Goal: Transaction & Acquisition: Purchase product/service

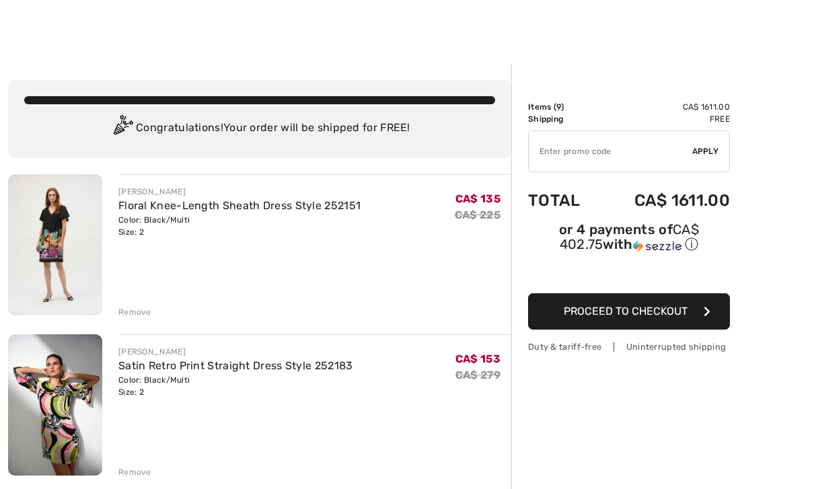
scroll to position [1, 0]
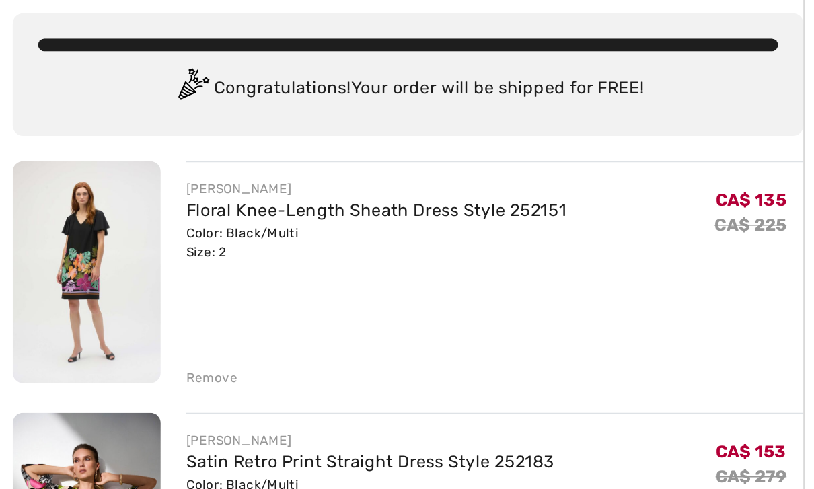
click at [135, 307] on div "Remove" at bounding box center [134, 313] width 33 height 12
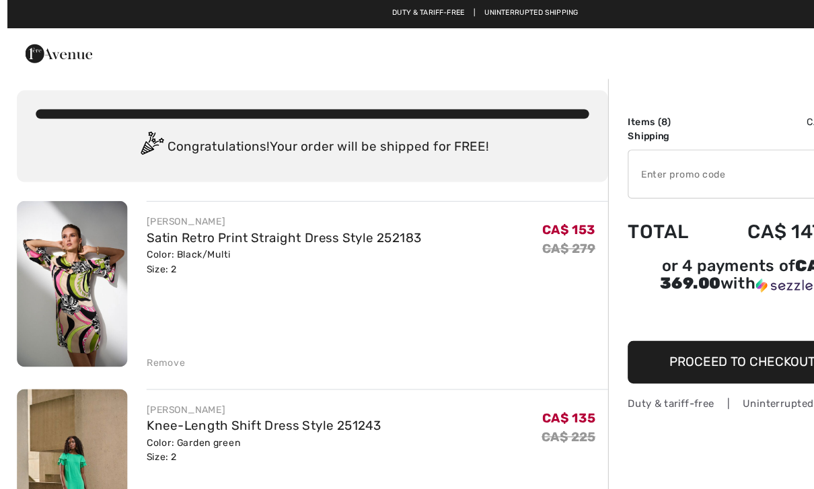
scroll to position [0, 0]
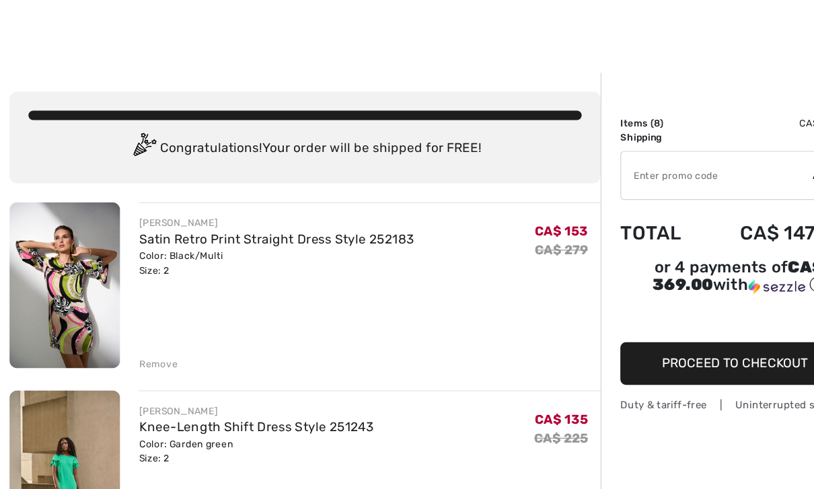
click at [136, 312] on div "Remove" at bounding box center [134, 314] width 33 height 12
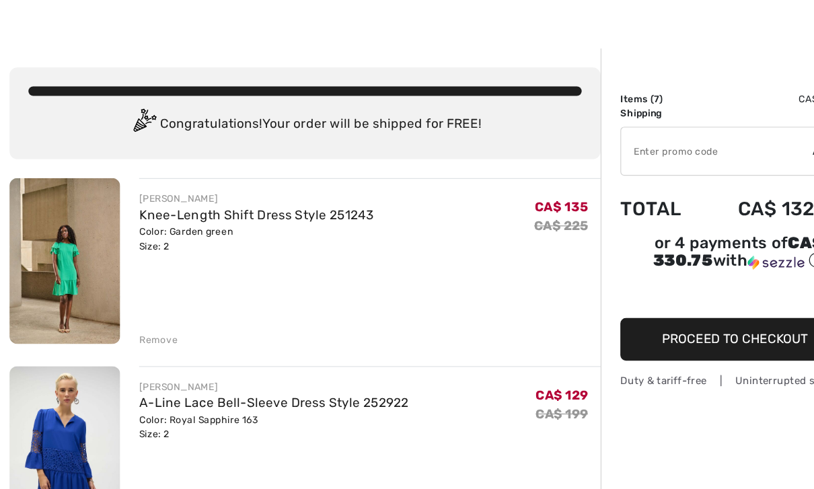
click at [135, 308] on div "Remove" at bounding box center [134, 314] width 33 height 12
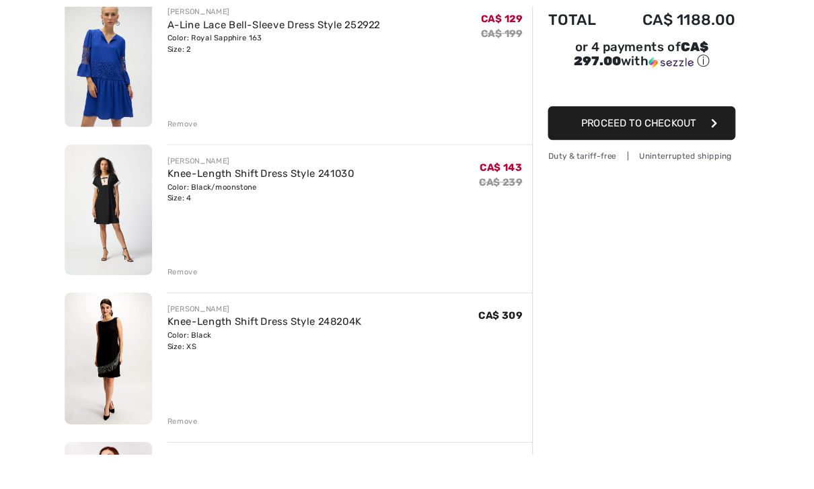
scroll to position [249, 0]
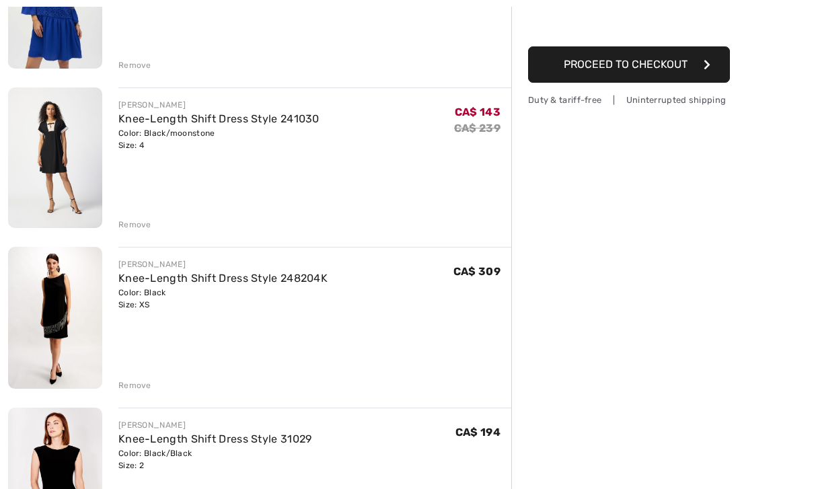
click at [145, 386] on div "Remove" at bounding box center [134, 386] width 33 height 12
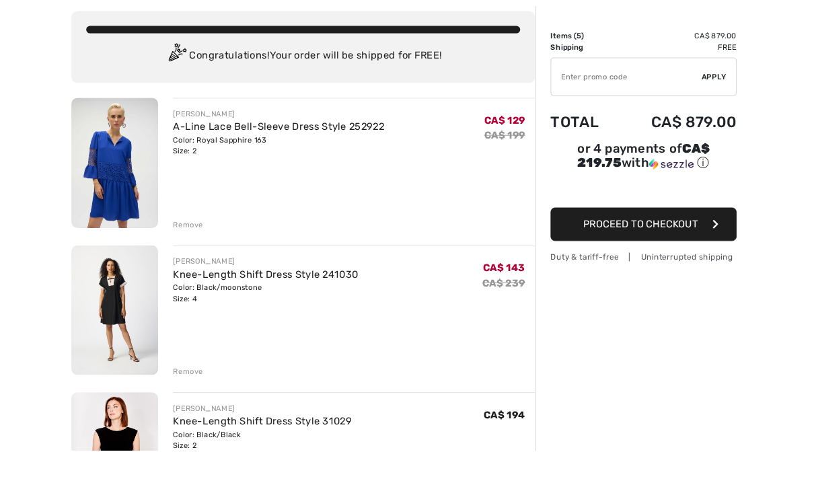
scroll to position [109, 0]
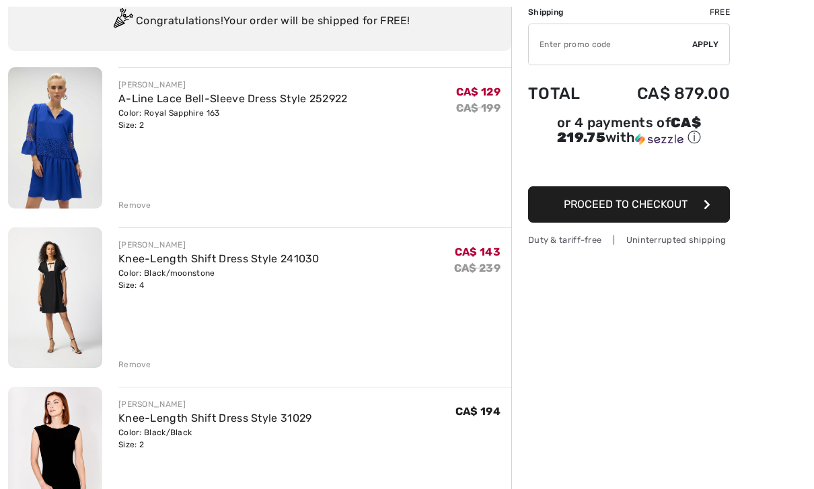
click at [137, 366] on div "Remove" at bounding box center [134, 365] width 33 height 12
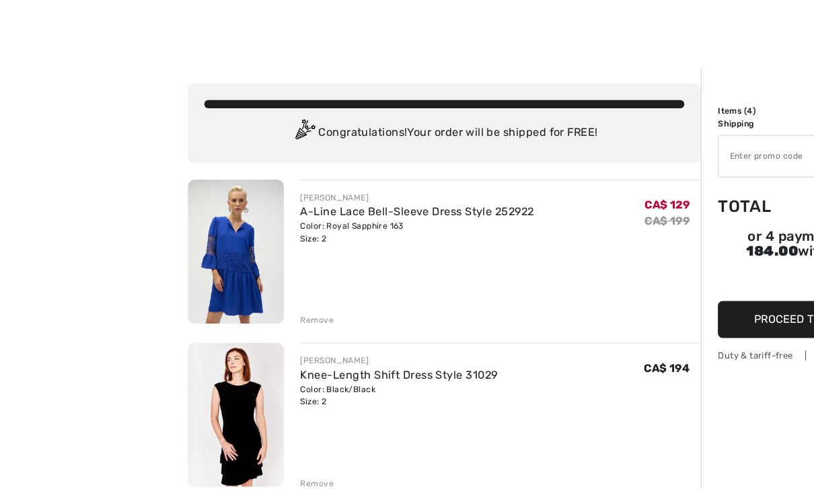
scroll to position [3, 0]
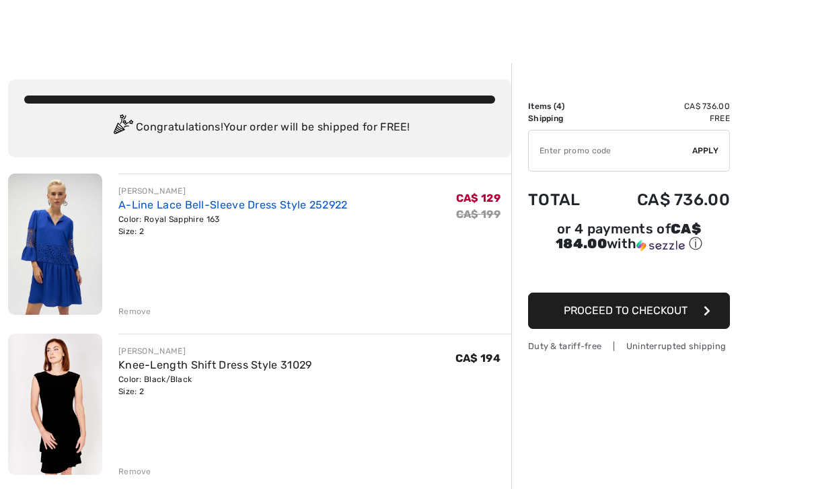
click at [255, 207] on link "A-Line Lace Bell-Sleeve Dress Style 252922" at bounding box center [233, 205] width 230 height 13
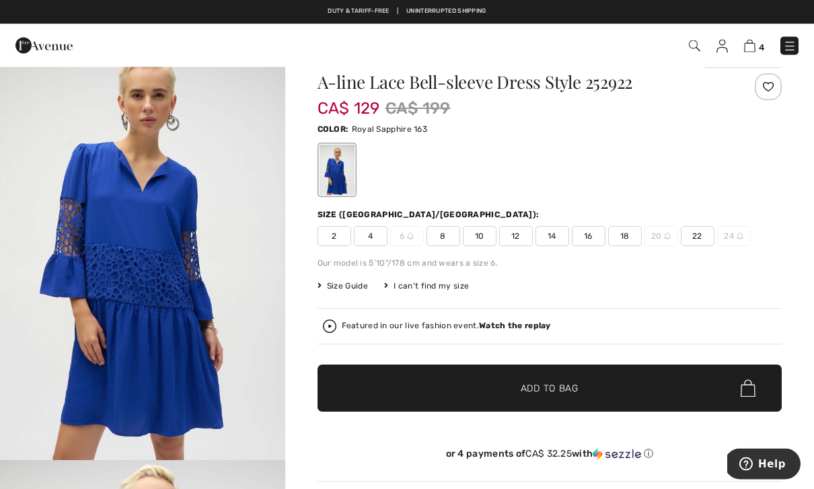
scroll to position [36, 0]
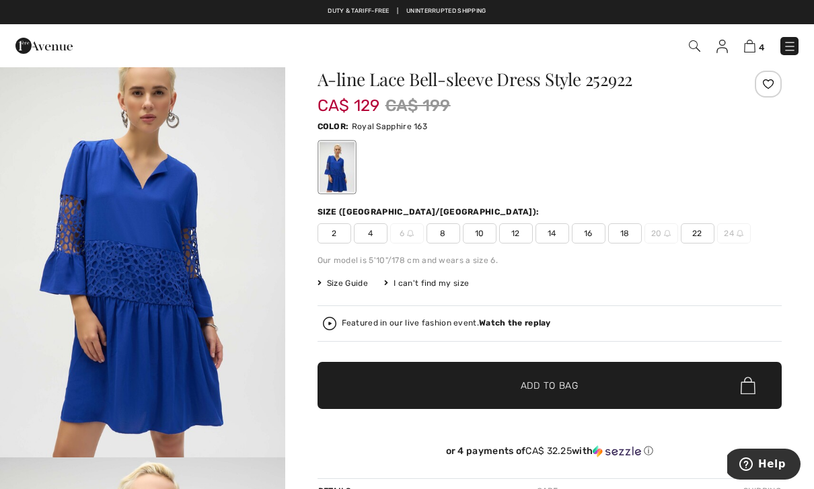
click at [773, 319] on div "Featured in our live fashion event. Watch the replay" at bounding box center [550, 323] width 454 height 13
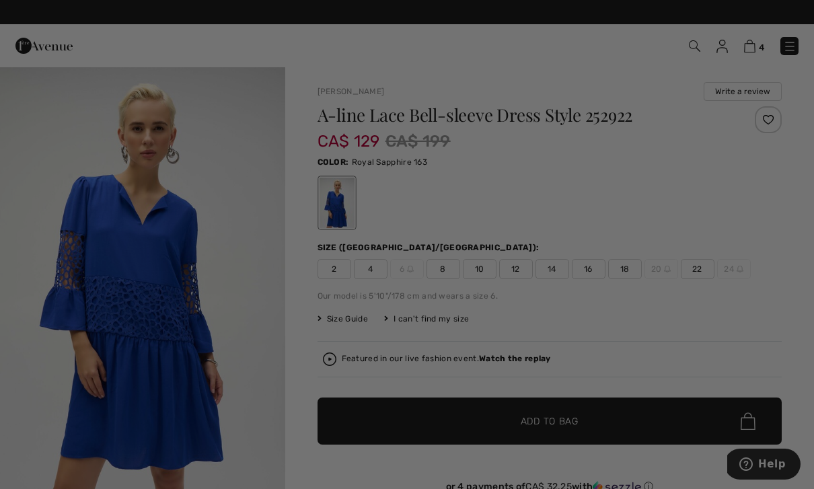
scroll to position [0, 0]
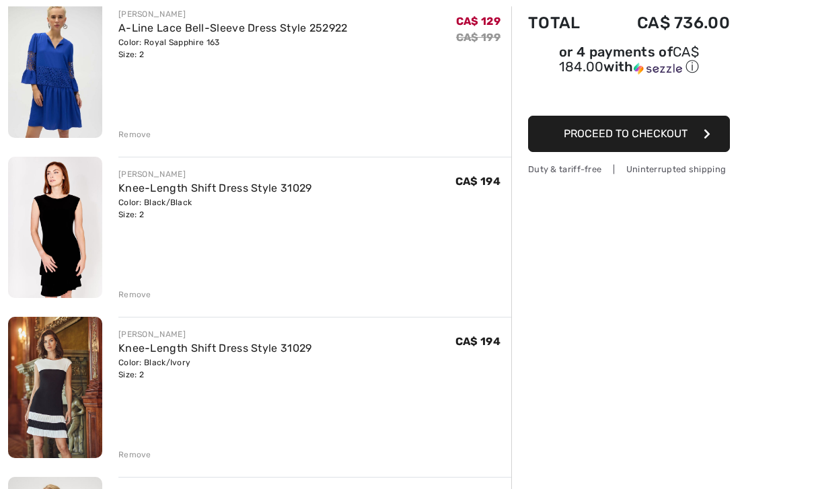
scroll to position [180, 0]
click at [173, 361] on div "Color: Black/Ivory Size: 2" at bounding box center [215, 369] width 194 height 24
click at [62, 374] on img at bounding box center [55, 387] width 94 height 141
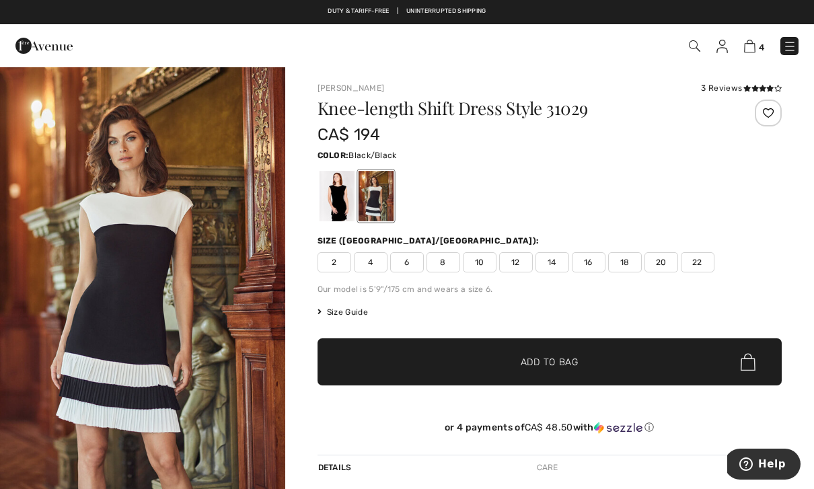
click at [339, 206] on div at bounding box center [336, 196] width 35 height 50
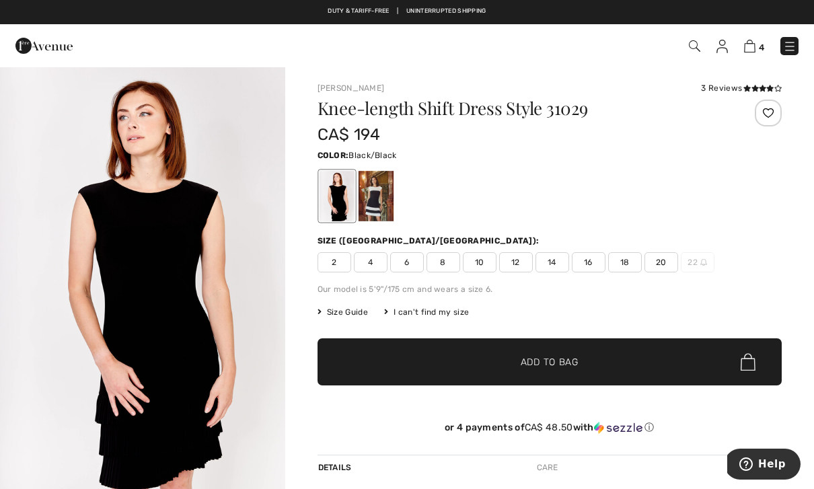
click at [378, 201] on div at bounding box center [375, 196] width 35 height 50
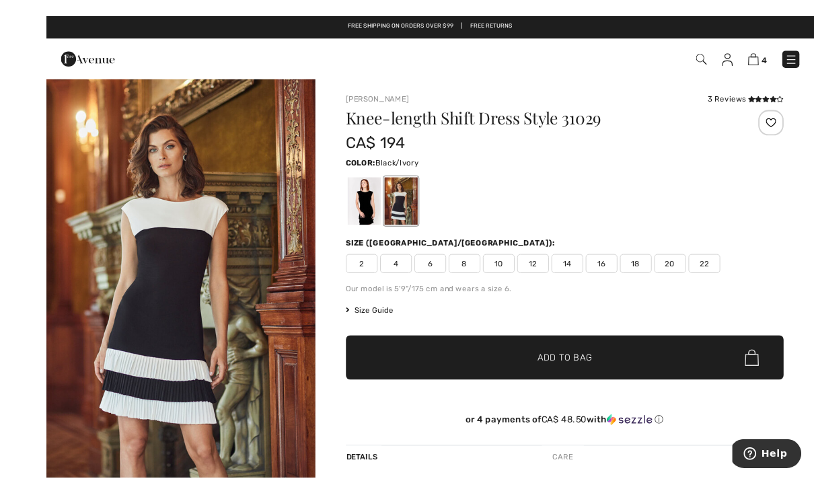
scroll to position [5, 0]
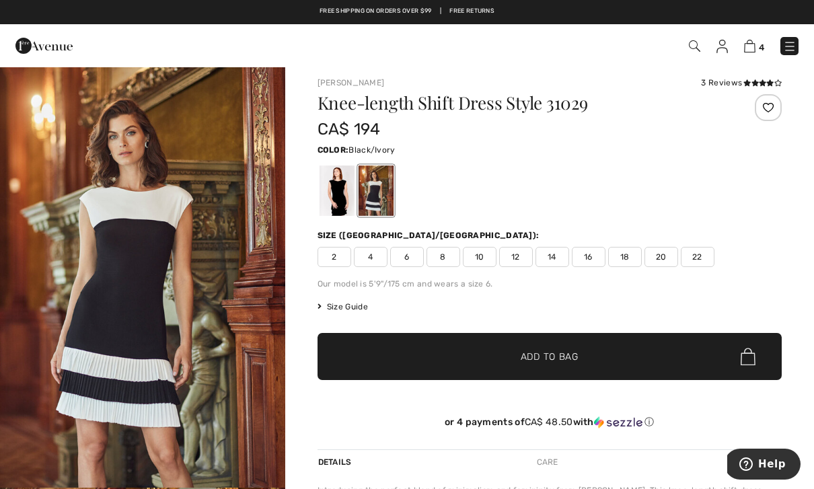
click at [335, 199] on div at bounding box center [336, 191] width 35 height 50
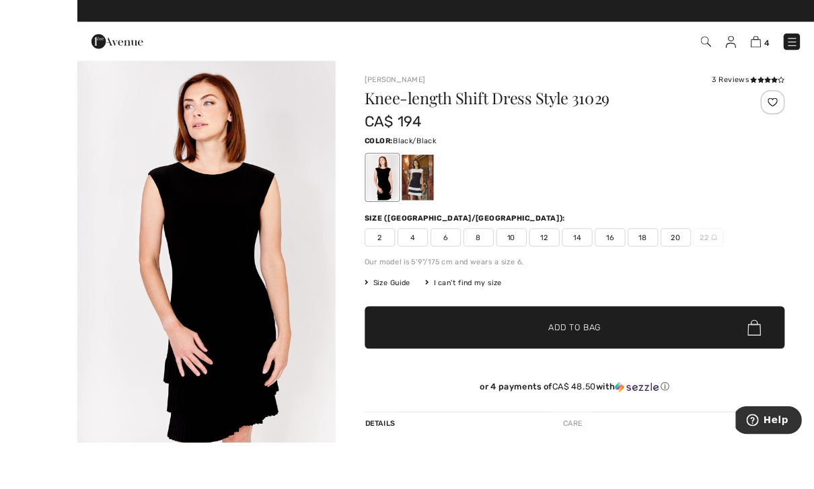
scroll to position [7, 0]
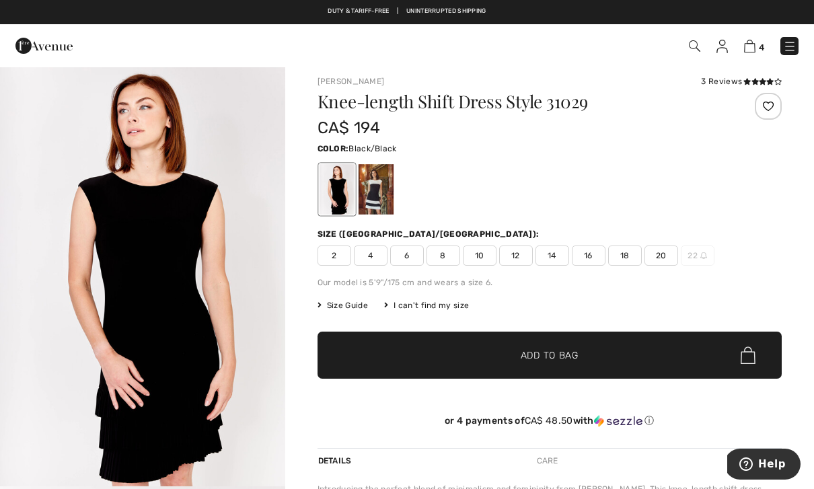
click at [378, 202] on div at bounding box center [375, 189] width 35 height 50
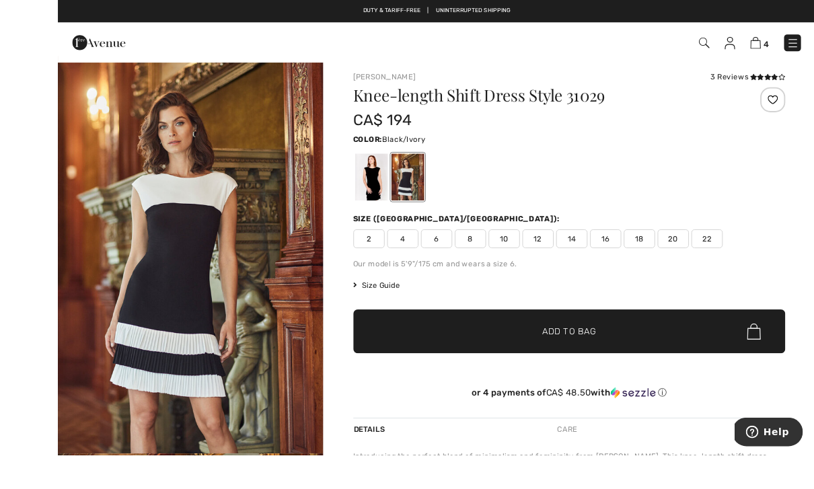
scroll to position [0, 0]
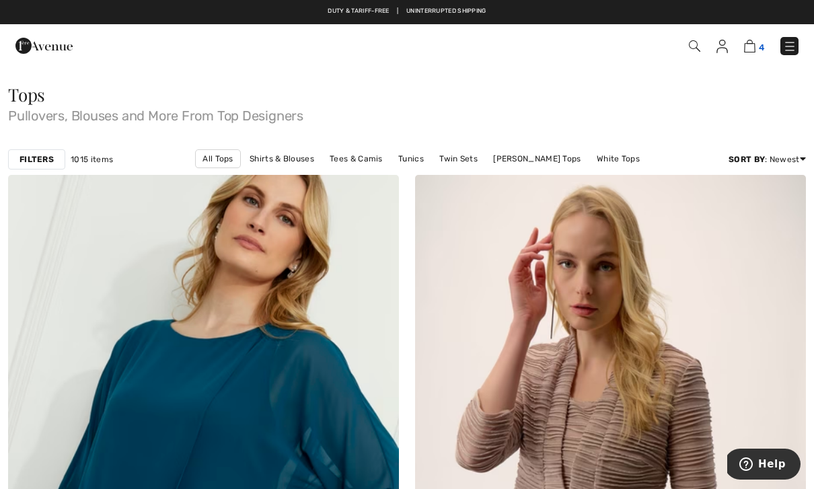
click at [755, 48] on img at bounding box center [749, 46] width 11 height 13
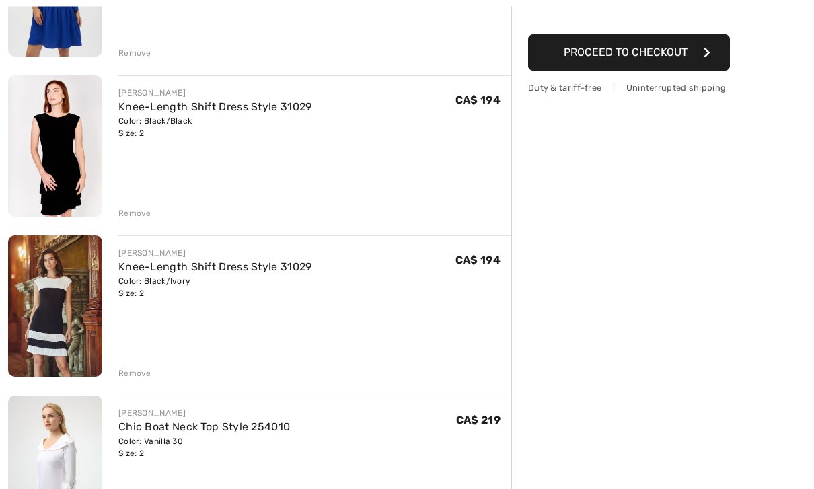
scroll to position [261, 0]
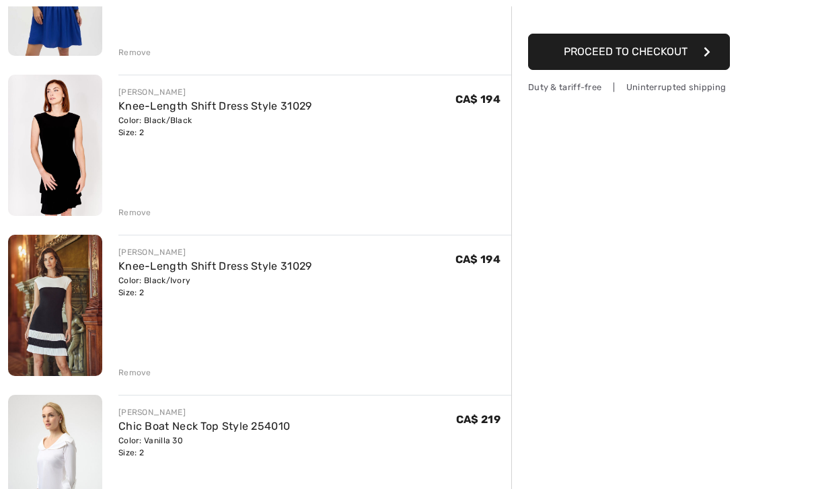
click at [141, 376] on div "Remove" at bounding box center [134, 374] width 33 height 12
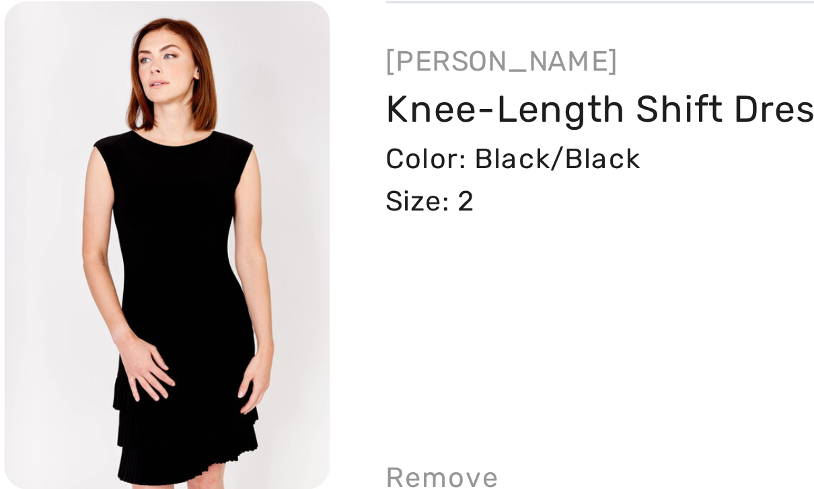
scroll to position [83, 0]
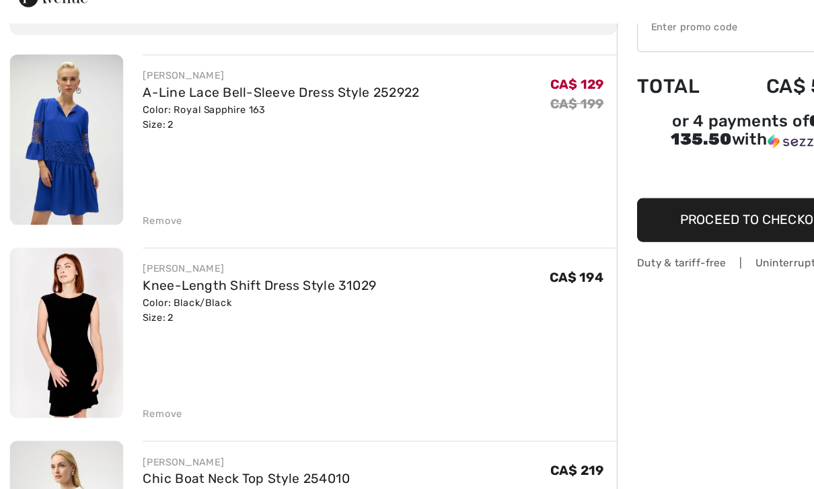
click at [77, 278] on img at bounding box center [55, 323] width 94 height 141
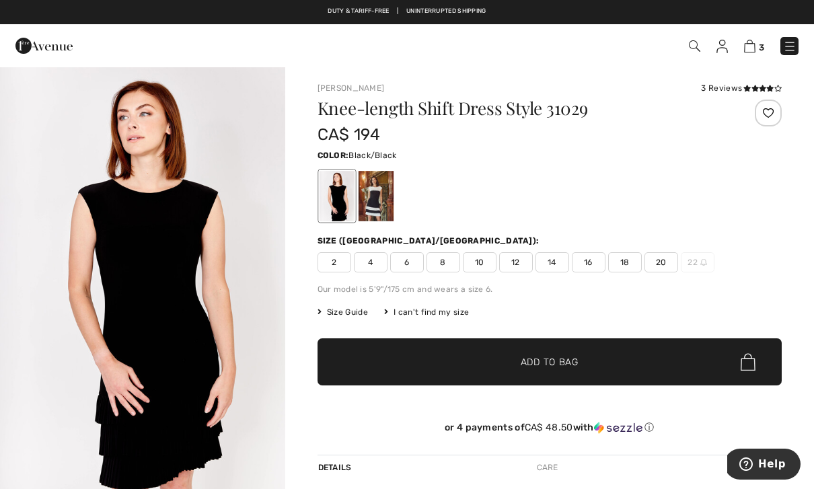
click at [370, 209] on div at bounding box center [375, 196] width 35 height 50
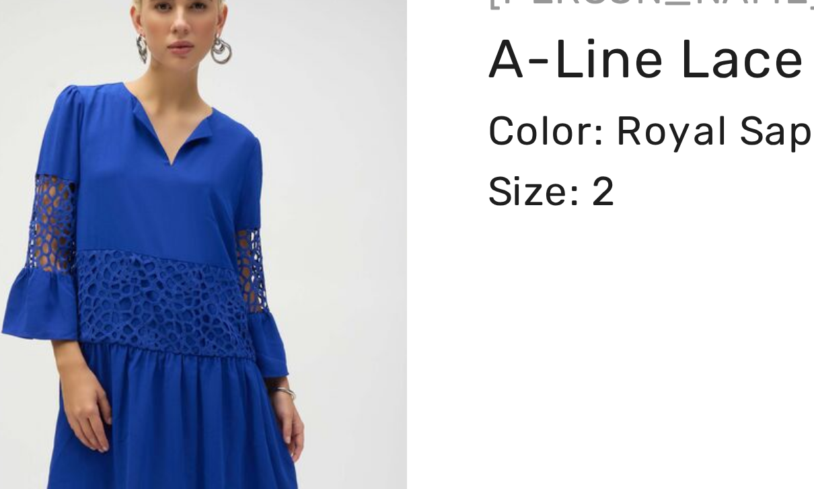
click at [149, 176] on div "JOSEPH RIBKOFF A-Line Lace Bell-Sleeve Dress Style 252922 Color: Royal Sapphire…" at bounding box center [314, 248] width 393 height 144
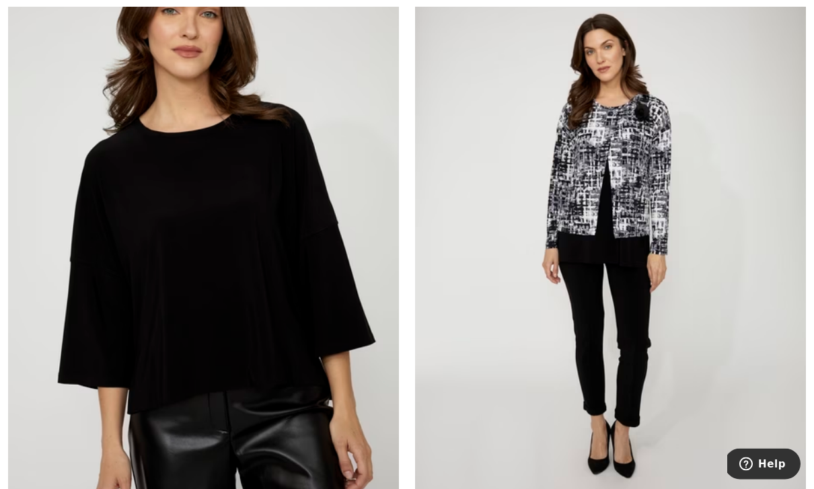
scroll to position [10110, 0]
click at [278, 283] on img at bounding box center [203, 242] width 391 height 587
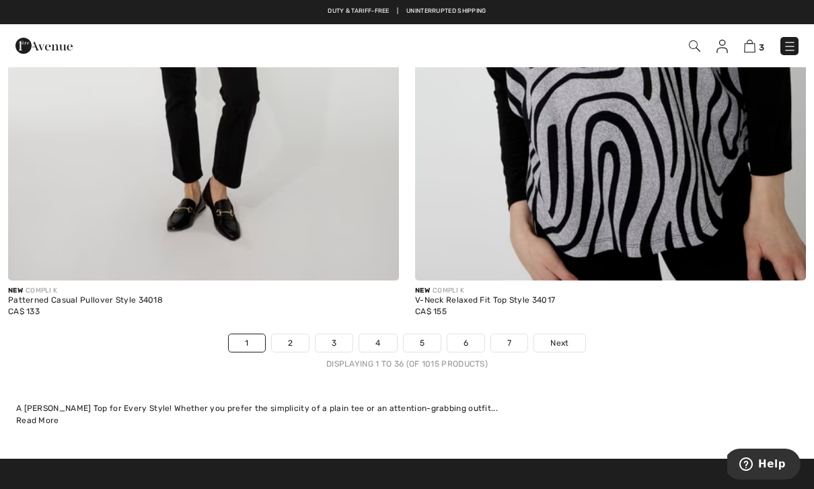
scroll to position [11644, 0]
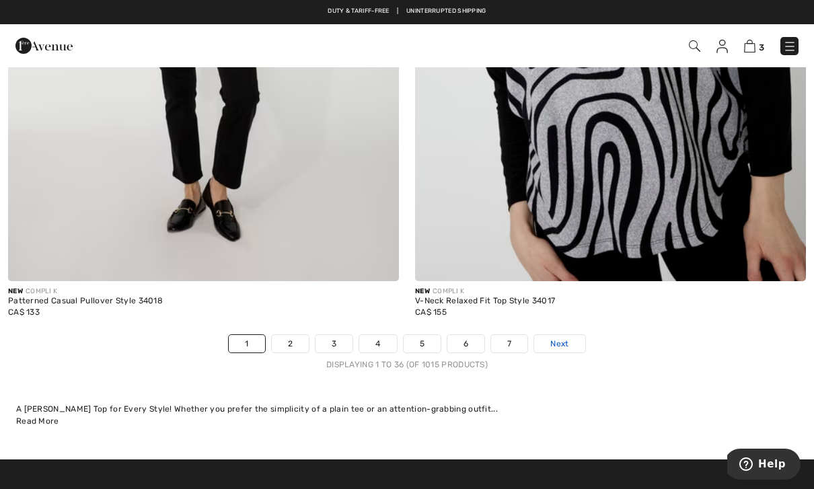
click at [562, 342] on link "Next" at bounding box center [559, 344] width 50 height 18
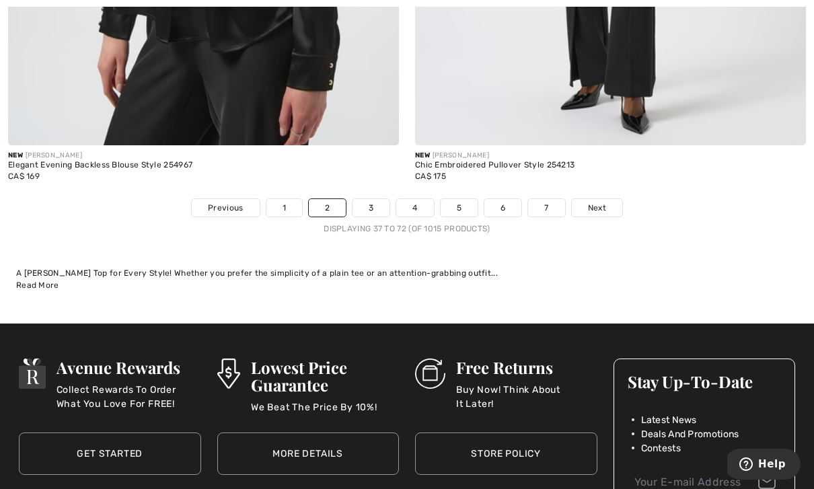
scroll to position [11789, 0]
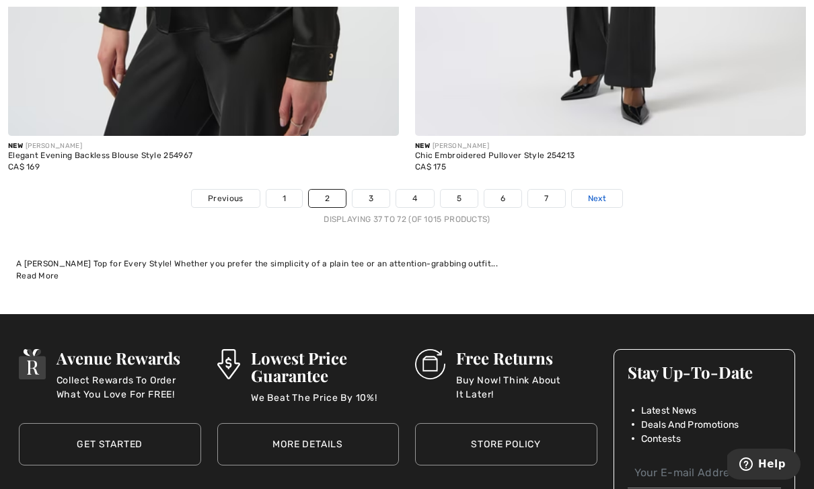
click at [598, 193] on span "Next" at bounding box center [597, 199] width 18 height 12
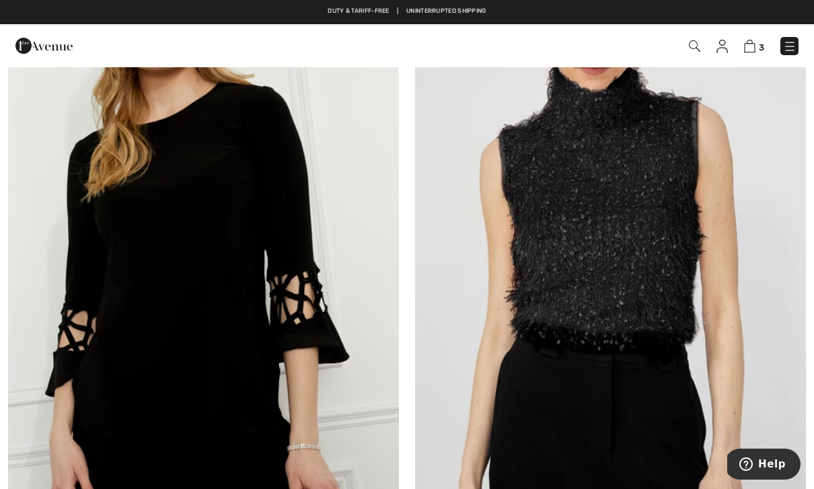
scroll to position [2150, 0]
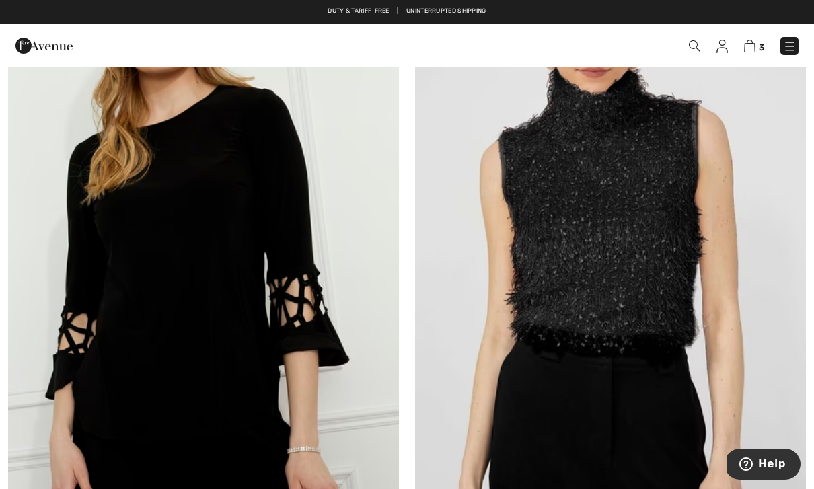
click at [258, 271] on img at bounding box center [203, 237] width 391 height 587
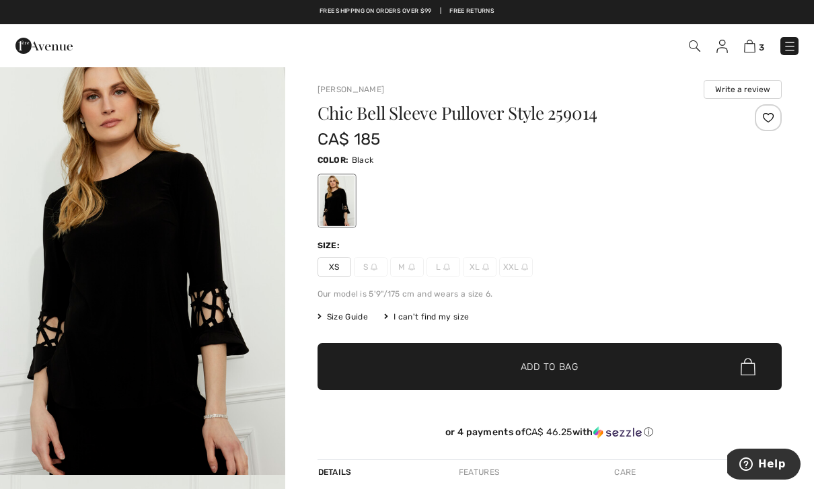
scroll to position [15, 0]
click at [328, 274] on span "XS" at bounding box center [335, 267] width 34 height 20
click at [315, 323] on div "Frank Lyman Write a review Chic Bell Sleeve Pullover Style 259014 CA$ 185 Color…" at bounding box center [550, 432] width 530 height 736
click at [343, 320] on span "Size Guide" at bounding box center [343, 317] width 50 height 12
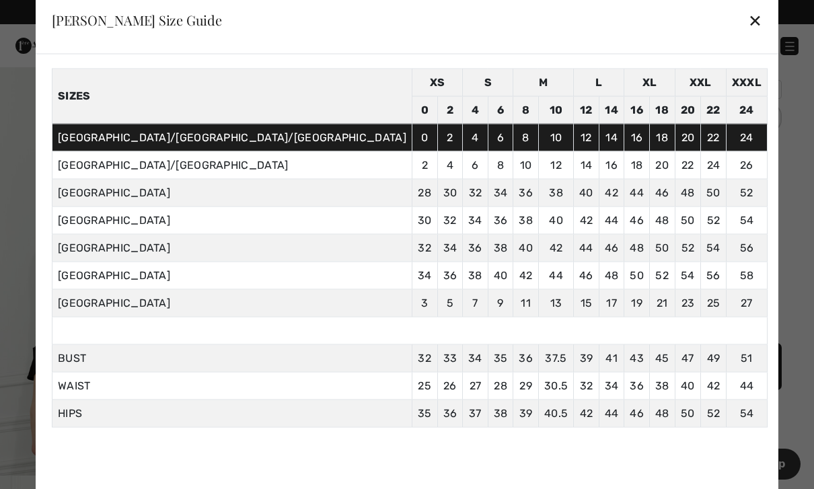
scroll to position [46, 0]
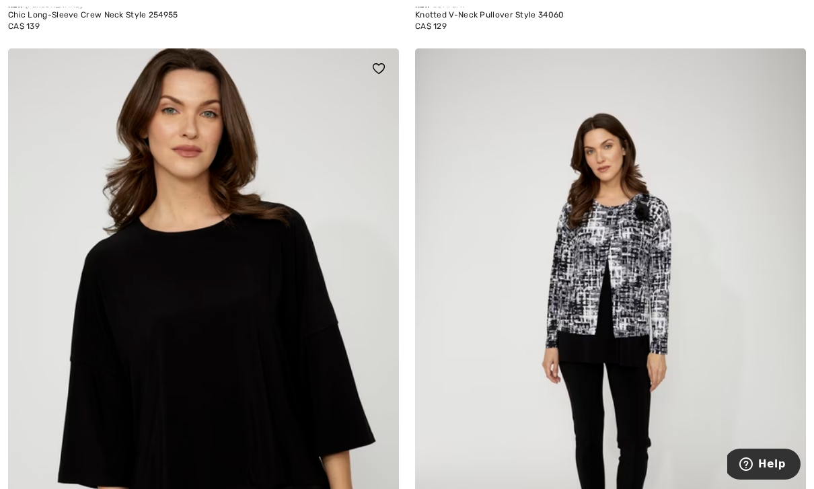
scroll to position [10016, 0]
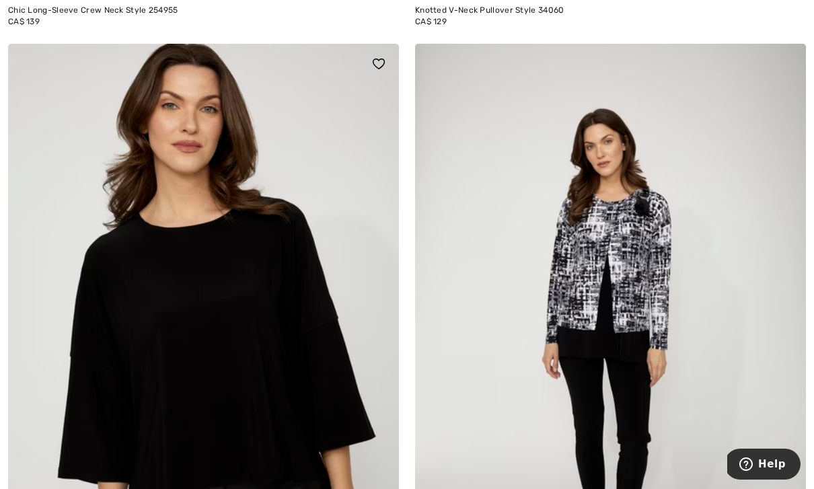
click at [247, 346] on img at bounding box center [203, 337] width 391 height 587
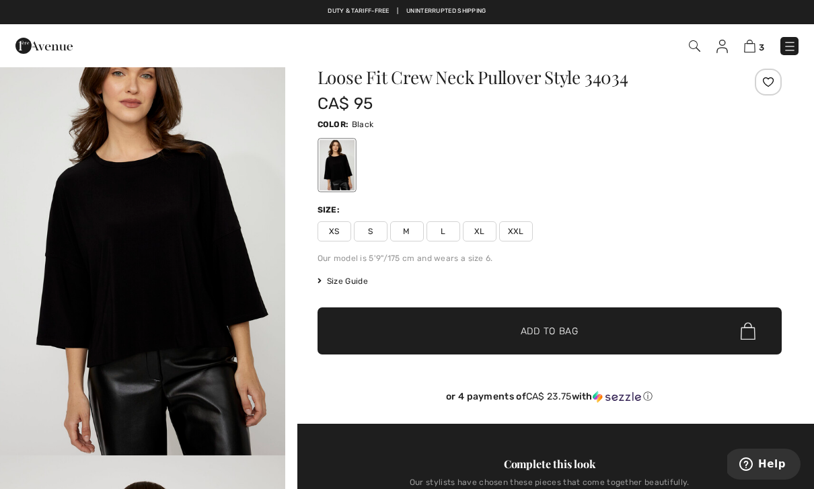
scroll to position [42, 0]
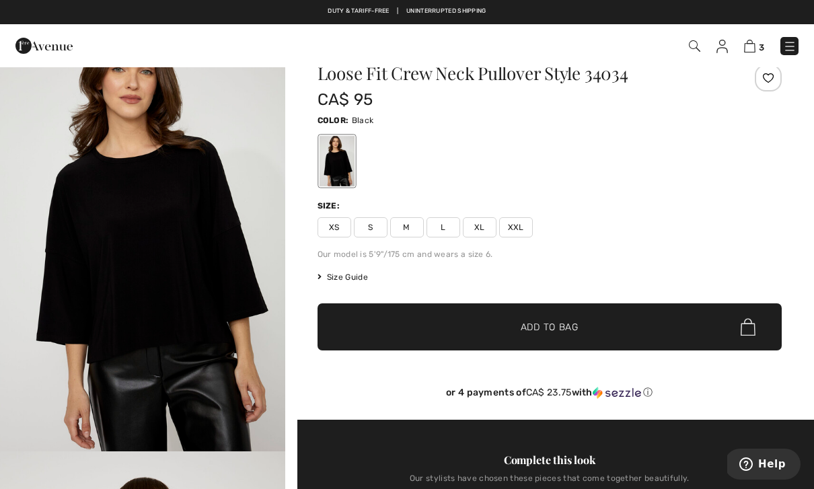
click at [328, 230] on span "XS" at bounding box center [335, 227] width 34 height 20
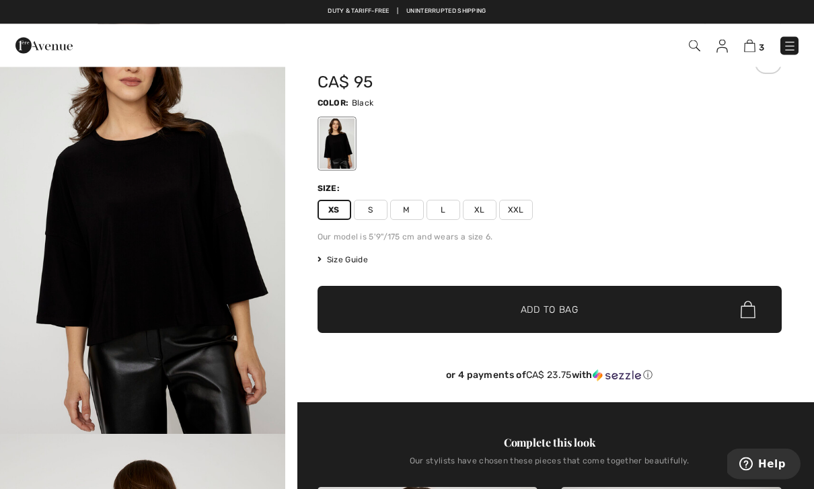
scroll to position [59, 0]
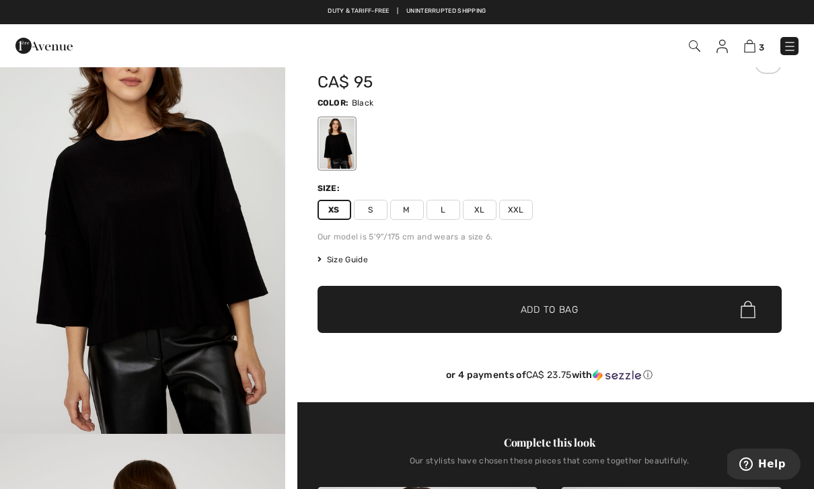
click at [550, 313] on span "Add to Bag" at bounding box center [550, 310] width 58 height 14
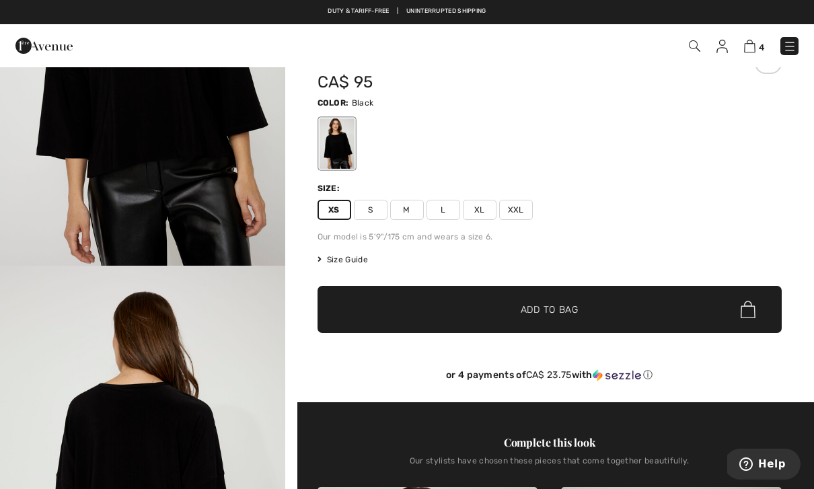
scroll to position [0, 0]
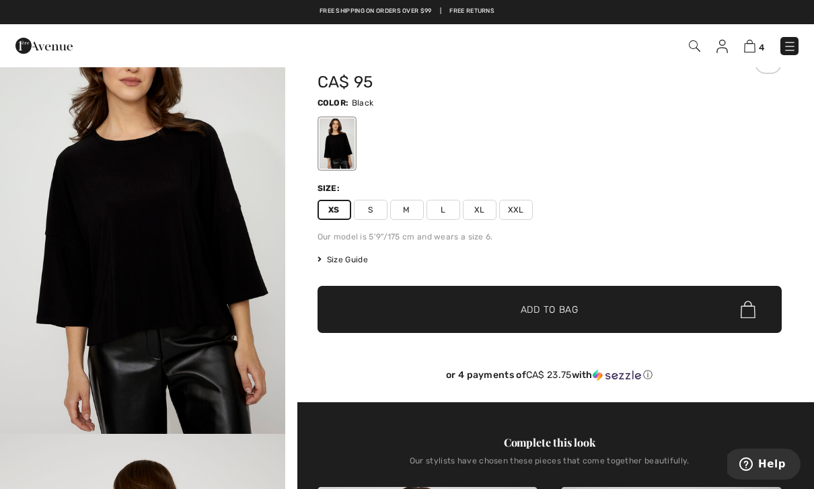
click at [20, 16] on div "Free shipping on orders over $99 | Free Returns" at bounding box center [407, 18] width 814 height 23
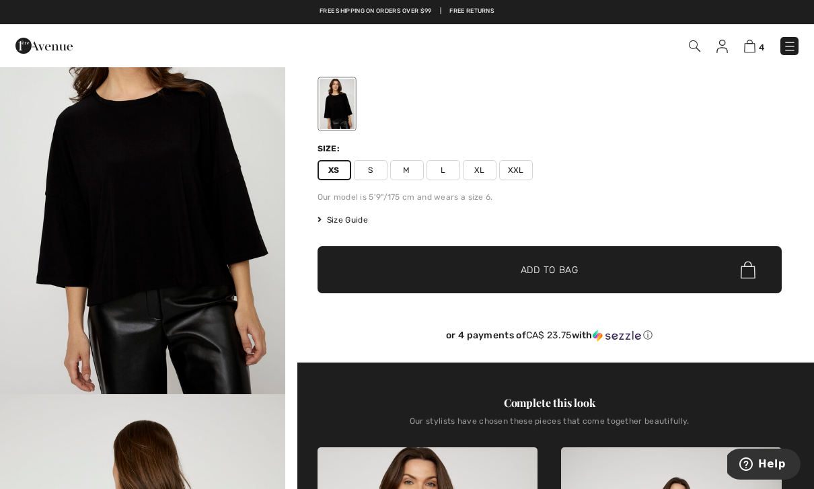
scroll to position [102, 0]
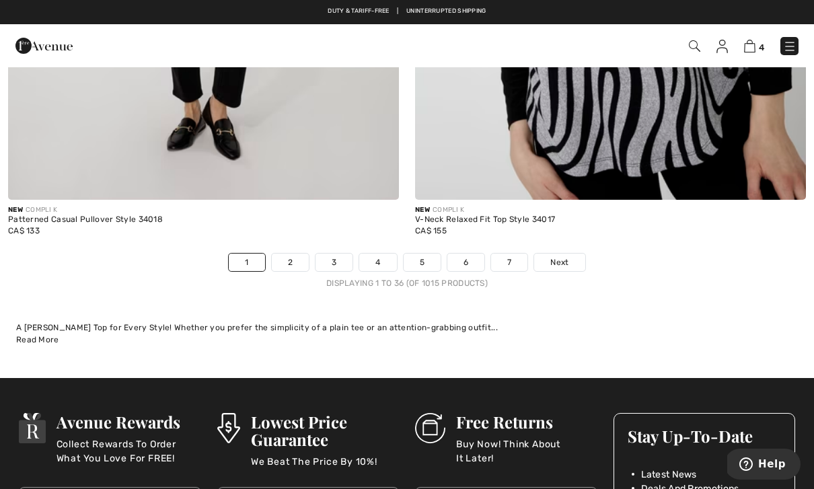
scroll to position [11721, 0]
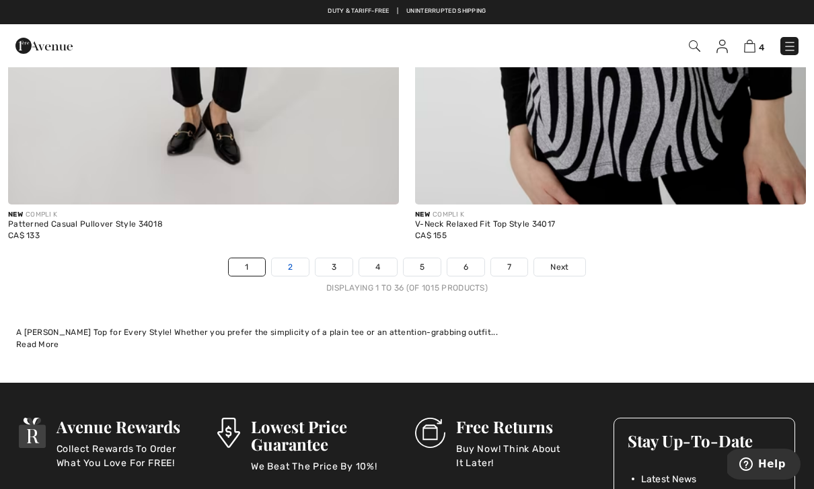
click at [293, 265] on link "2" at bounding box center [290, 267] width 37 height 18
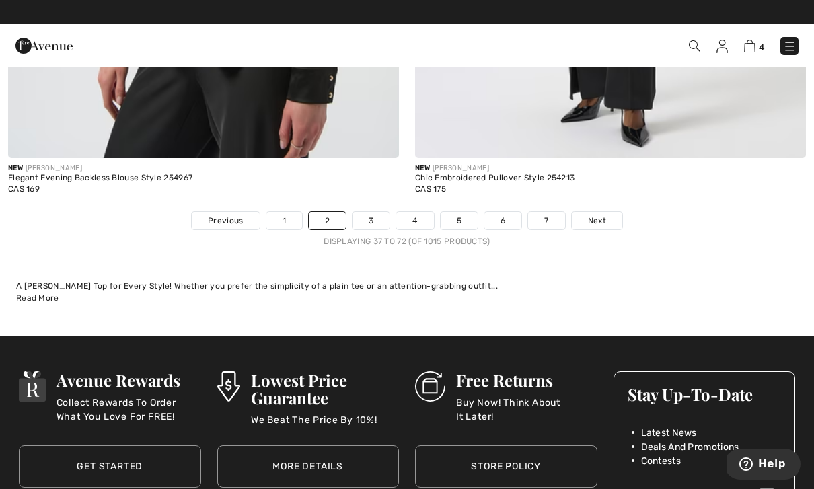
scroll to position [11756, 0]
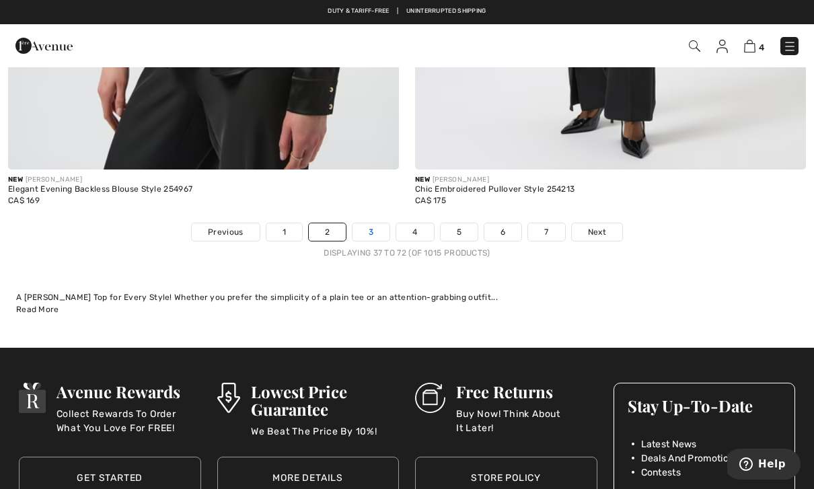
click at [371, 224] on link "3" at bounding box center [371, 232] width 37 height 18
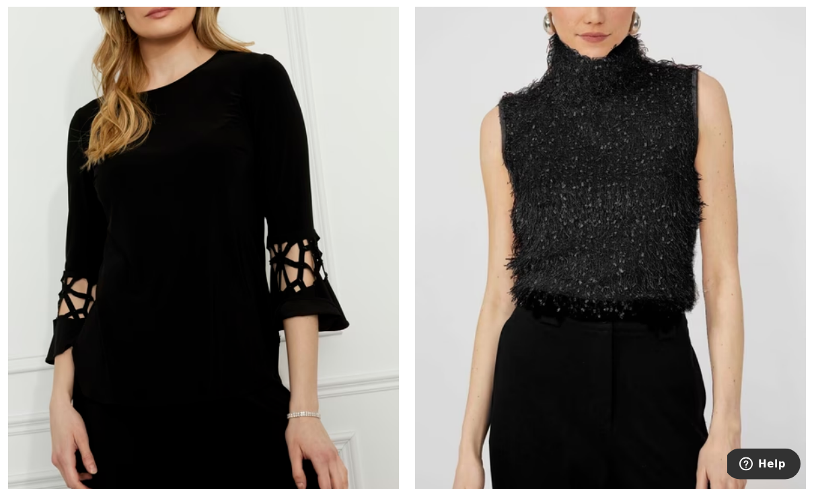
scroll to position [2191, 0]
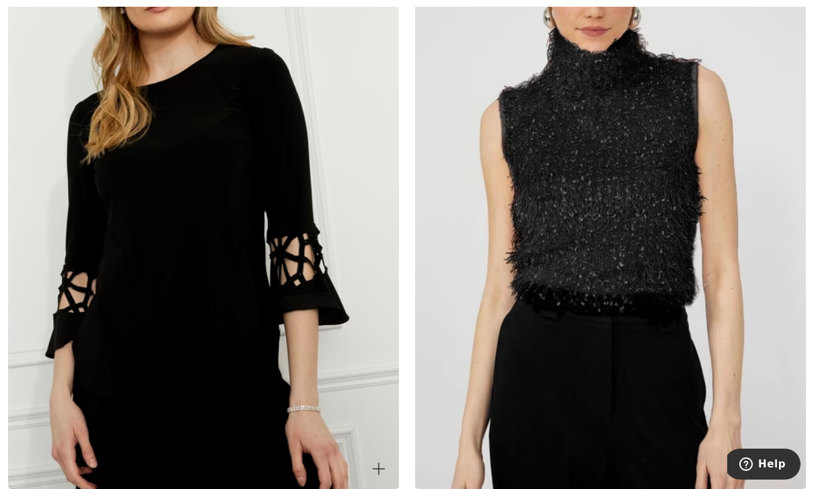
click at [223, 299] on img at bounding box center [203, 196] width 391 height 587
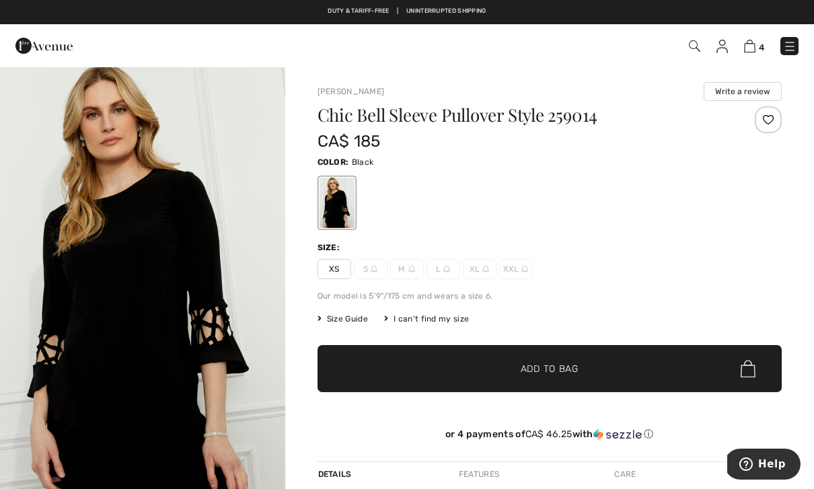
click at [333, 273] on span "XS" at bounding box center [335, 269] width 34 height 20
click at [549, 376] on span "✔ Added to Bag Add to Bag" at bounding box center [550, 368] width 465 height 47
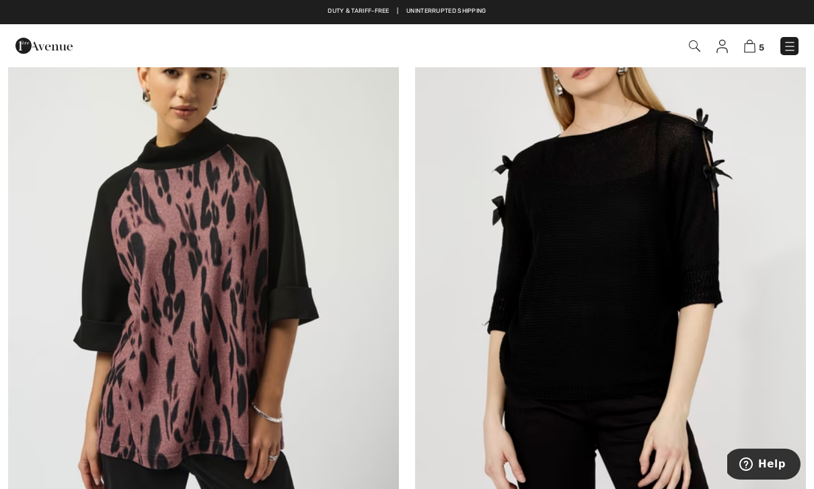
scroll to position [3403, 0]
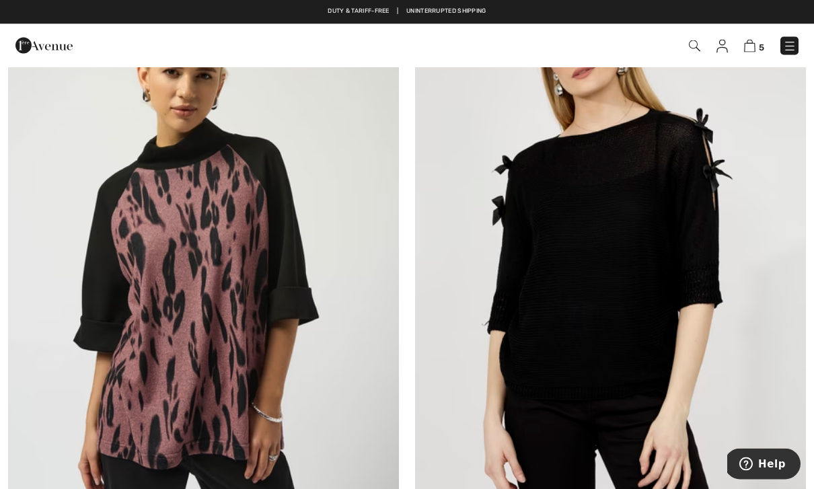
click at [611, 305] on img at bounding box center [610, 263] width 391 height 587
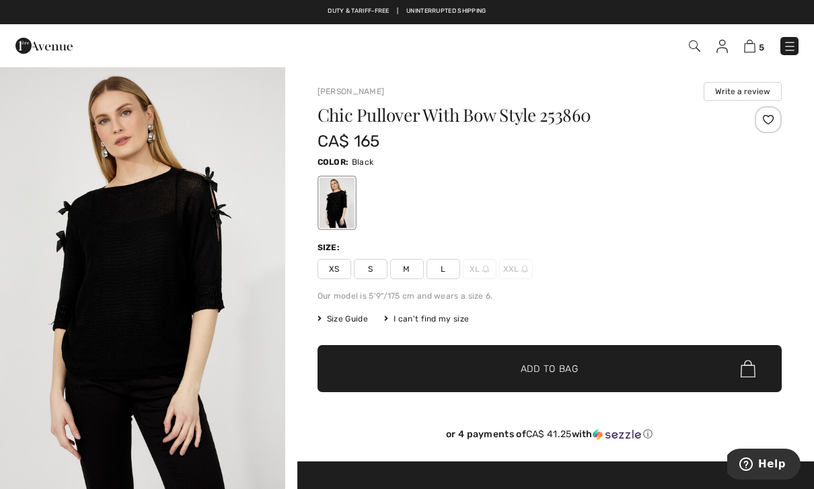
click at [328, 277] on span "XS" at bounding box center [335, 269] width 34 height 20
click at [485, 372] on span "✔ Added to Bag Add to Bag" at bounding box center [550, 368] width 465 height 47
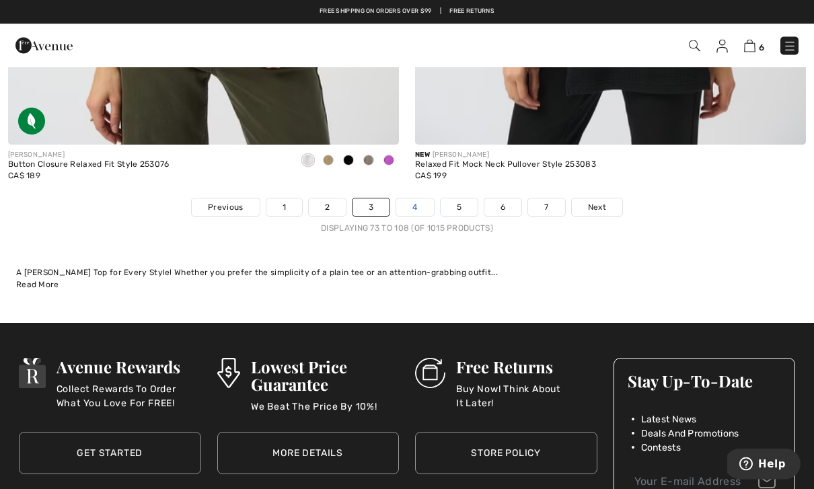
scroll to position [11781, 0]
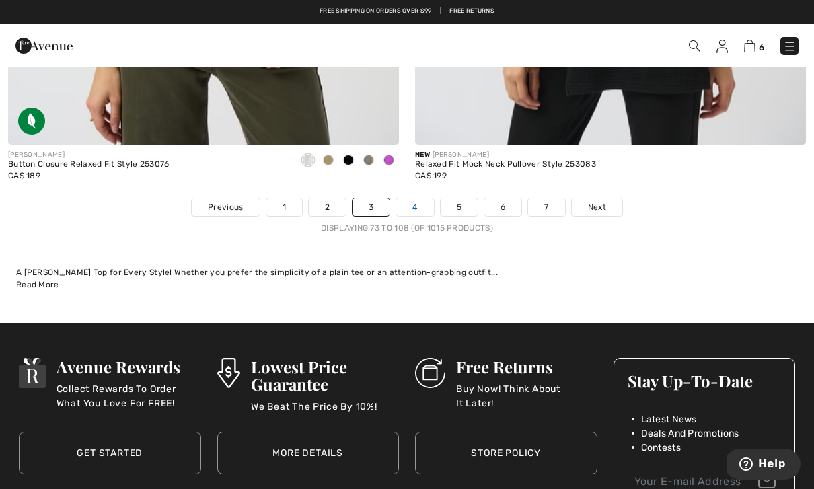
click at [419, 206] on link "4" at bounding box center [414, 208] width 37 height 18
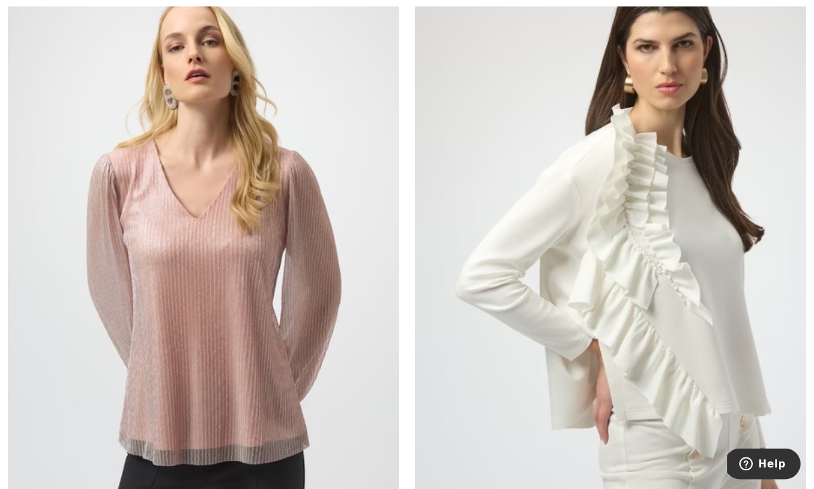
scroll to position [1480, 0]
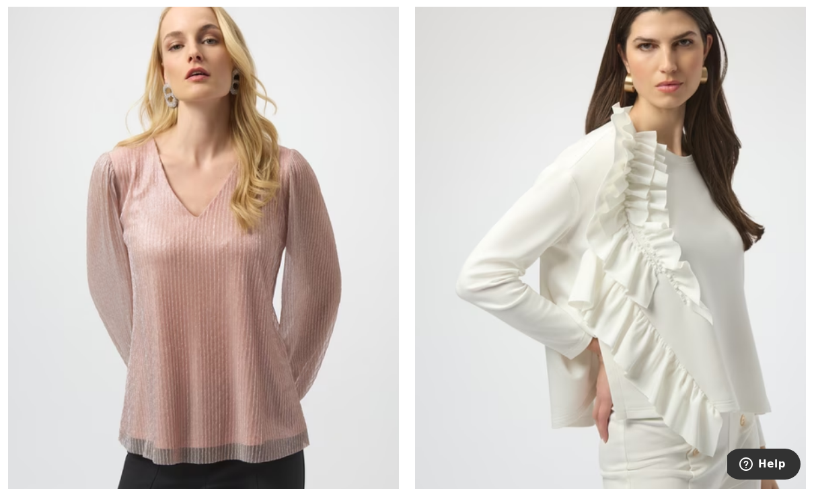
click at [729, 380] on img at bounding box center [610, 267] width 391 height 587
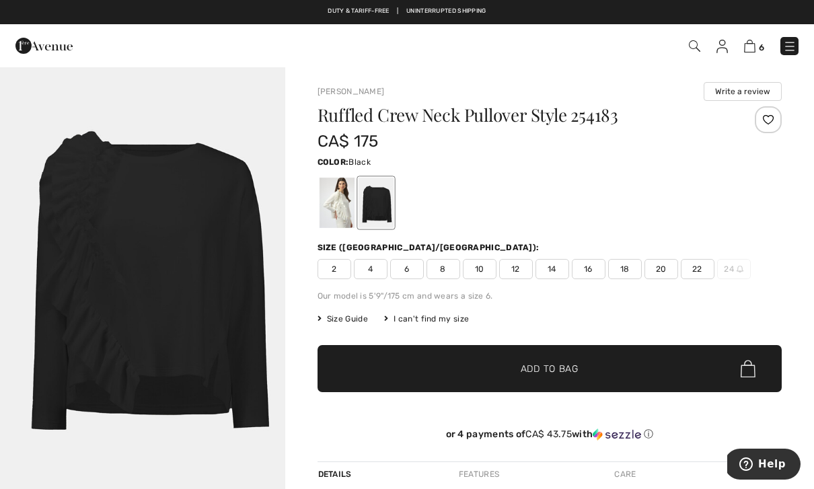
click at [331, 217] on div at bounding box center [336, 203] width 35 height 50
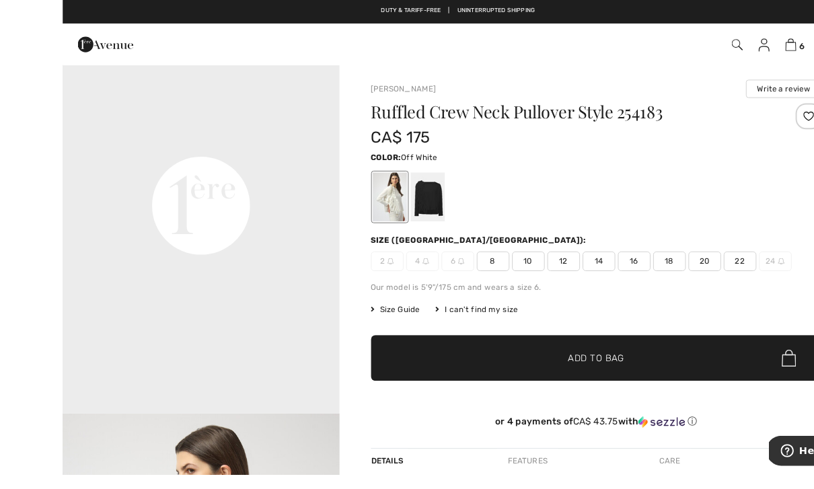
scroll to position [2, 0]
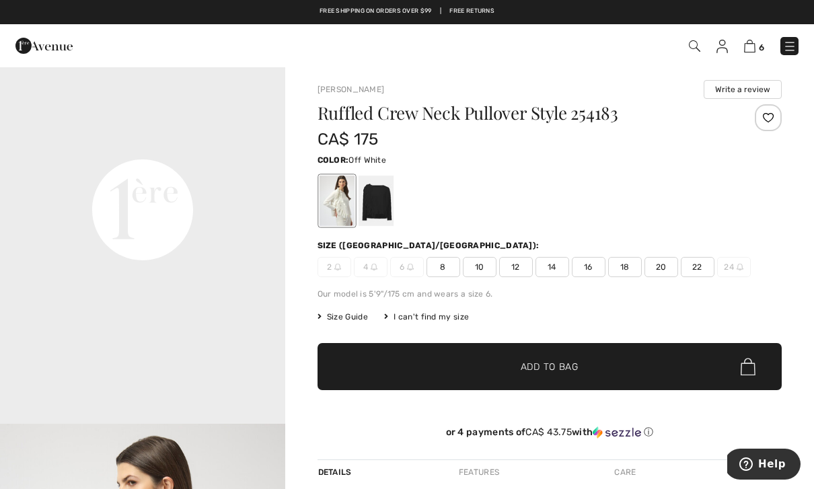
click at [333, 271] on span "2" at bounding box center [335, 267] width 34 height 20
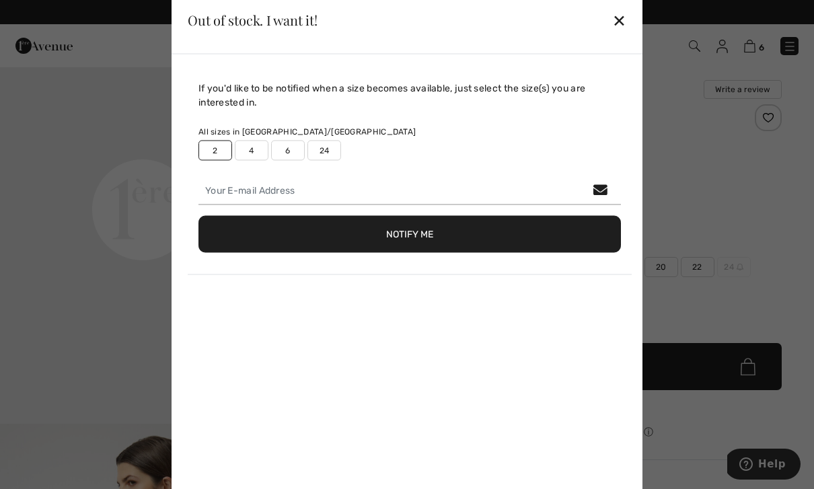
click at [622, 18] on div "✕" at bounding box center [620, 20] width 14 height 28
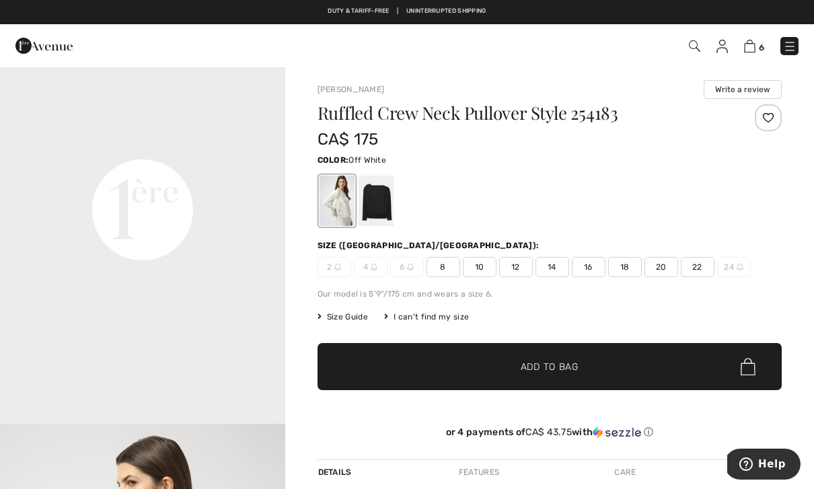
click at [384, 209] on div at bounding box center [375, 201] width 35 height 50
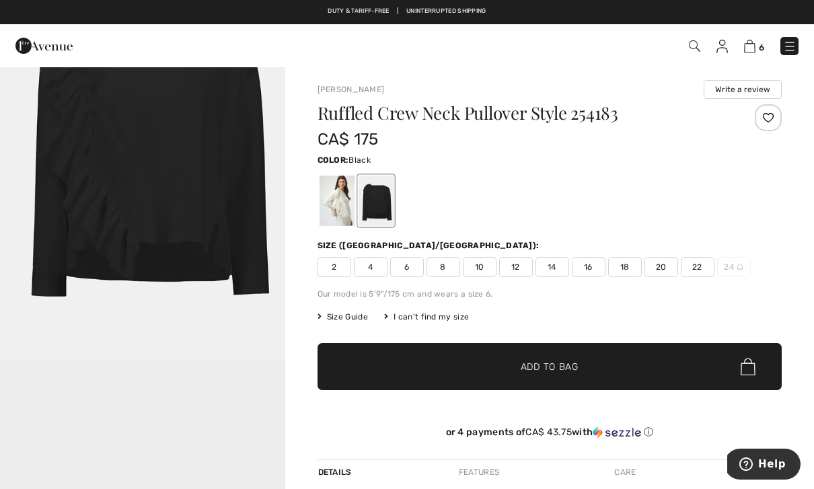
scroll to position [0, 0]
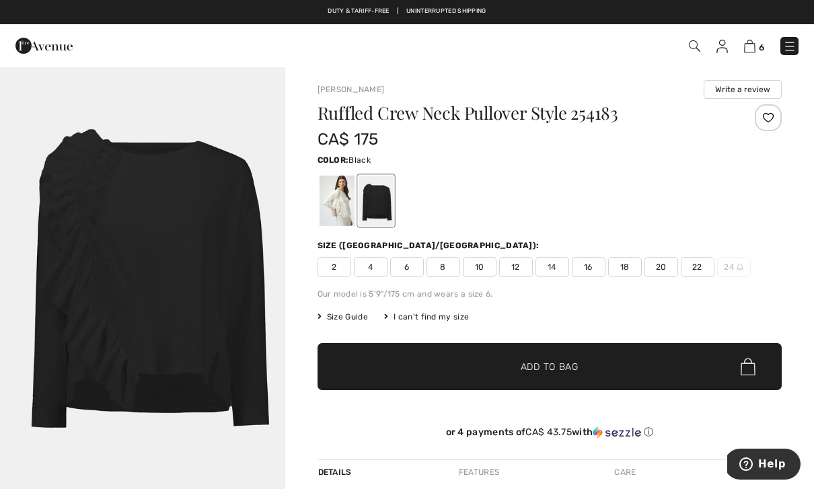
click at [330, 273] on span "2" at bounding box center [335, 267] width 34 height 20
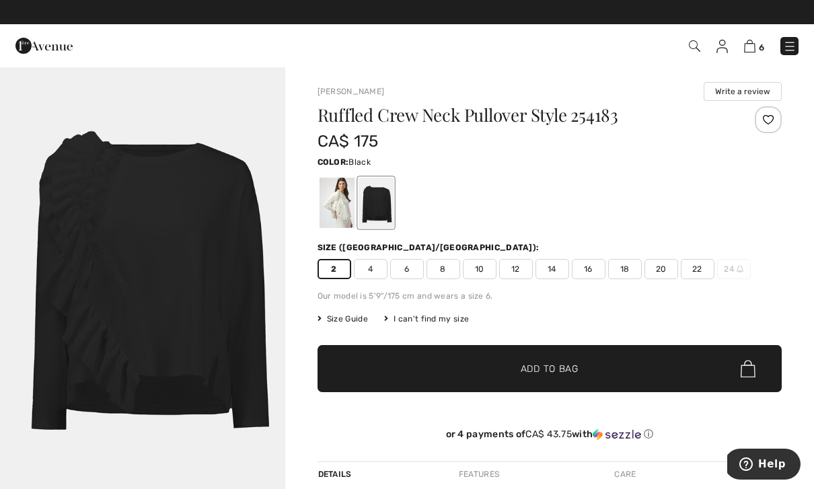
click at [553, 377] on span "✔ Added to Bag Add to Bag" at bounding box center [550, 368] width 465 height 47
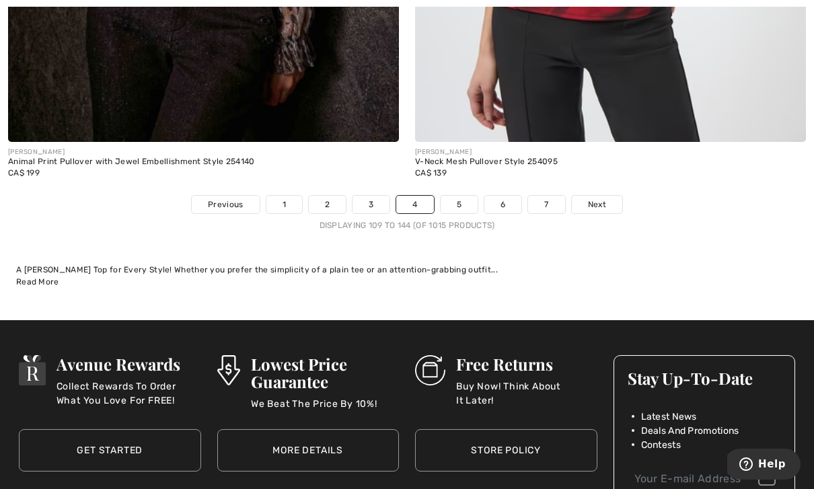
scroll to position [11803, 0]
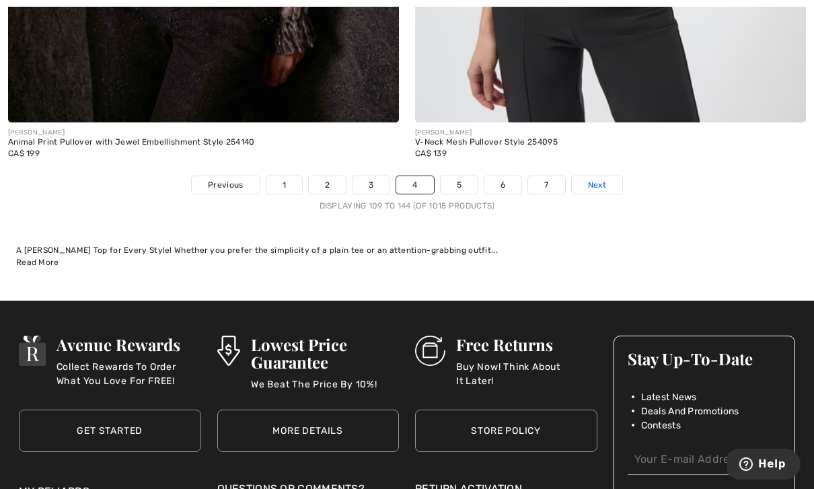
click at [594, 179] on span "Next" at bounding box center [597, 185] width 18 height 12
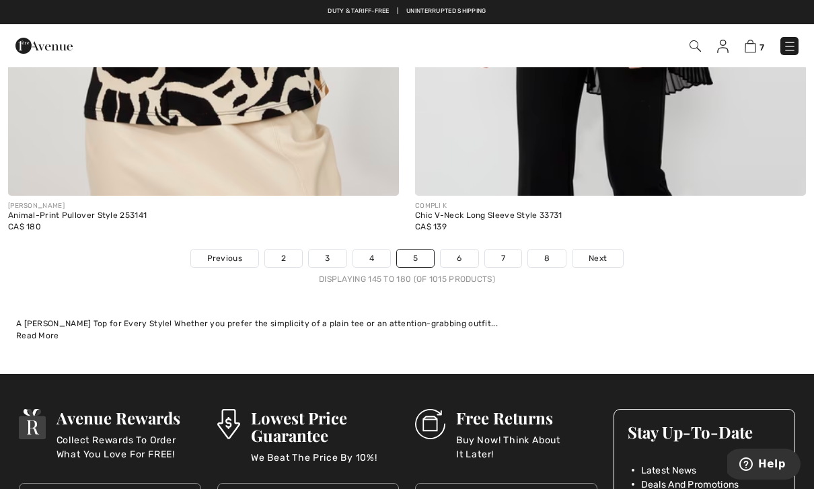
scroll to position [11734, 0]
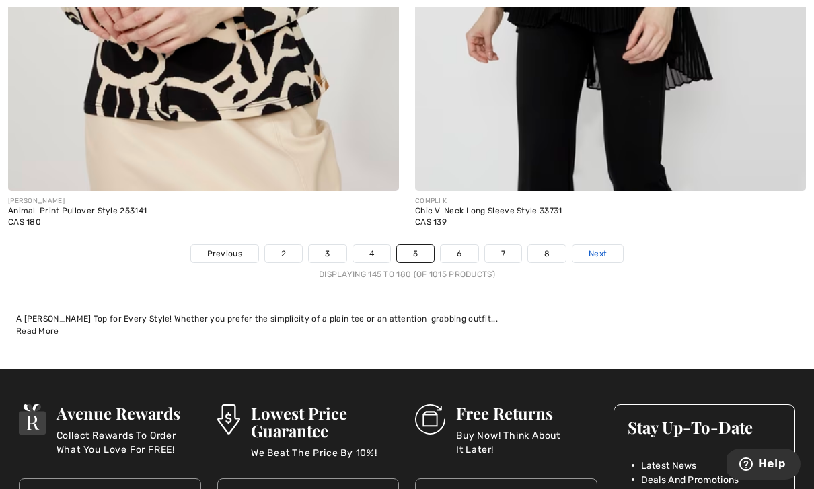
click at [601, 248] on span "Next" at bounding box center [598, 254] width 18 height 12
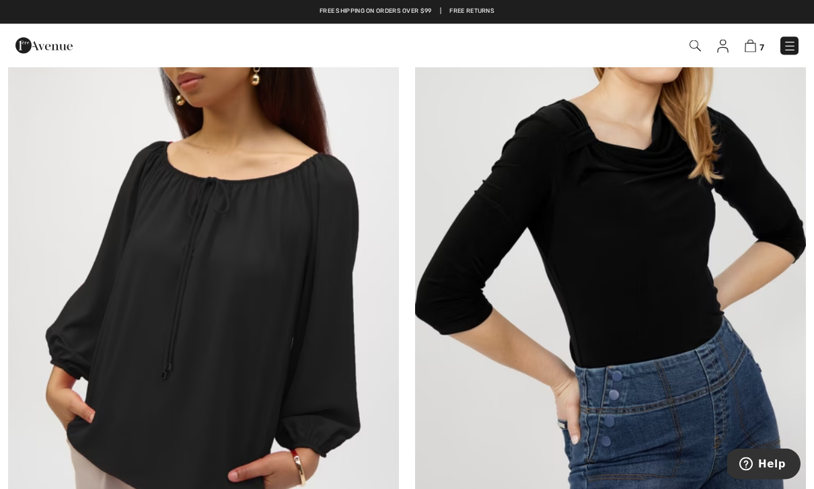
scroll to position [8204, 0]
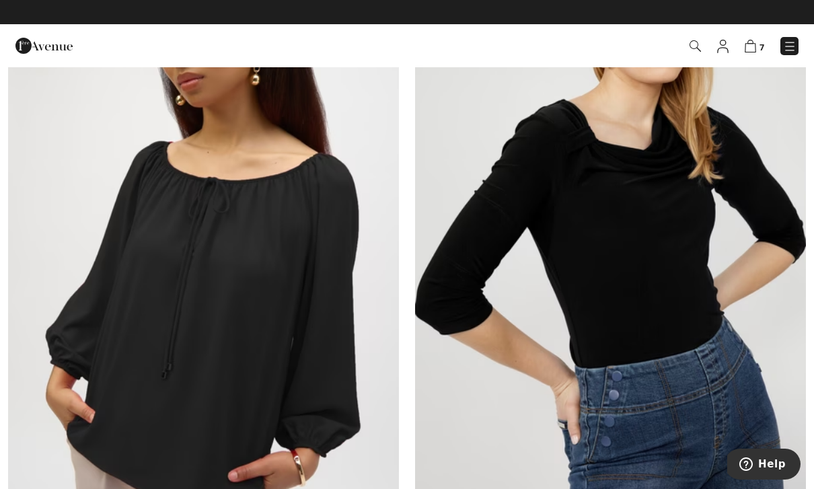
click at [279, 331] on img at bounding box center [203, 229] width 391 height 587
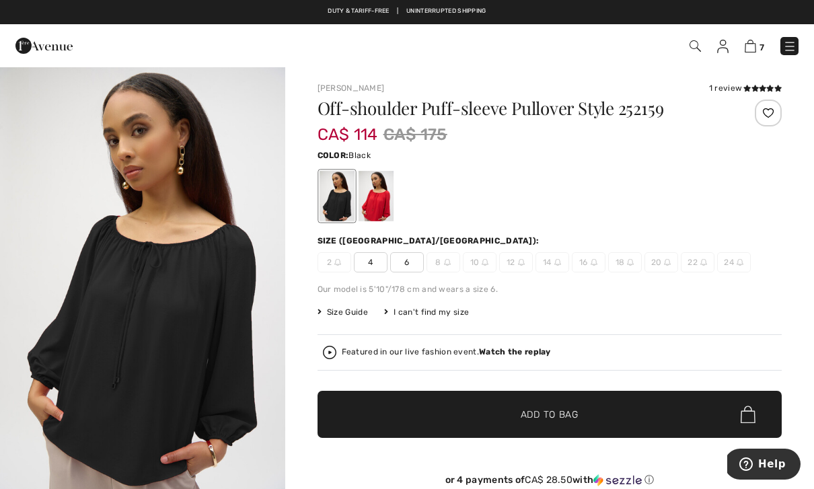
click at [371, 213] on div at bounding box center [375, 196] width 35 height 50
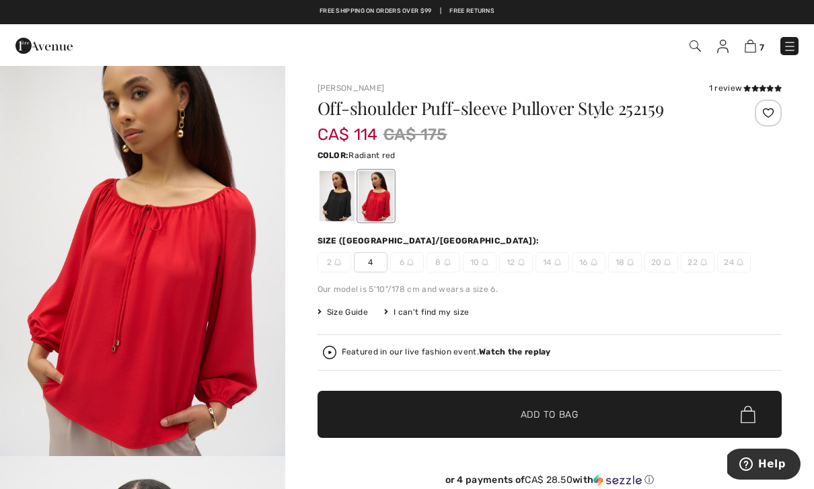
scroll to position [36, 0]
click at [337, 207] on div at bounding box center [336, 196] width 35 height 50
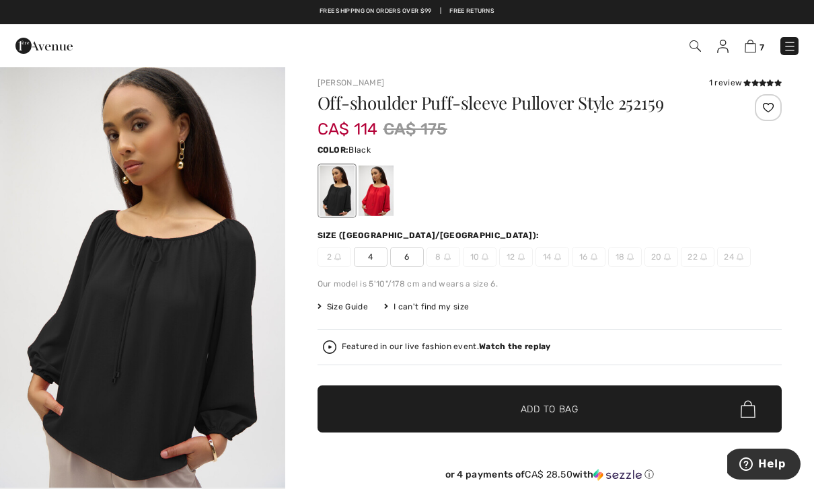
scroll to position [0, 0]
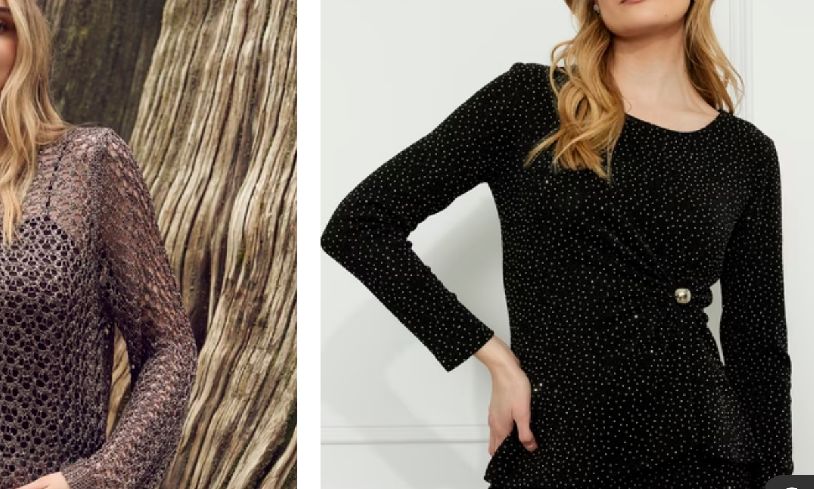
scroll to position [9386, 0]
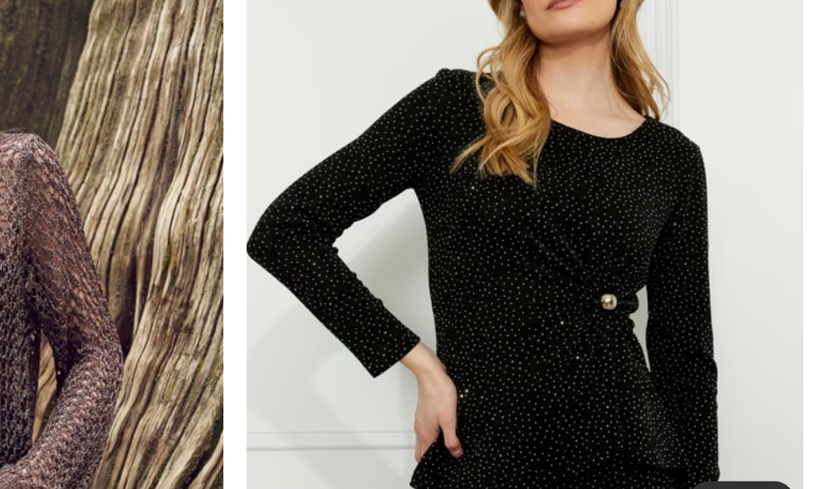
click at [433, 311] on img at bounding box center [610, 327] width 391 height 587
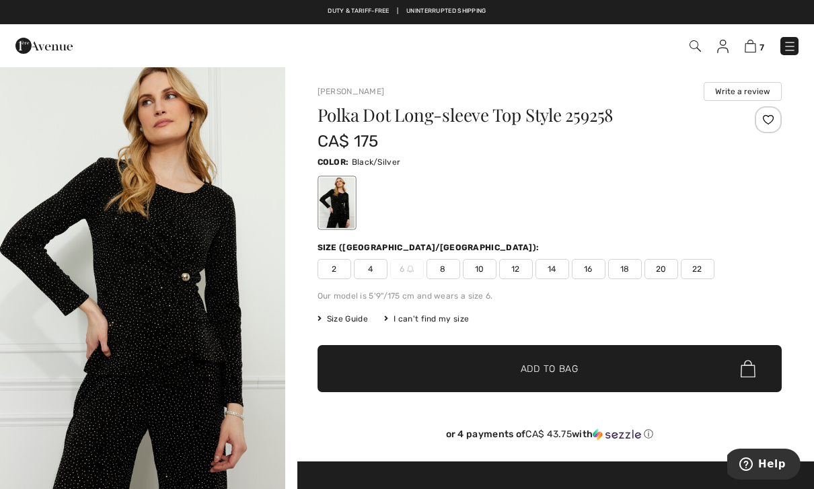
click at [333, 271] on span "2" at bounding box center [335, 269] width 34 height 20
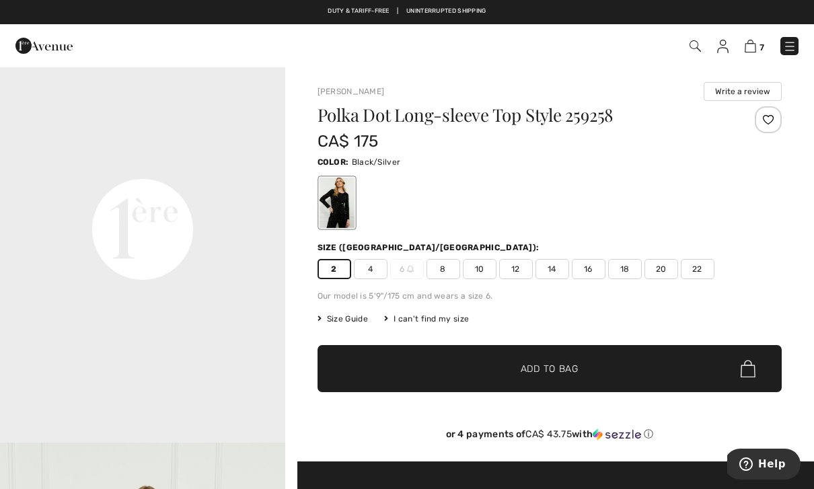
scroll to position [905, 0]
click at [518, 375] on span "✔ Added to Bag" at bounding box center [530, 369] width 82 height 14
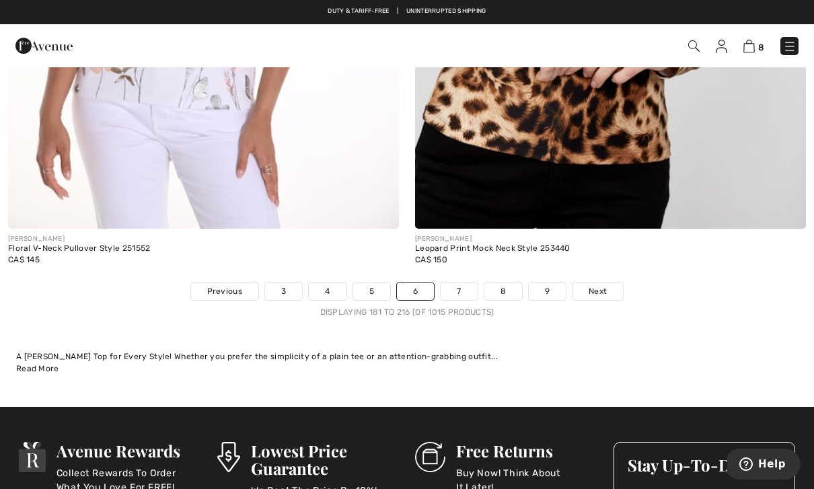
scroll to position [11696, 0]
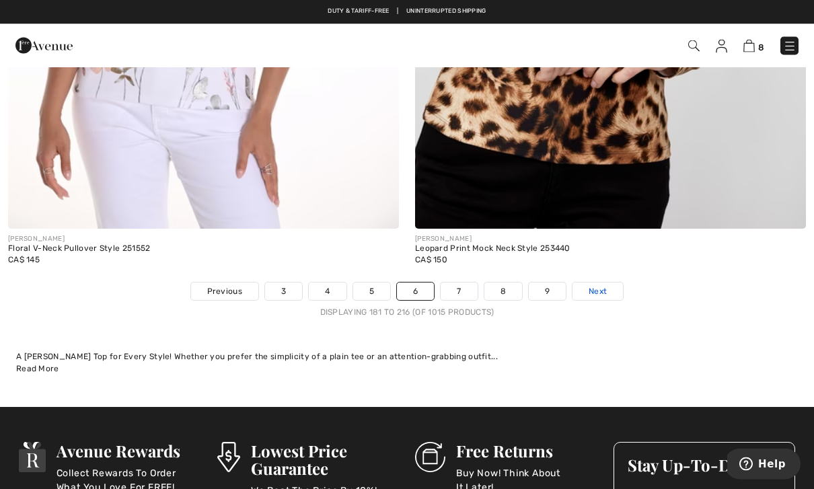
click at [602, 286] on span "Next" at bounding box center [598, 292] width 18 height 12
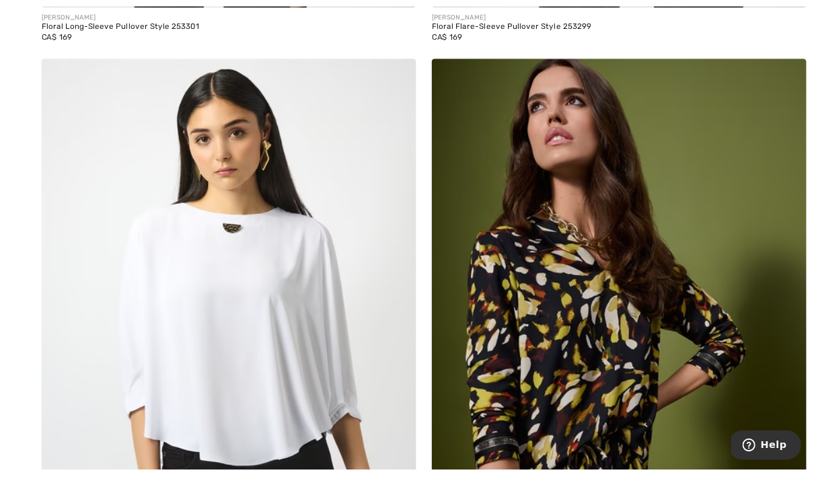
scroll to position [5382, 0]
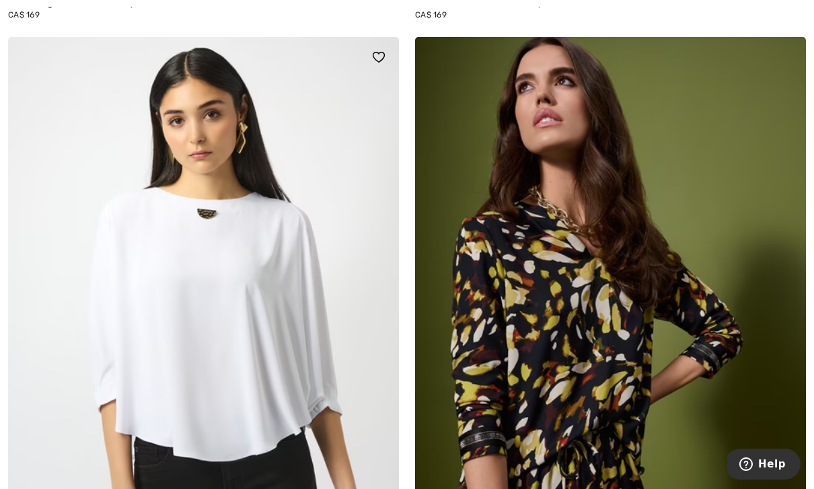
click at [253, 361] on img at bounding box center [203, 330] width 391 height 587
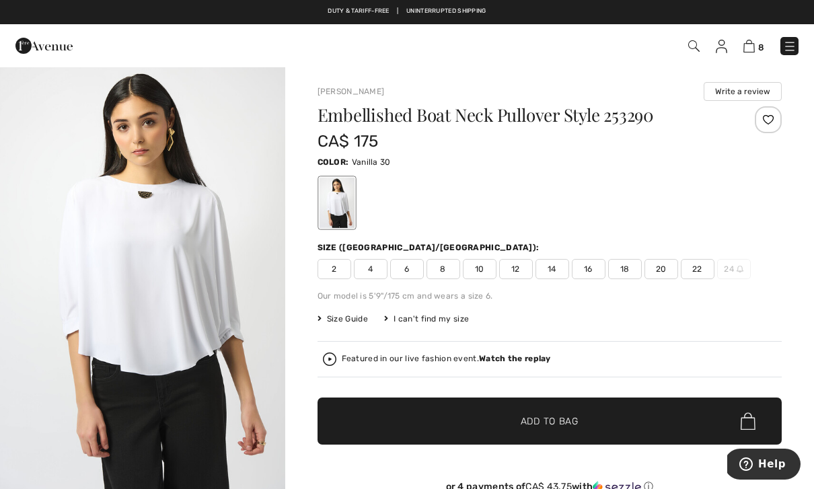
click at [331, 273] on span "2" at bounding box center [335, 269] width 34 height 20
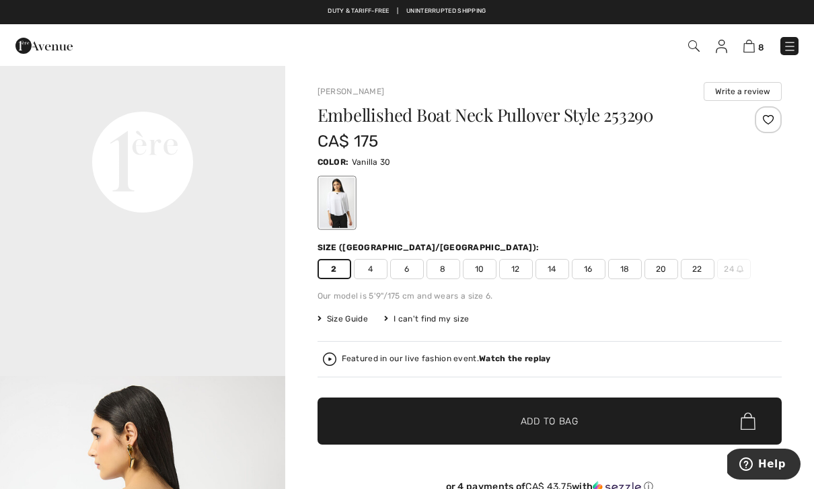
scroll to position [975, 0]
click at [561, 425] on span "Add to Bag" at bounding box center [550, 422] width 58 height 14
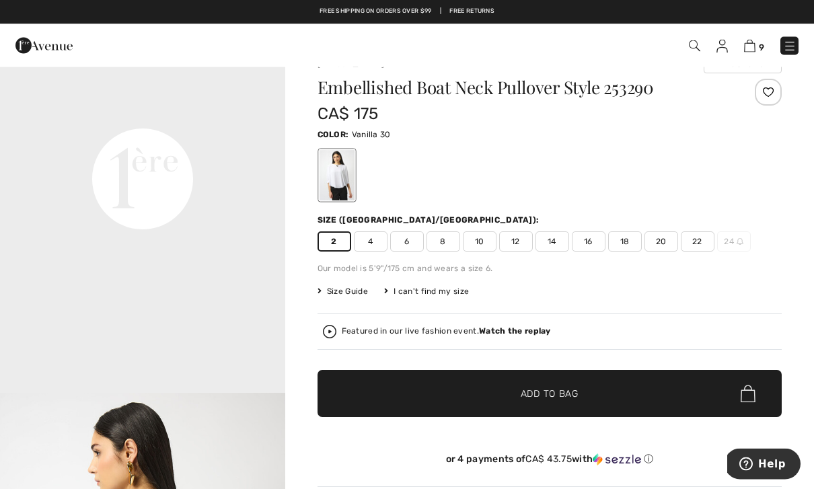
scroll to position [0, 0]
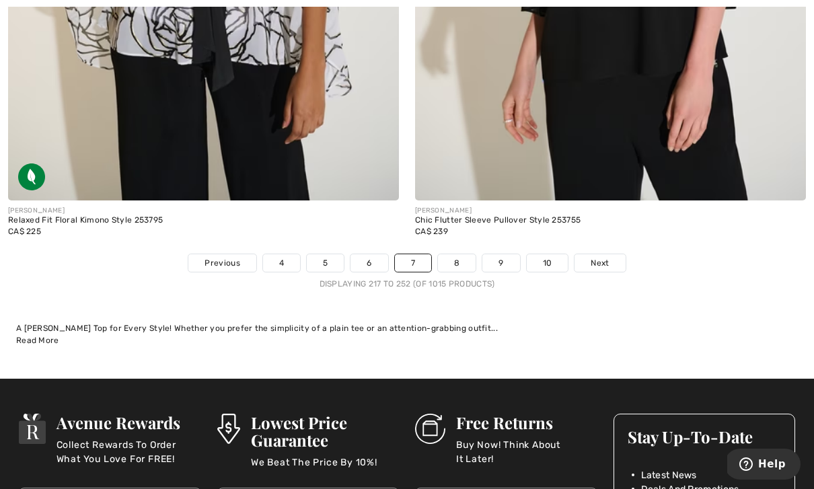
scroll to position [11738, 0]
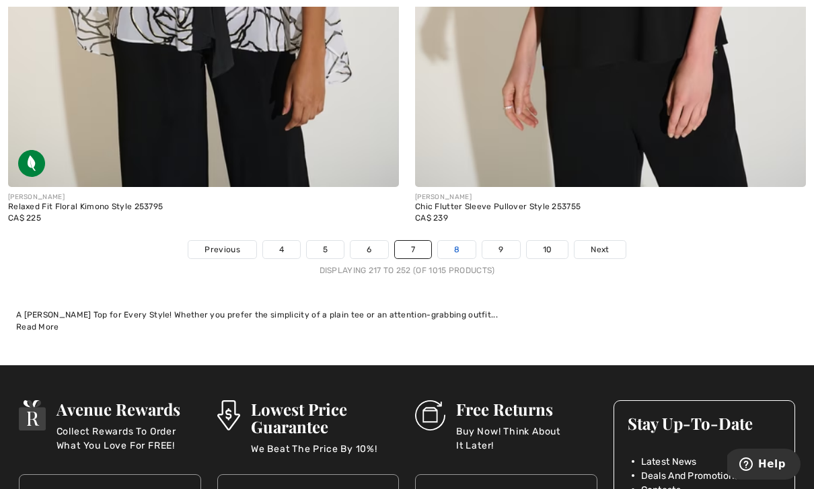
click at [460, 247] on link "8" at bounding box center [457, 250] width 38 height 18
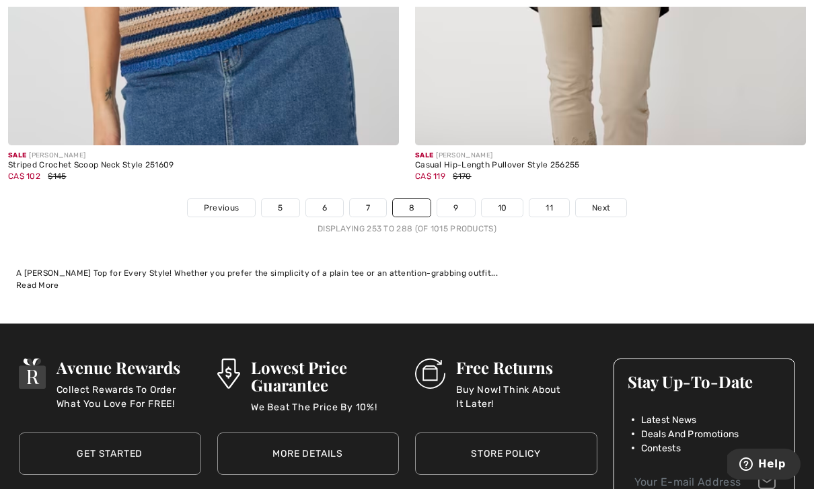
scroll to position [11783, 0]
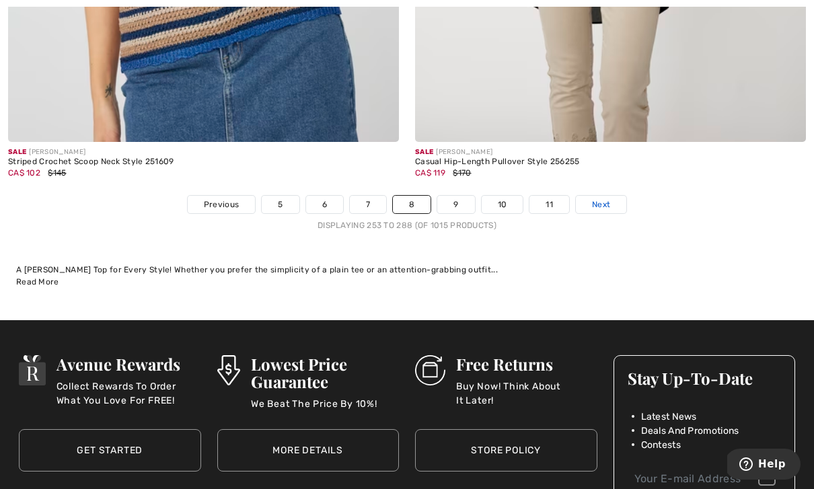
click at [603, 199] on span "Next" at bounding box center [601, 205] width 18 height 12
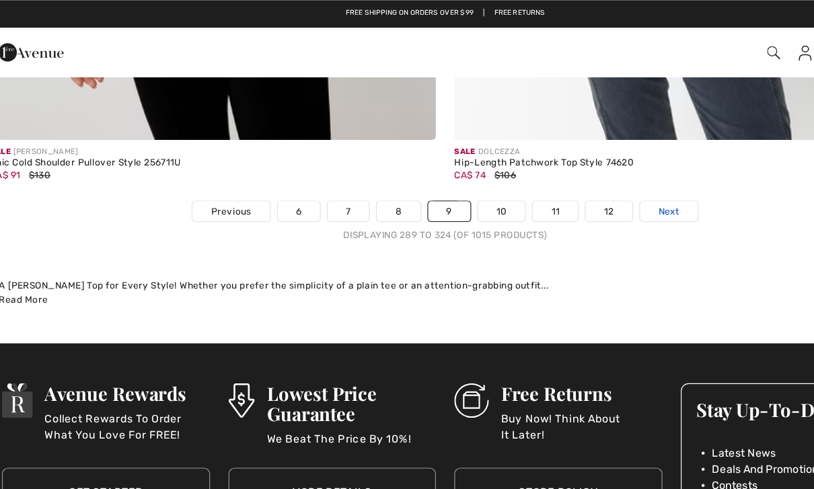
scroll to position [11803, 0]
click at [594, 179] on span "Next" at bounding box center [603, 185] width 18 height 12
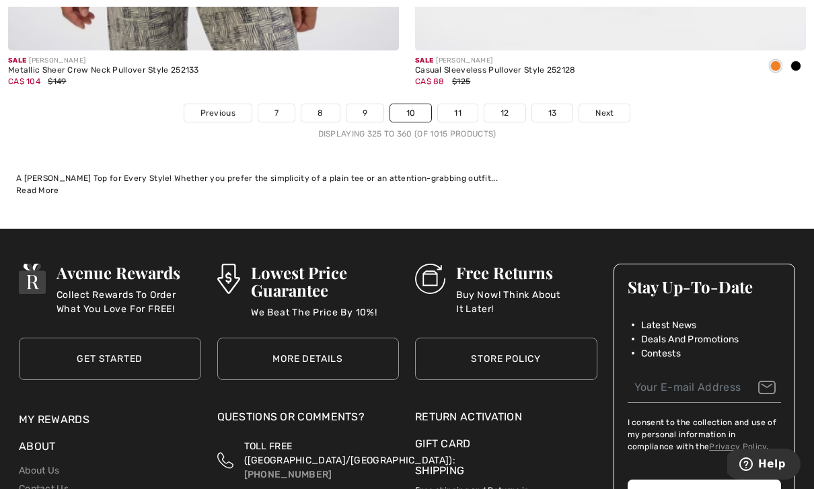
scroll to position [11869, 0]
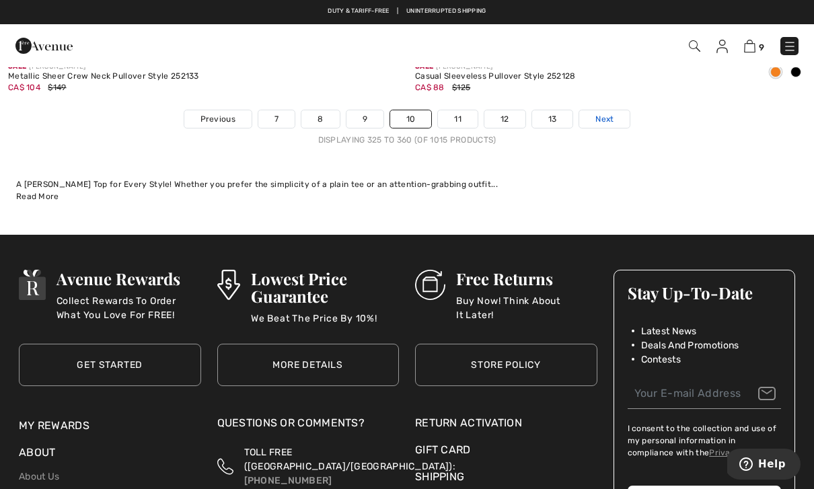
click at [599, 113] on span "Next" at bounding box center [605, 119] width 18 height 12
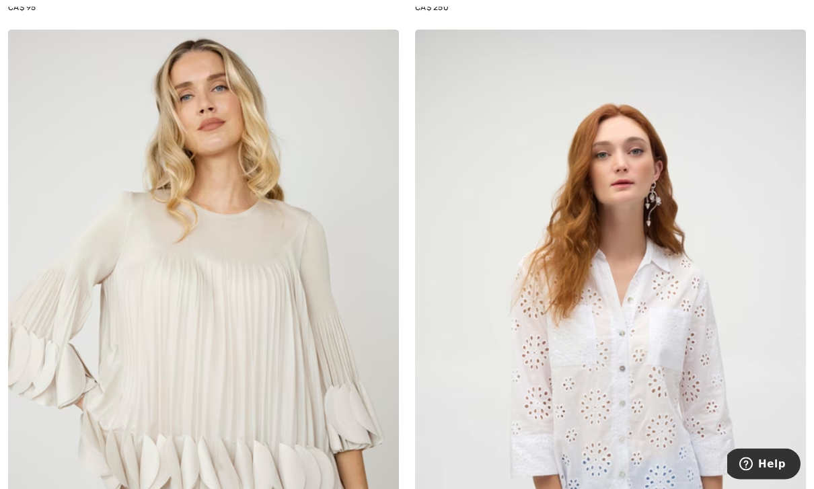
scroll to position [6672, 0]
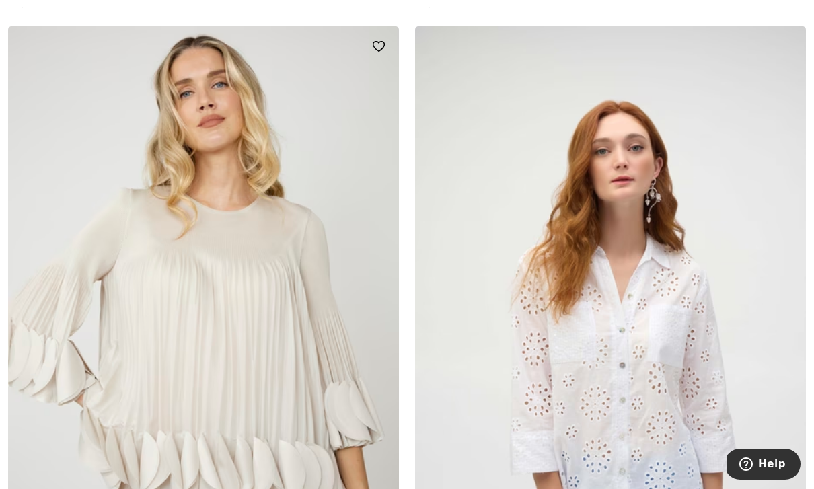
click at [292, 254] on img at bounding box center [203, 319] width 391 height 587
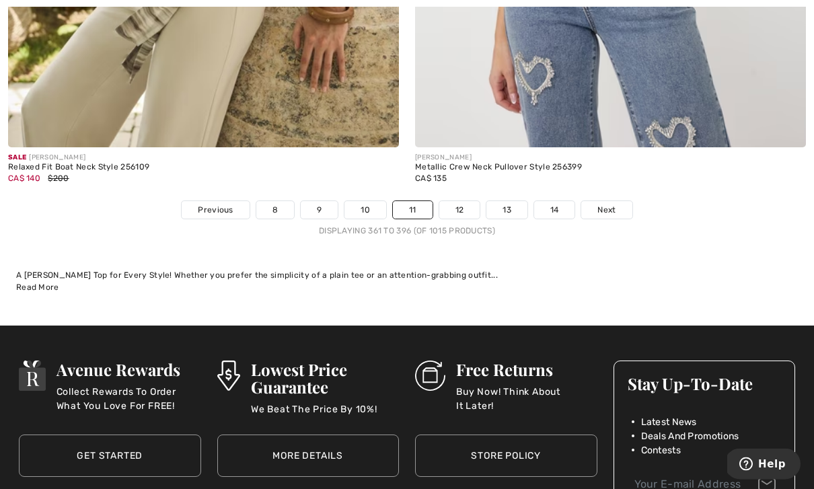
scroll to position [11778, 0]
click at [608, 204] on span "Next" at bounding box center [607, 210] width 18 height 12
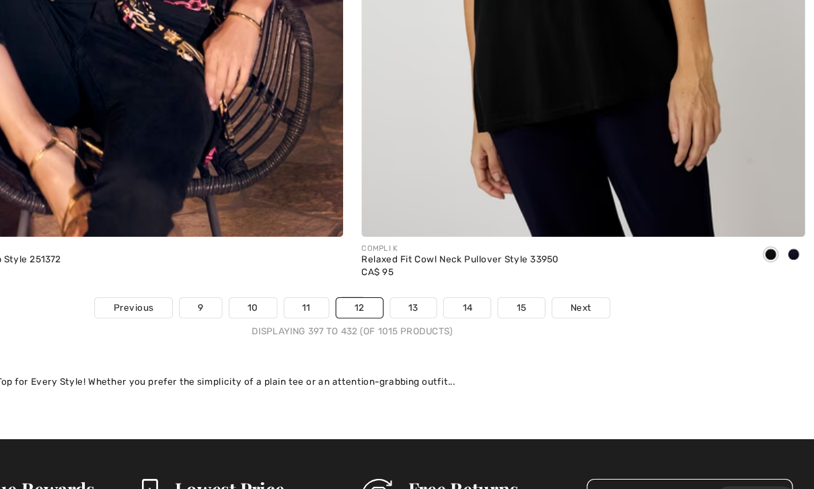
scroll to position [11696, 0]
click at [600, 285] on span "Next" at bounding box center [609, 291] width 18 height 12
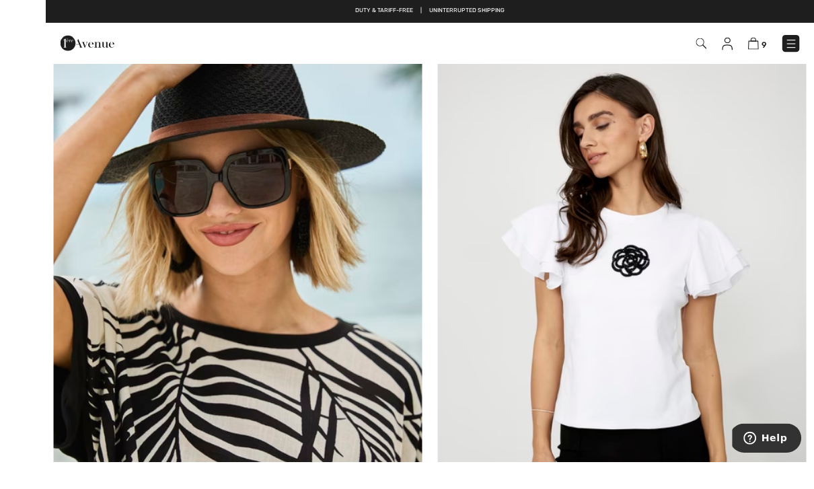
scroll to position [7341, 0]
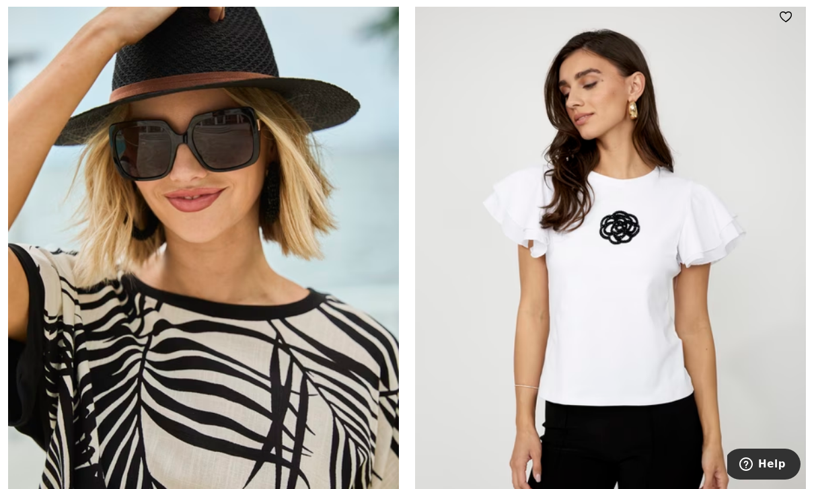
click at [640, 335] on img at bounding box center [610, 290] width 391 height 587
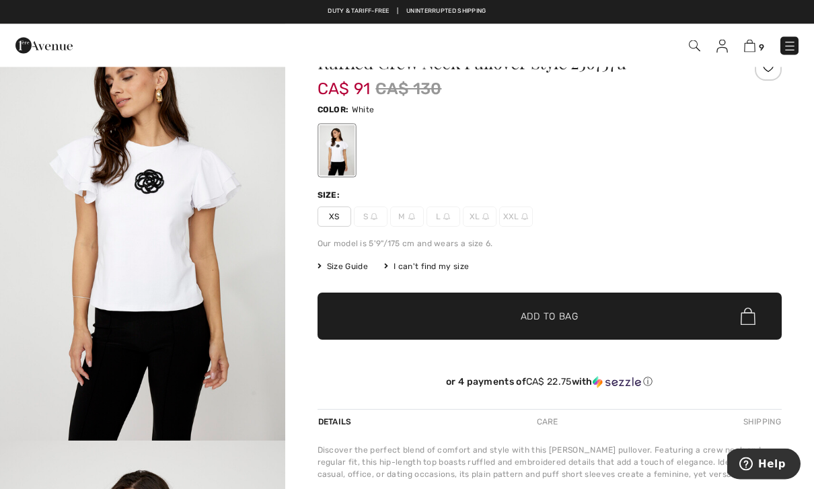
click at [333, 217] on span "XS" at bounding box center [335, 217] width 34 height 20
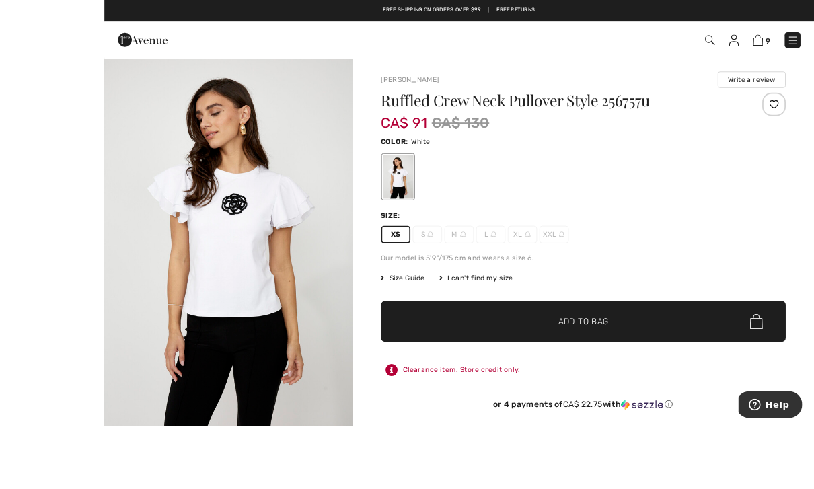
scroll to position [5, 0]
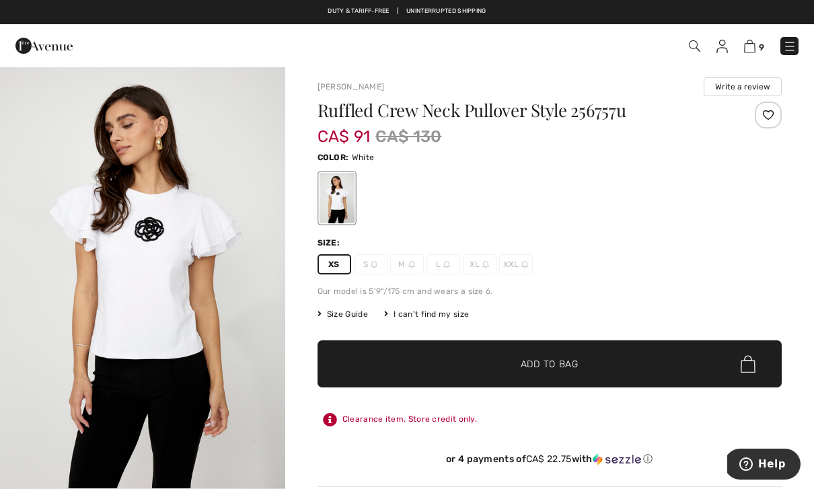
click at [541, 371] on span "Add to Bag" at bounding box center [550, 364] width 58 height 14
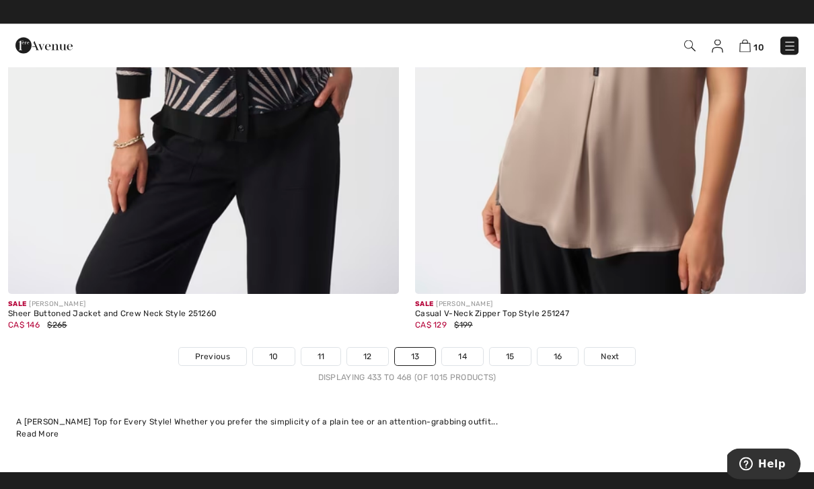
scroll to position [11630, 0]
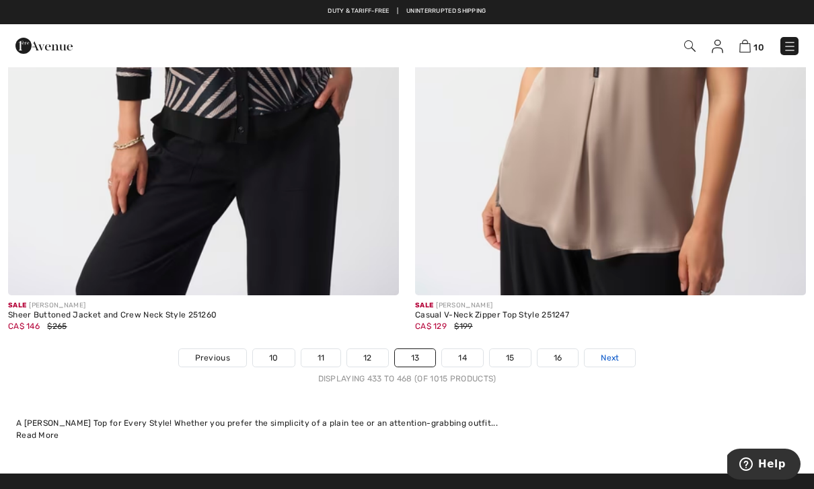
click at [616, 353] on span "Next" at bounding box center [610, 358] width 18 height 12
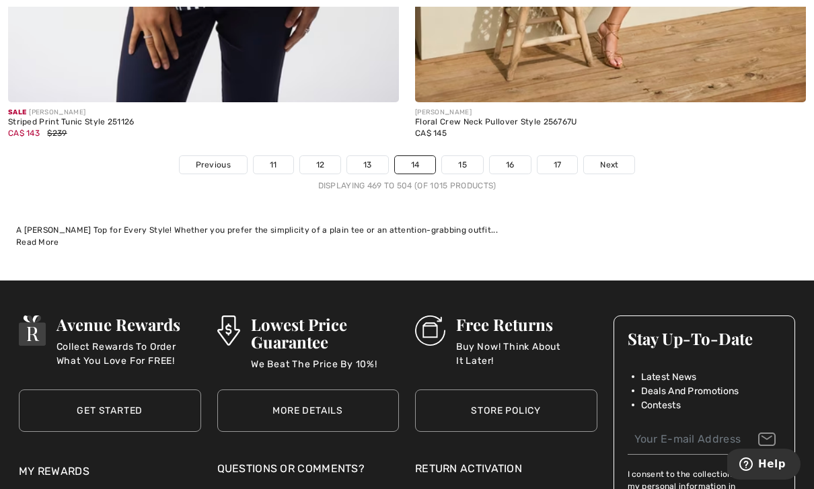
scroll to position [11864, 0]
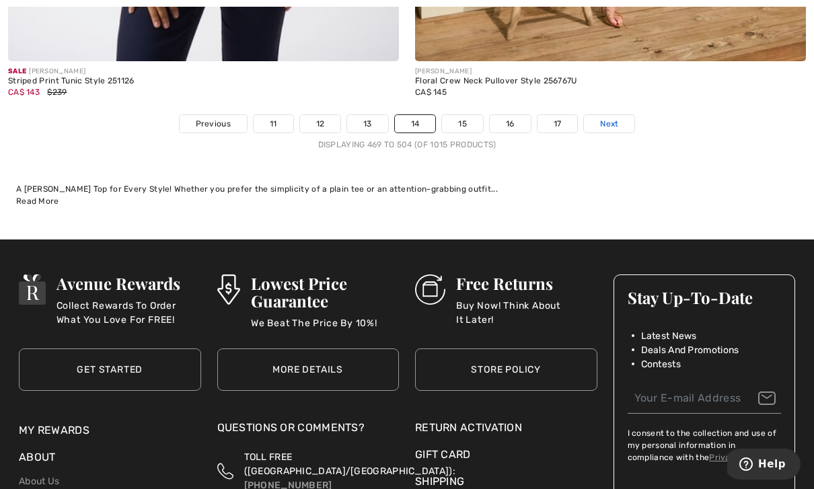
click span "Next"
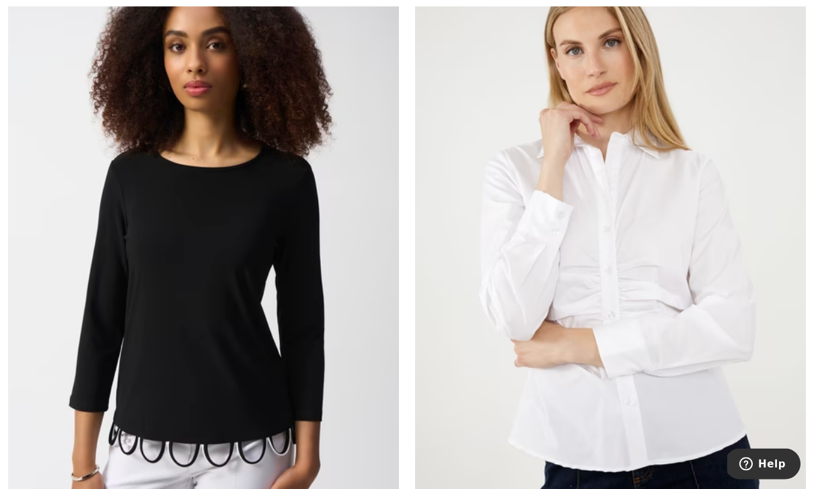
scroll to position [3416, 0]
click at [230, 219] on img at bounding box center [203, 250] width 391 height 587
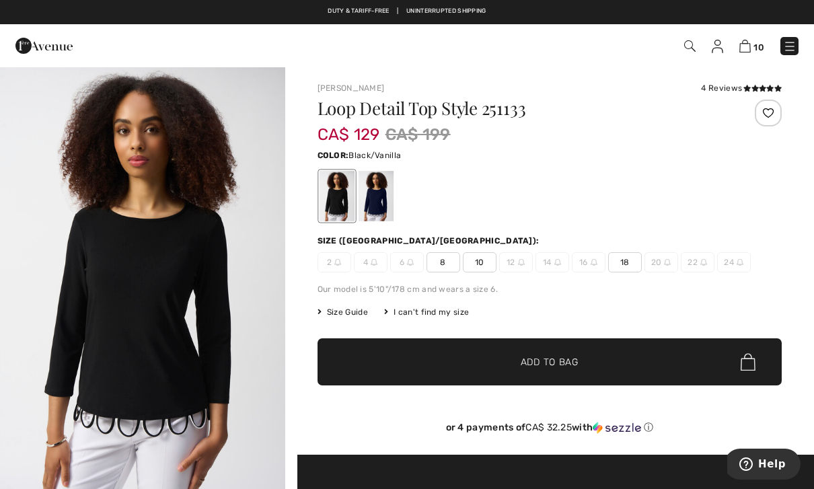
click at [372, 205] on div at bounding box center [375, 196] width 35 height 50
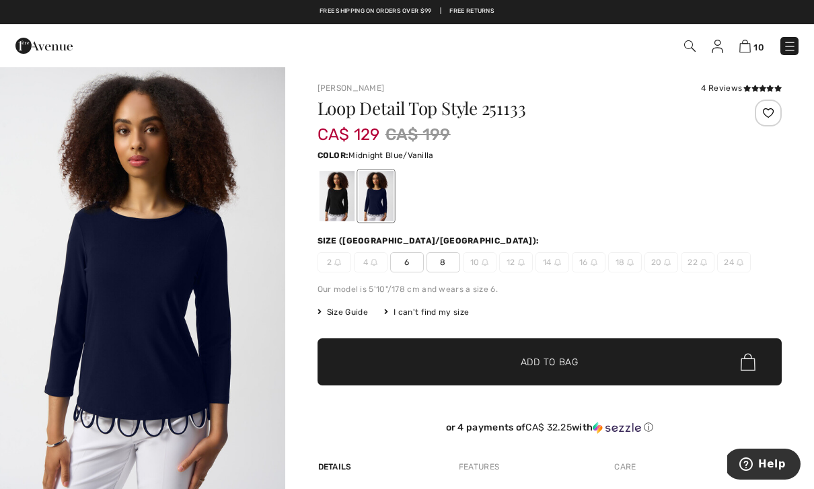
click at [333, 213] on div at bounding box center [336, 196] width 35 height 50
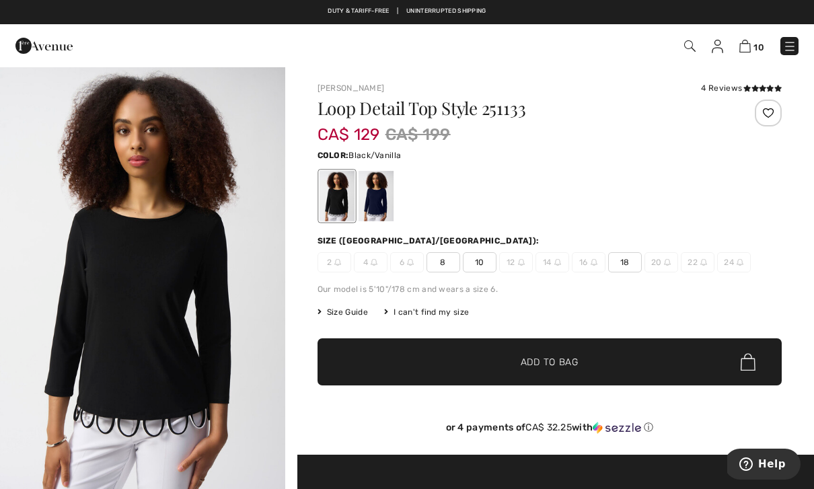
click at [333, 203] on div at bounding box center [336, 196] width 35 height 50
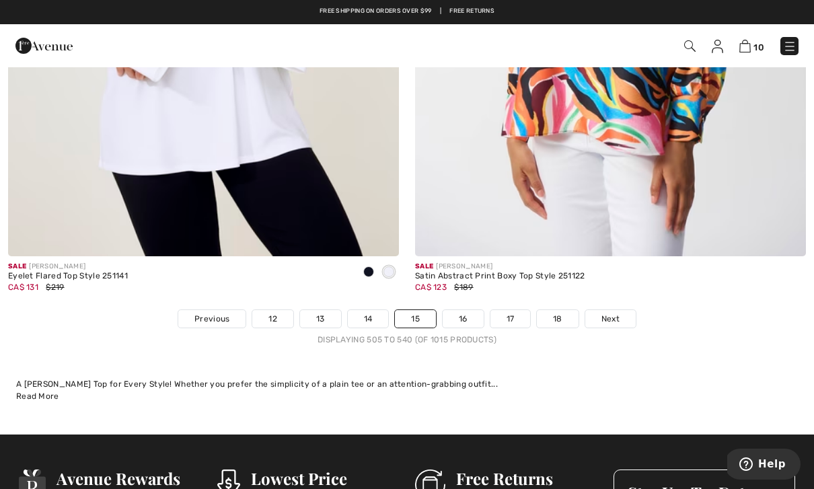
scroll to position [11648, 0]
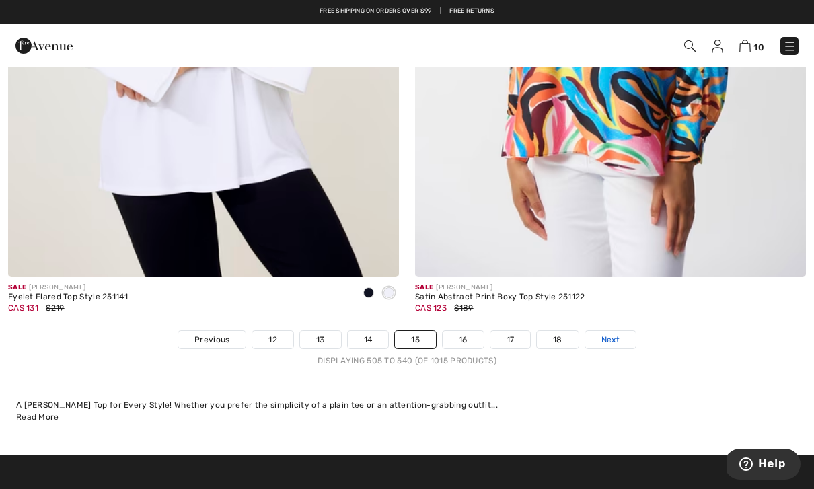
click at [616, 334] on span "Next" at bounding box center [611, 340] width 18 height 12
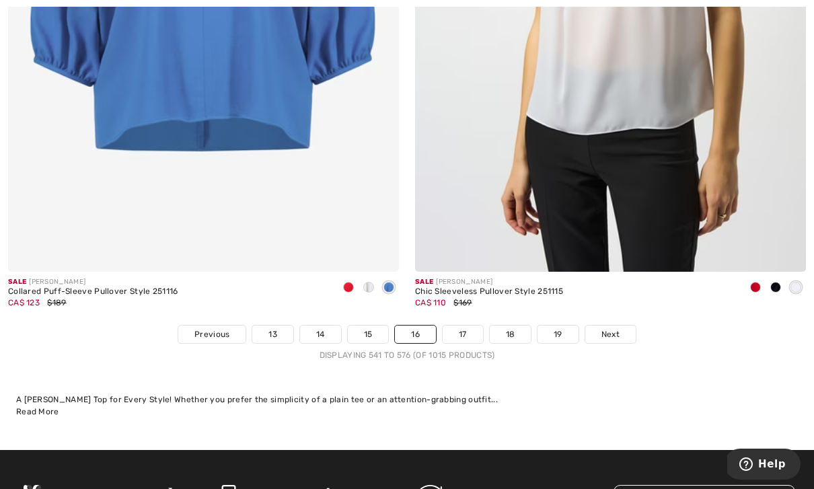
scroll to position [11654, 0]
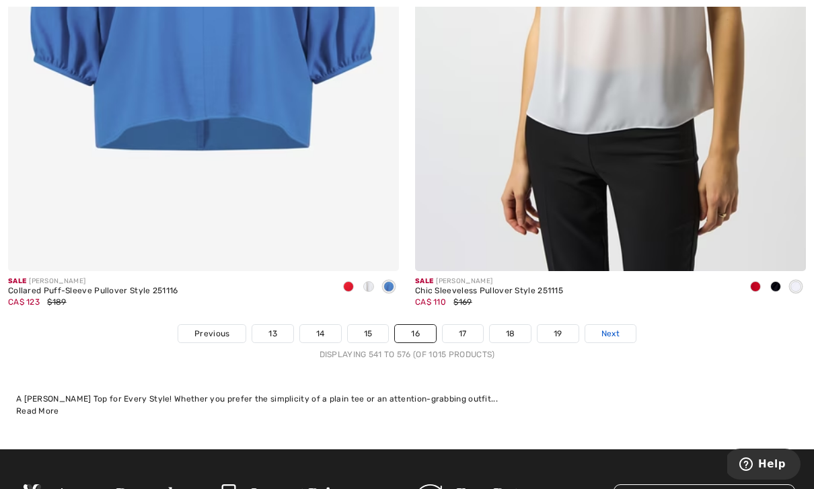
click at [615, 330] on span "Next" at bounding box center [611, 334] width 18 height 12
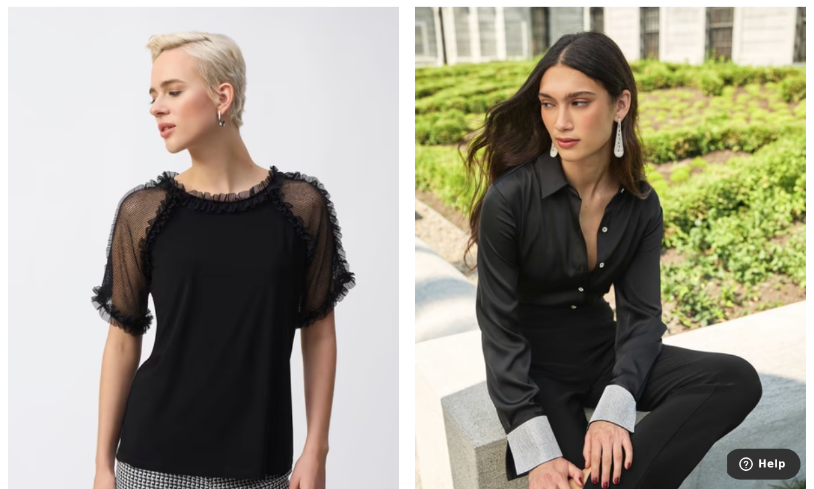
scroll to position [2116, 0]
click at [305, 340] on img at bounding box center [203, 271] width 391 height 587
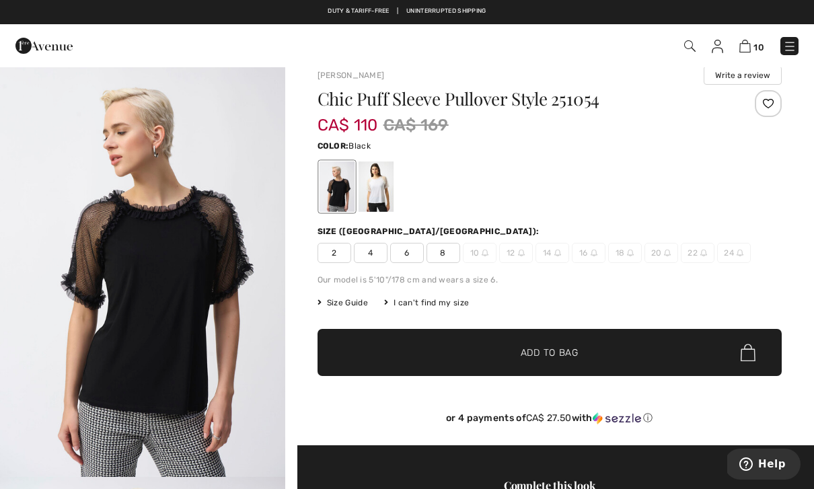
scroll to position [18, 0]
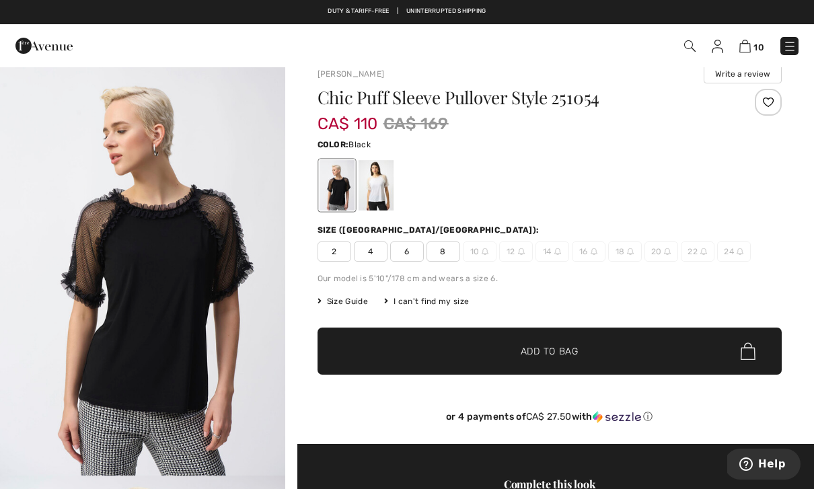
click at [378, 201] on div at bounding box center [375, 185] width 35 height 50
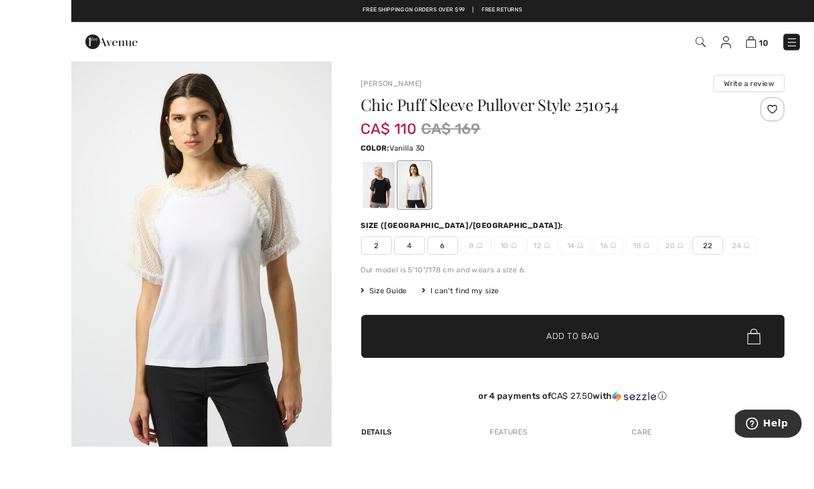
scroll to position [20, 0]
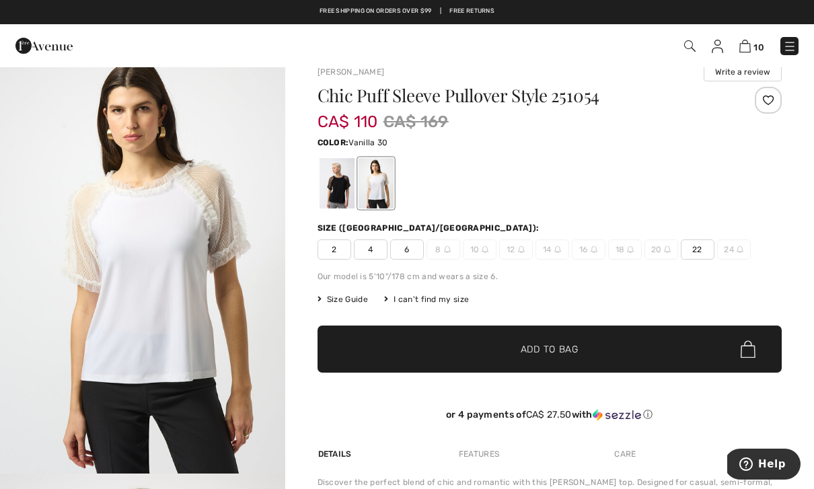
click at [337, 197] on div at bounding box center [336, 183] width 35 height 50
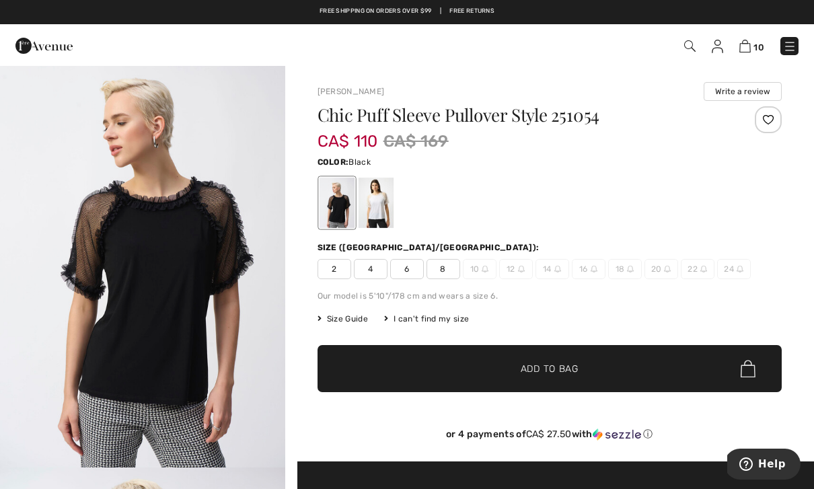
scroll to position [26, 0]
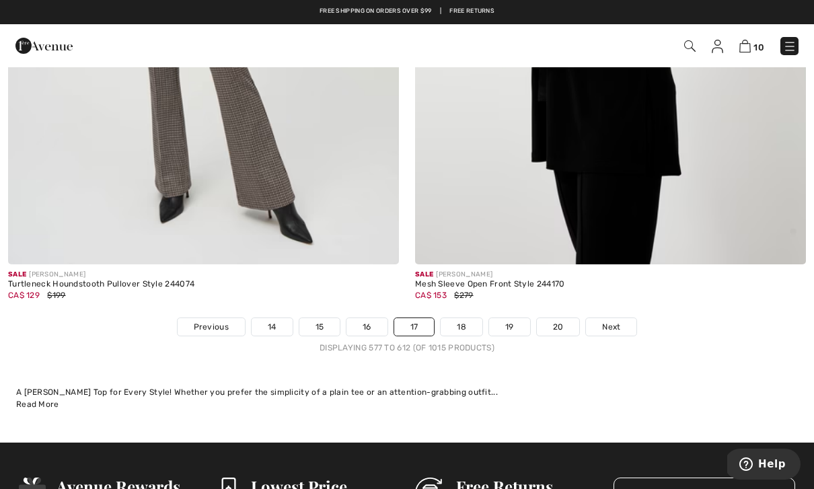
scroll to position [11661, 0]
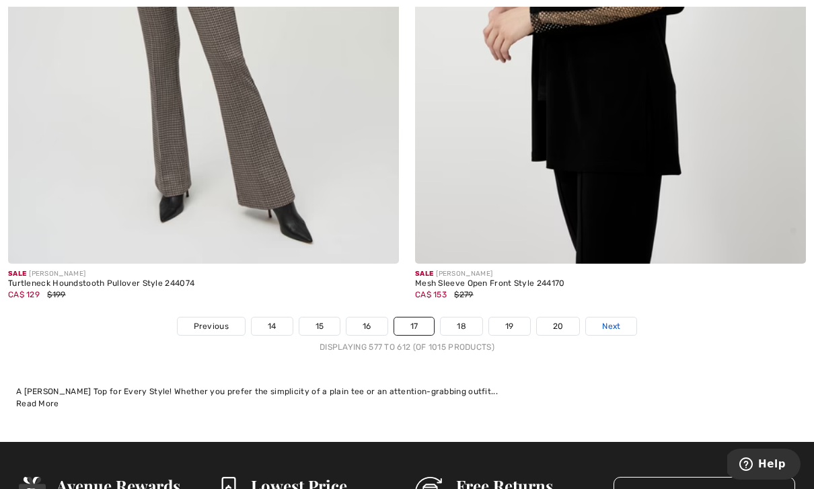
click at [617, 323] on link "Next" at bounding box center [611, 327] width 50 height 18
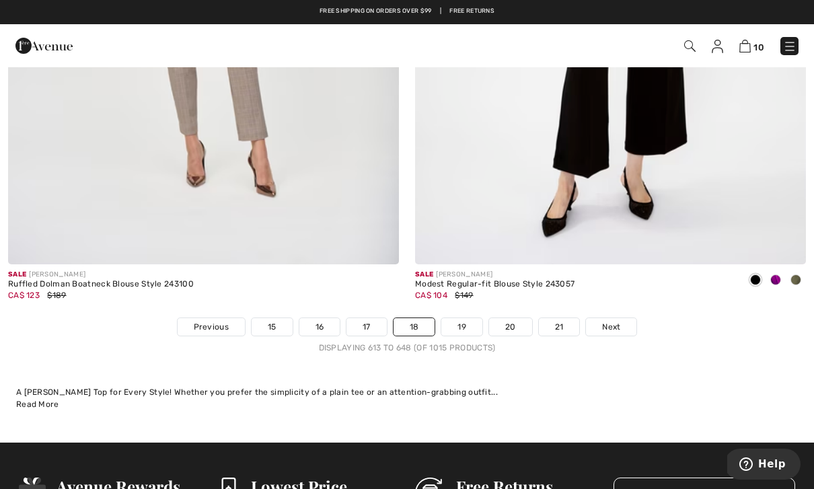
scroll to position [11655, 0]
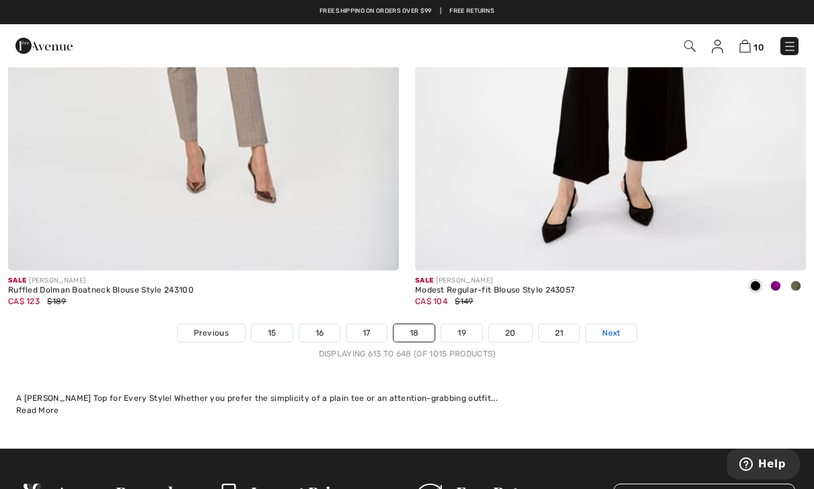
click at [615, 329] on span "Next" at bounding box center [611, 333] width 18 height 12
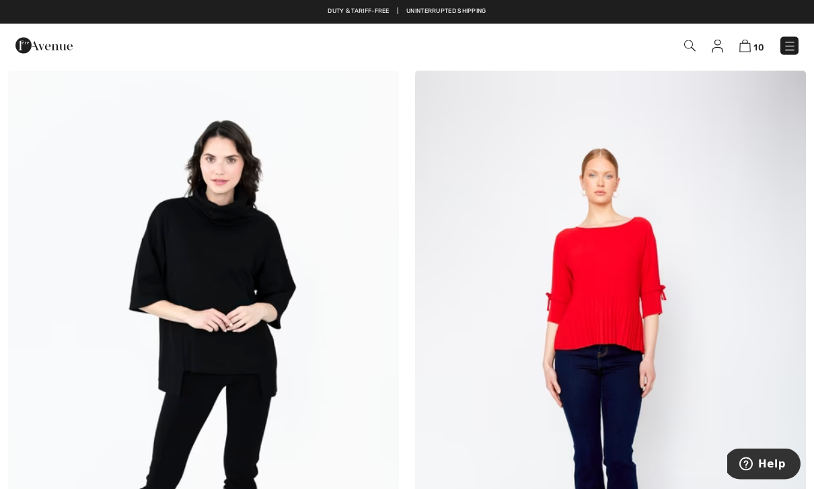
scroll to position [2658, 0]
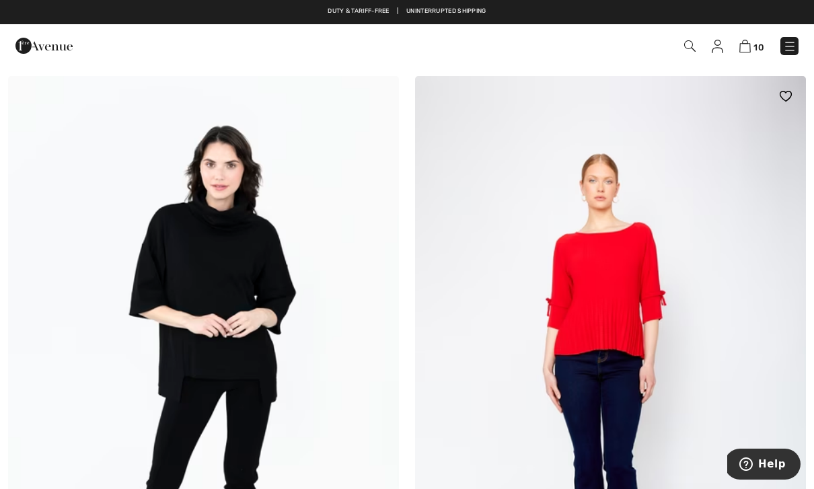
click at [617, 324] on img at bounding box center [610, 369] width 391 height 587
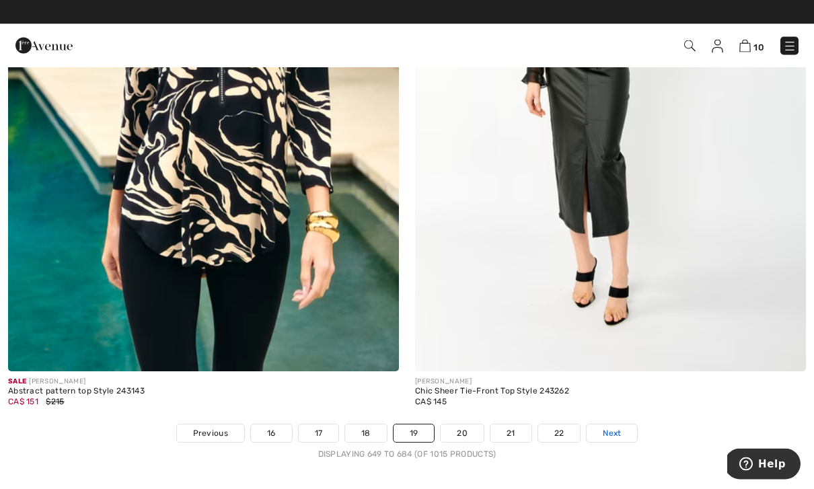
scroll to position [11569, 0]
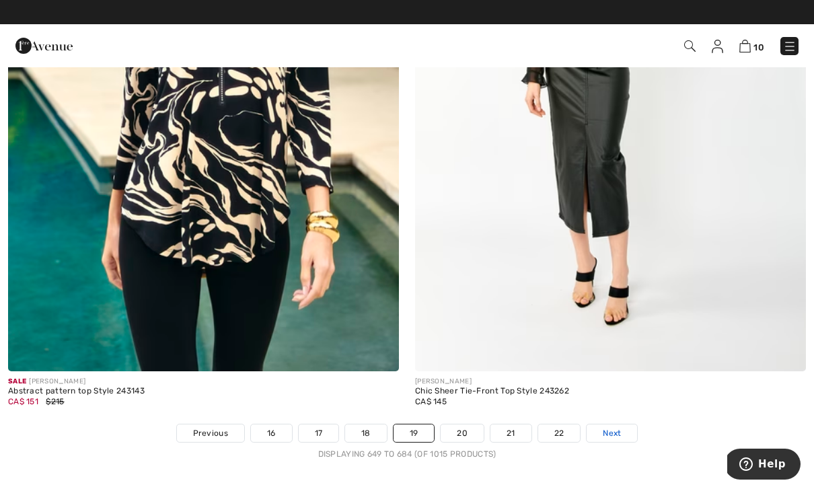
click at [614, 427] on span "Next" at bounding box center [612, 433] width 18 height 12
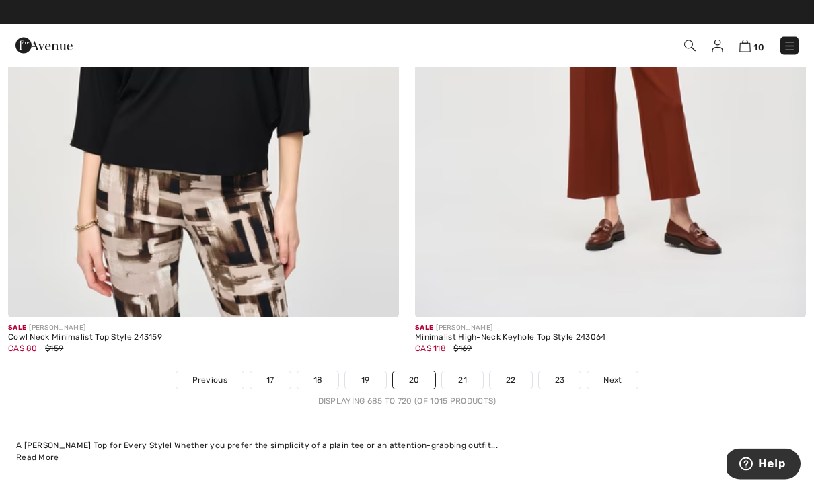
scroll to position [11607, 0]
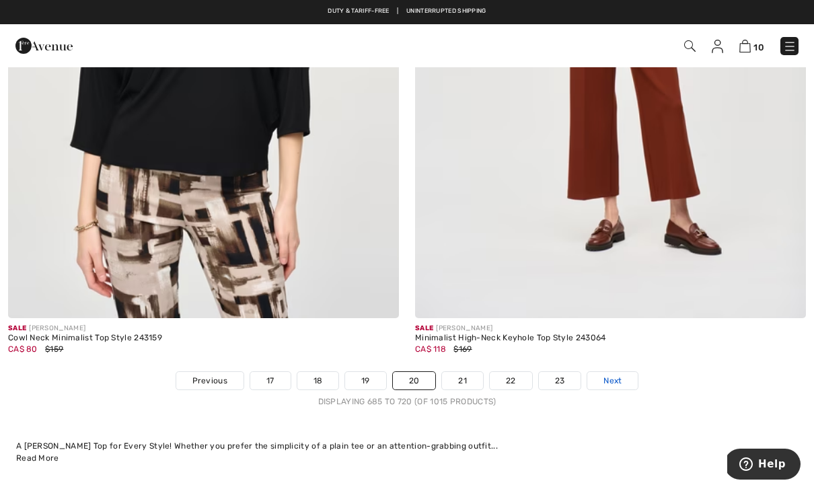
click at [611, 375] on span "Next" at bounding box center [613, 381] width 18 height 12
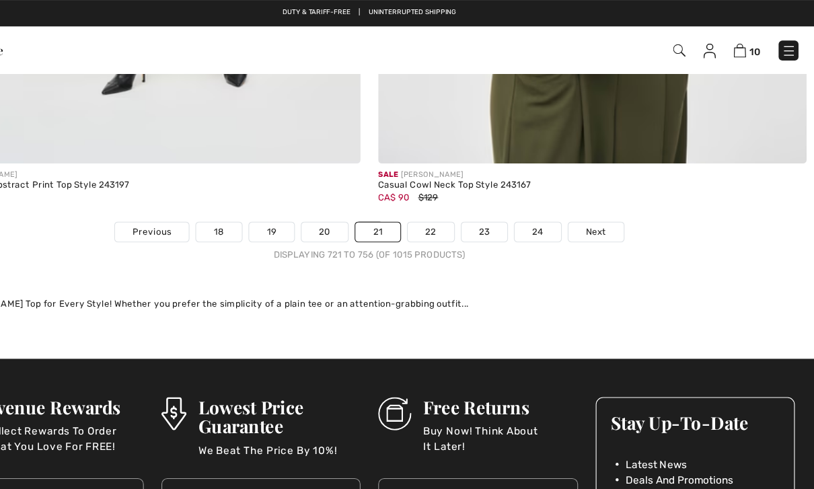
scroll to position [11775, 0]
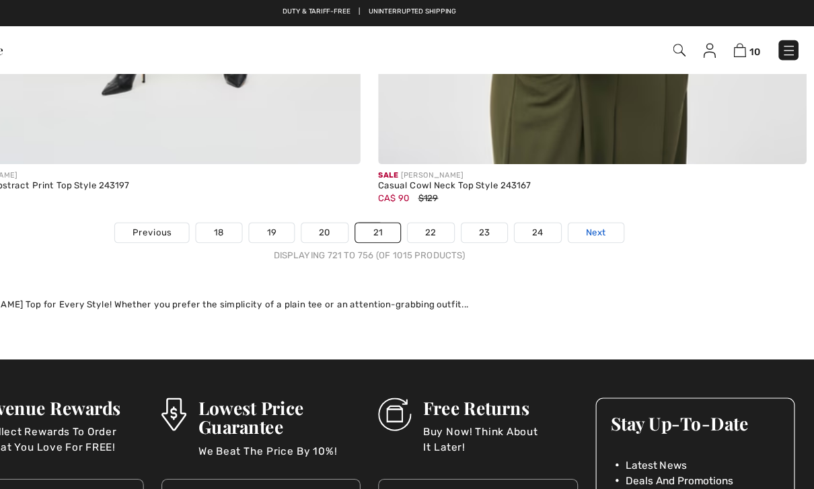
click at [605, 207] on span "Next" at bounding box center [614, 213] width 18 height 12
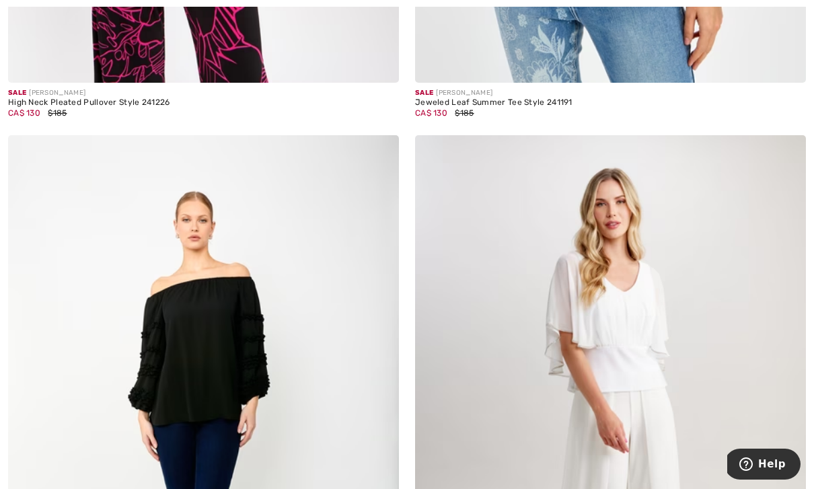
scroll to position [3241, 0]
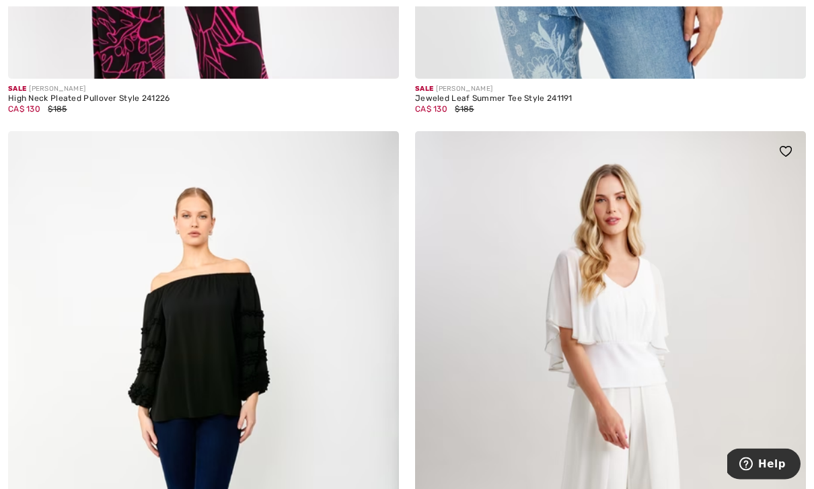
click at [634, 339] on img at bounding box center [610, 425] width 391 height 587
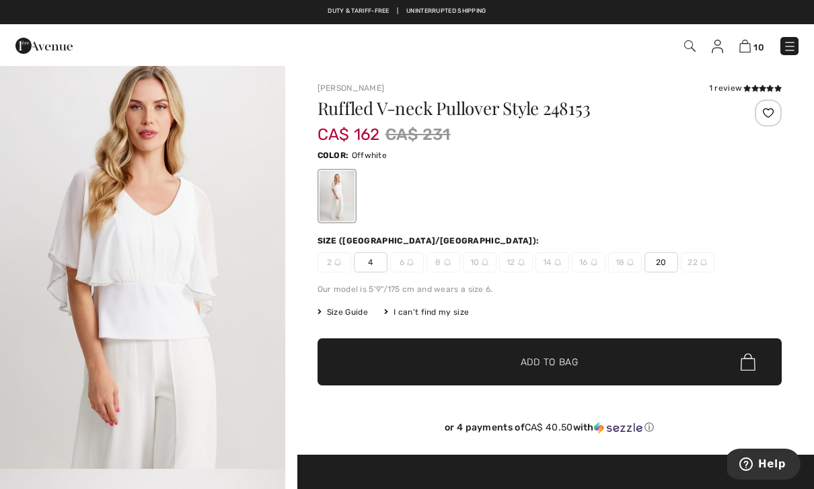
scroll to position [454, 0]
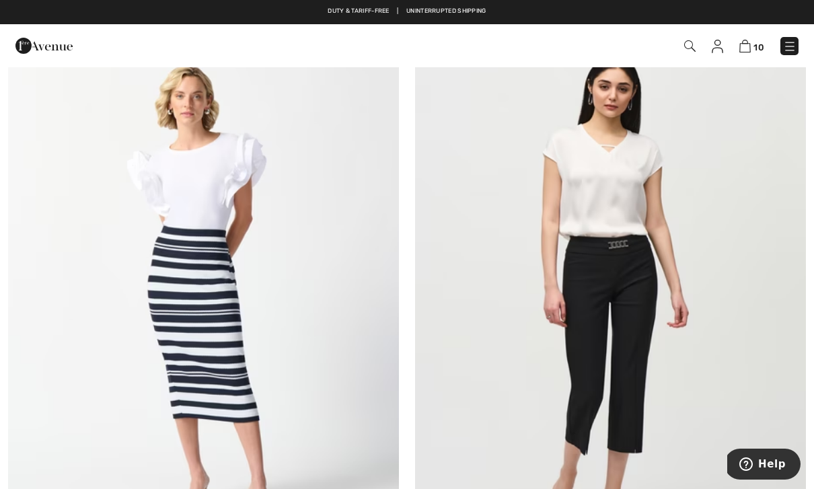
scroll to position [7335, 0]
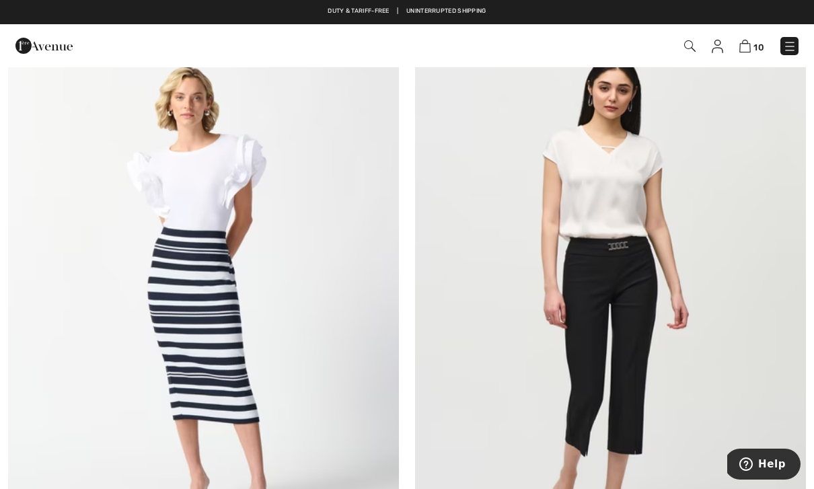
click at [200, 215] on img at bounding box center [203, 296] width 391 height 587
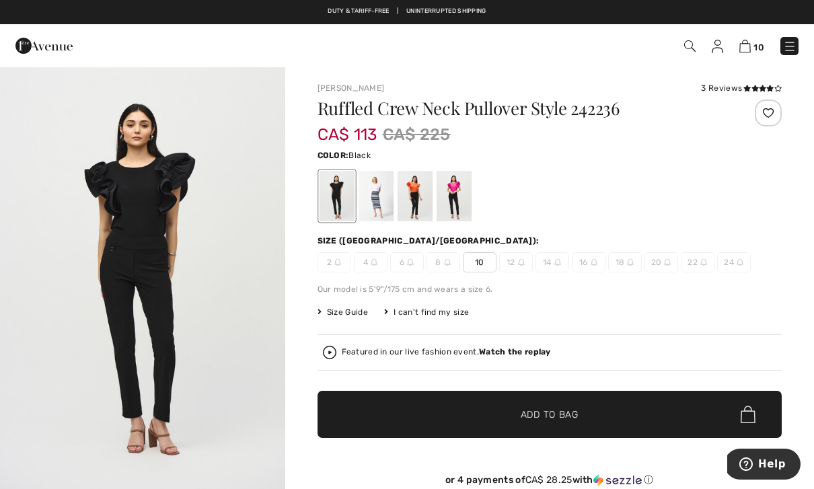
click at [377, 203] on div at bounding box center [375, 196] width 35 height 50
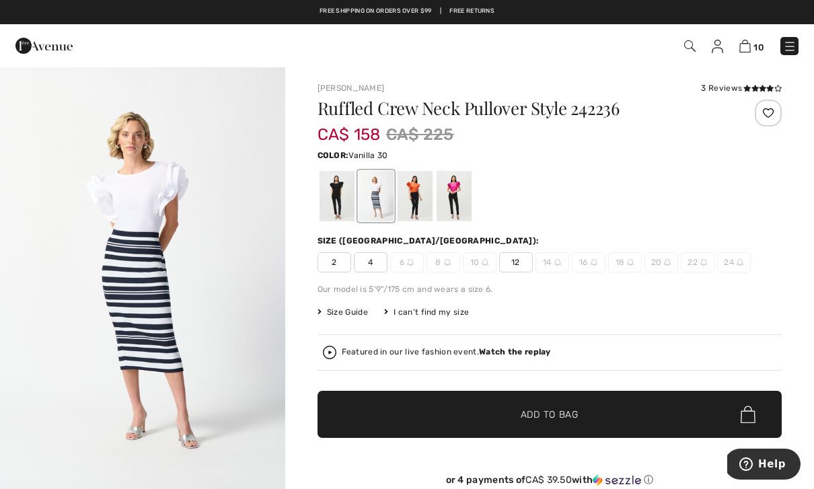
click at [411, 211] on div at bounding box center [414, 196] width 35 height 50
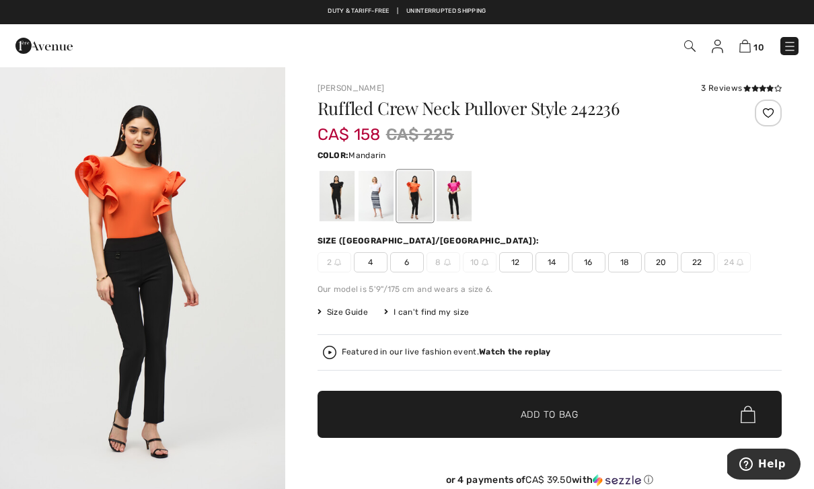
click at [452, 205] on div at bounding box center [453, 196] width 35 height 50
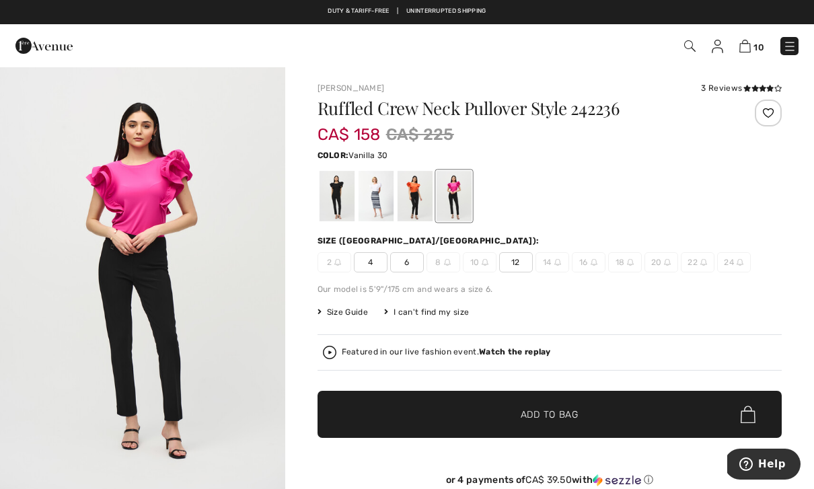
click at [369, 206] on div at bounding box center [375, 196] width 35 height 50
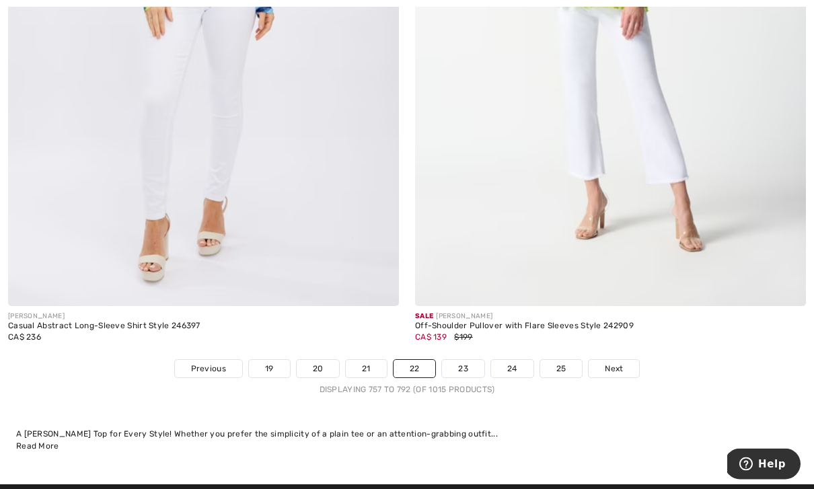
scroll to position [11622, 0]
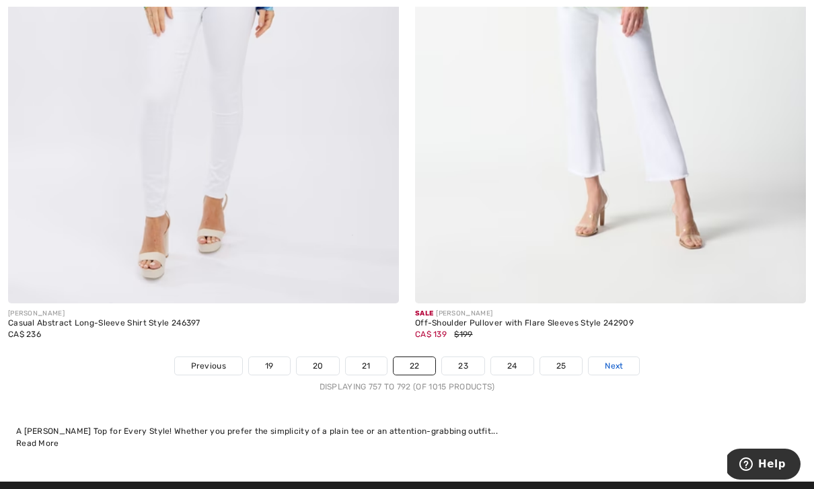
click at [620, 363] on link "Next" at bounding box center [614, 366] width 50 height 18
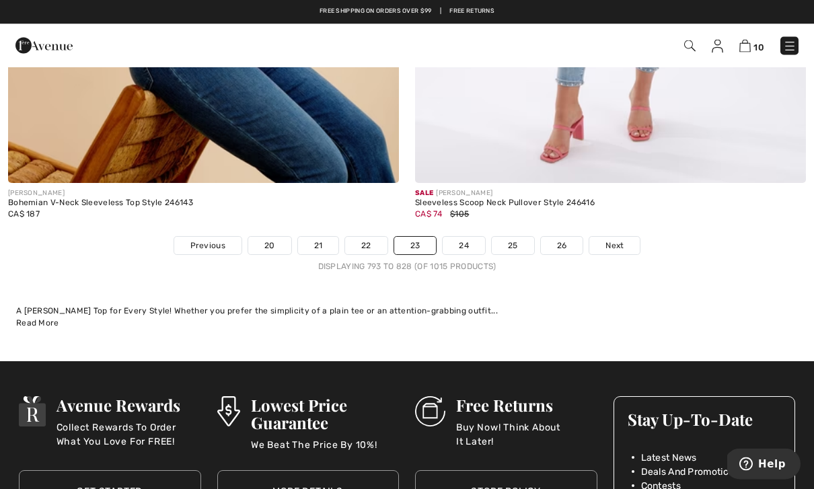
scroll to position [11739, 0]
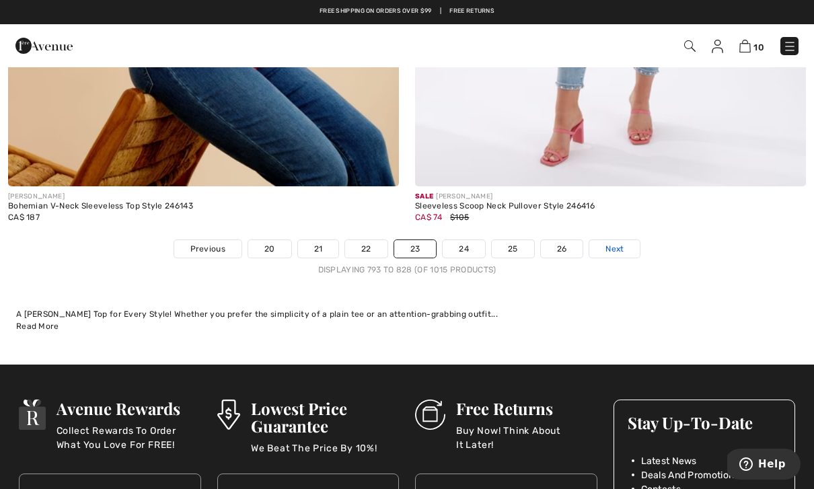
click at [619, 246] on link "Next" at bounding box center [615, 249] width 50 height 18
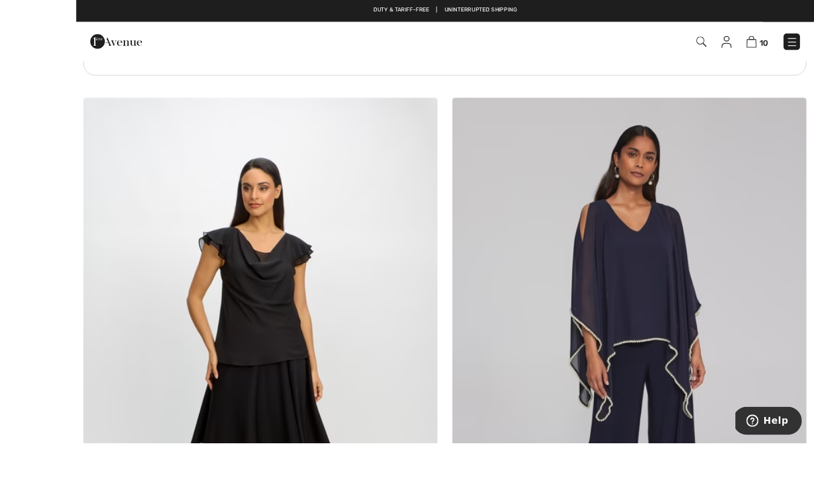
scroll to position [4078, 0]
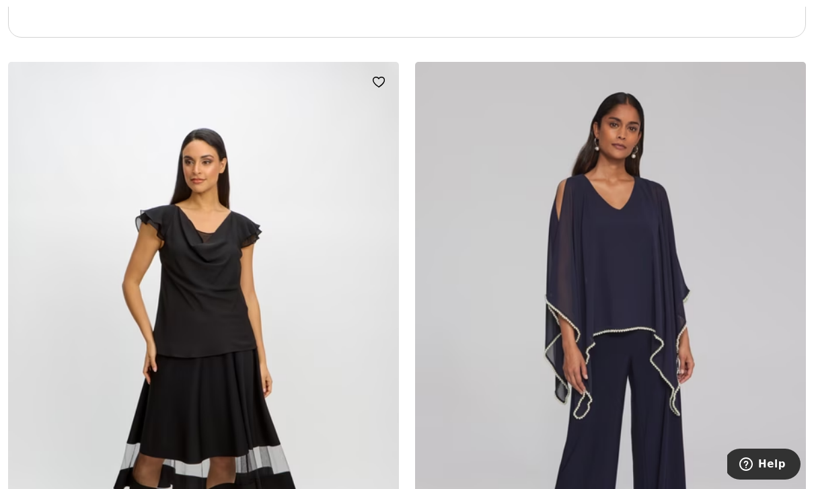
click at [221, 299] on img at bounding box center [203, 355] width 391 height 587
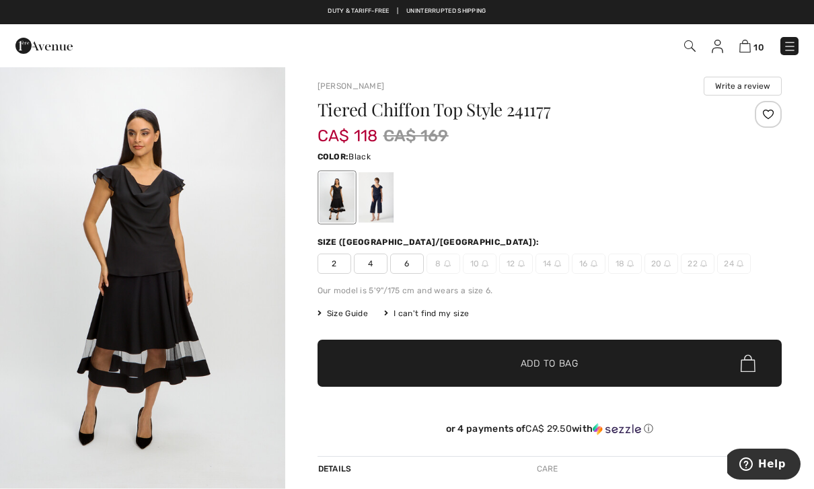
scroll to position [11, 0]
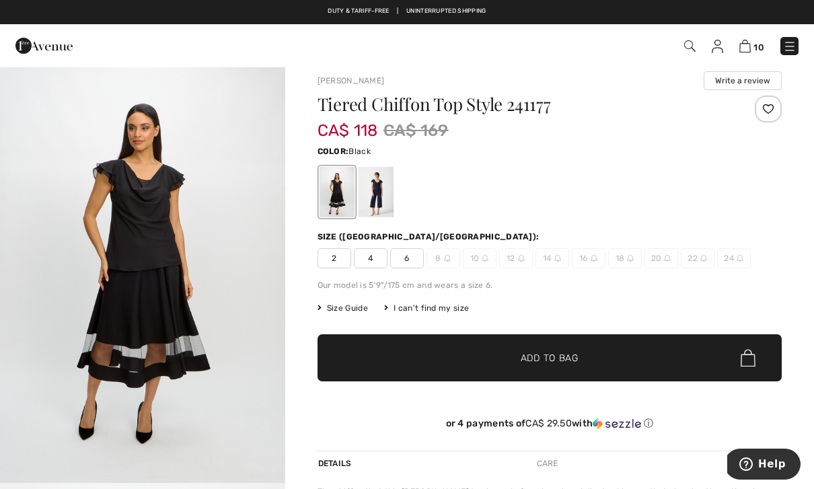
click at [382, 196] on div at bounding box center [375, 192] width 35 height 50
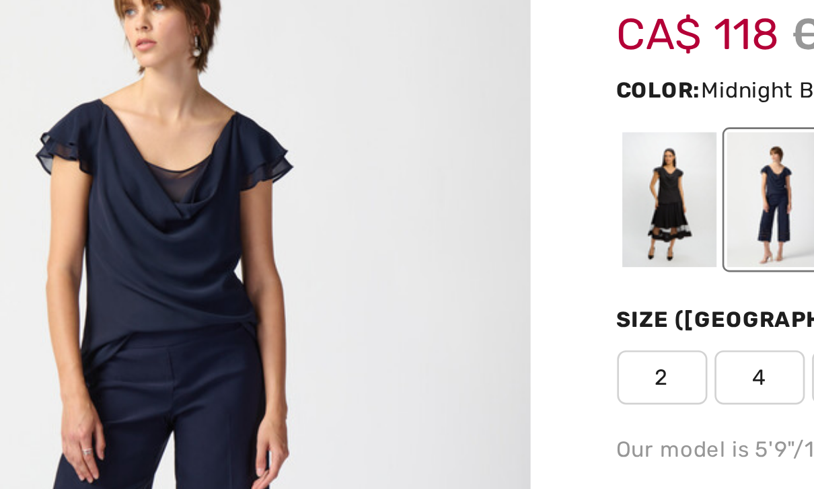
scroll to position [1, 0]
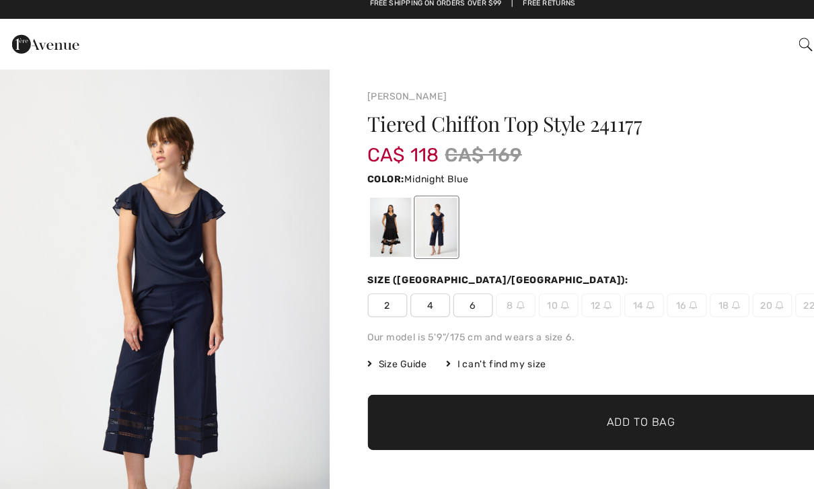
click at [320, 204] on div at bounding box center [336, 201] width 35 height 50
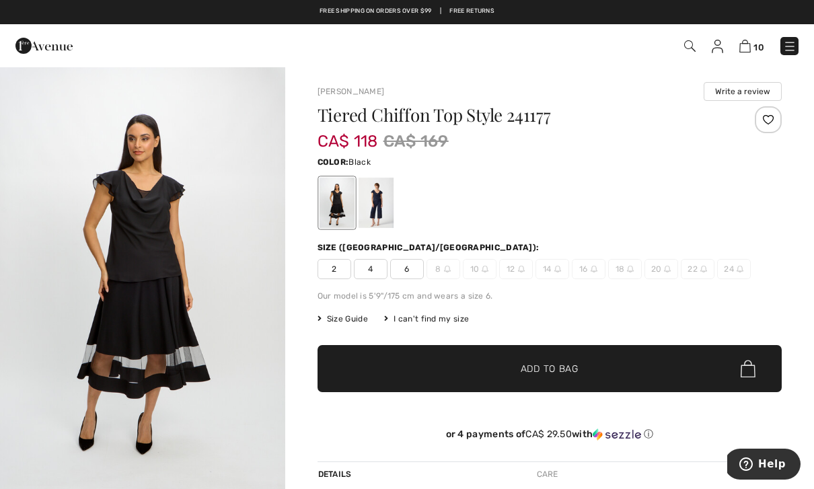
scroll to position [0, 0]
click at [333, 271] on span "2" at bounding box center [335, 269] width 34 height 20
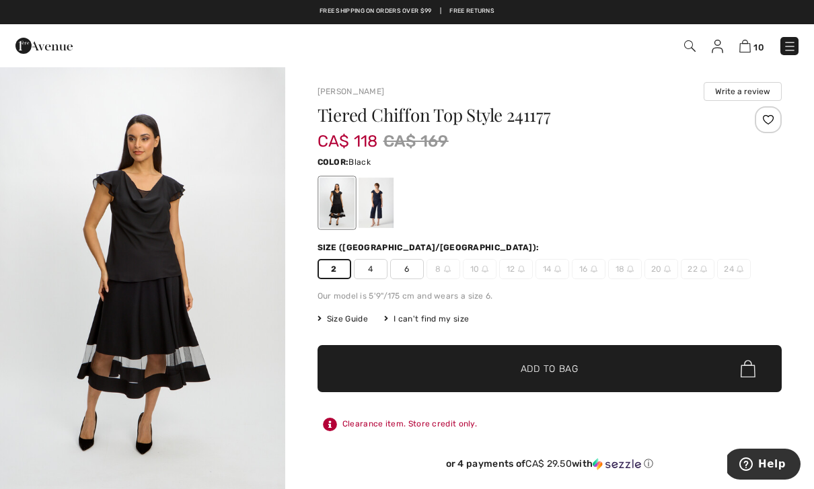
click at [553, 376] on span "Add to Bag" at bounding box center [550, 369] width 58 height 14
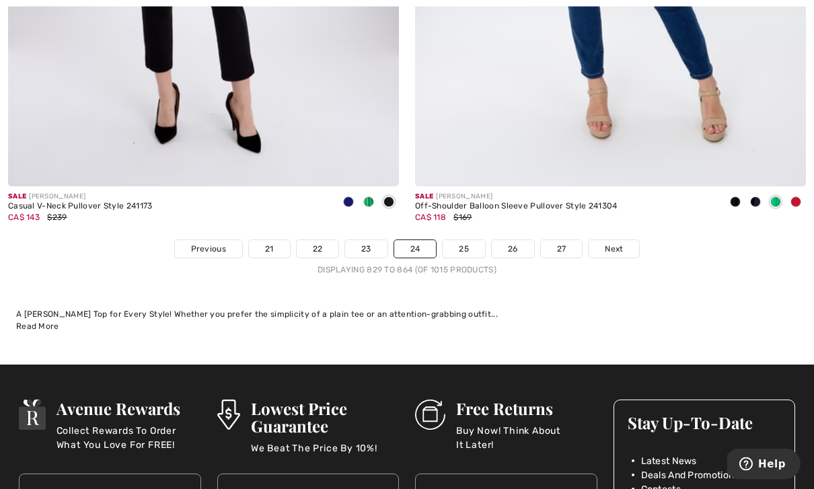
scroll to position [11739, 0]
click at [611, 243] on span "Next" at bounding box center [614, 249] width 18 height 12
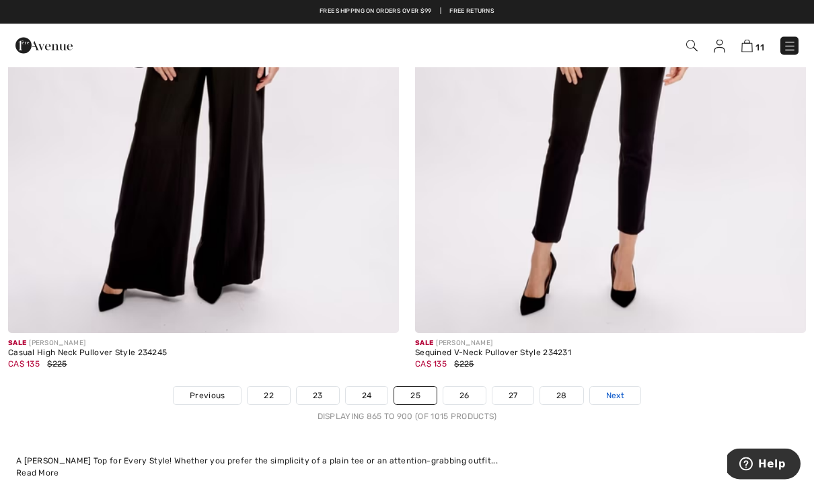
scroll to position [11592, 0]
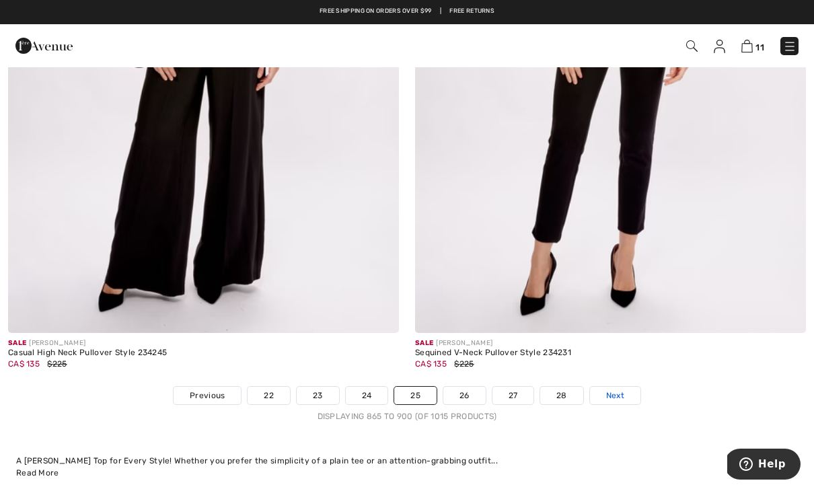
click at [615, 390] on span "Next" at bounding box center [615, 396] width 18 height 12
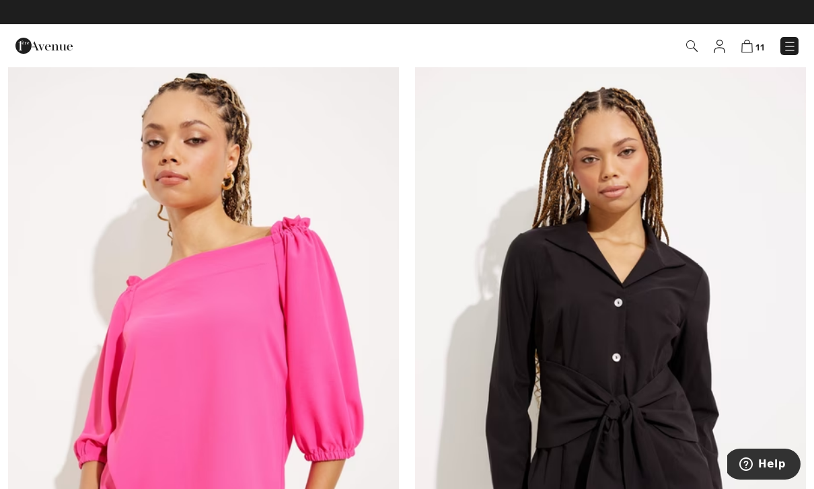
scroll to position [11283, 0]
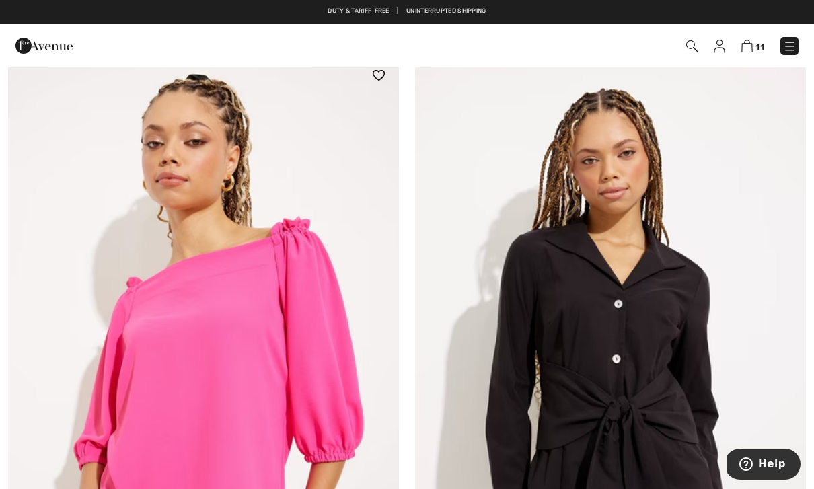
click at [266, 255] on img at bounding box center [203, 348] width 391 height 587
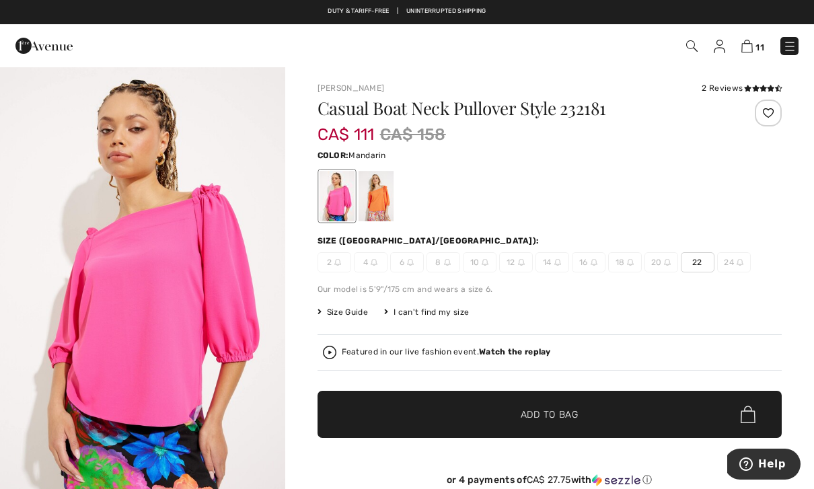
click at [383, 207] on div at bounding box center [375, 196] width 35 height 50
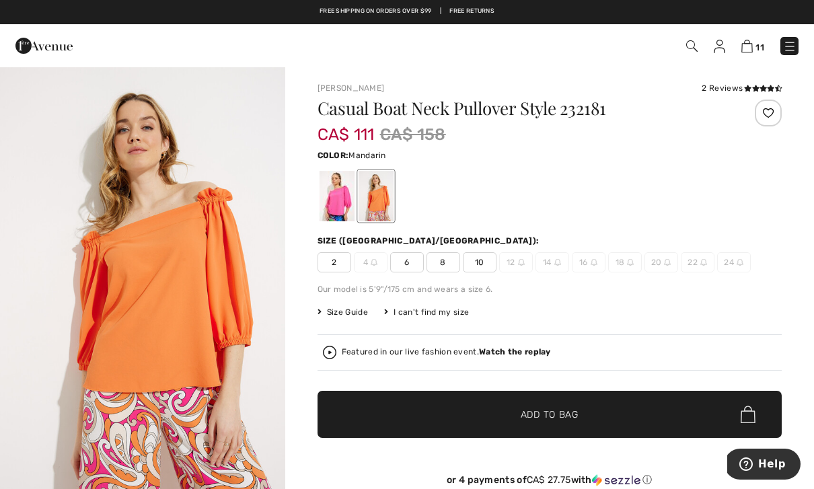
click at [338, 207] on div at bounding box center [336, 196] width 35 height 50
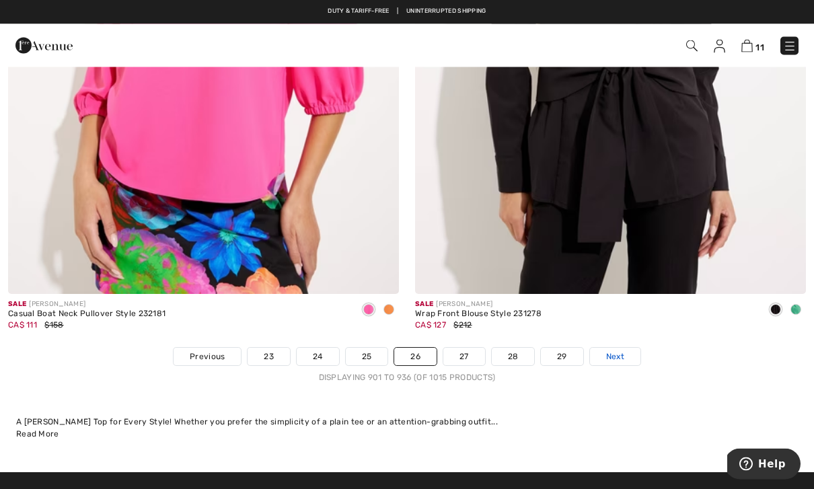
scroll to position [11631, 0]
click at [621, 352] on span "Next" at bounding box center [615, 357] width 18 height 12
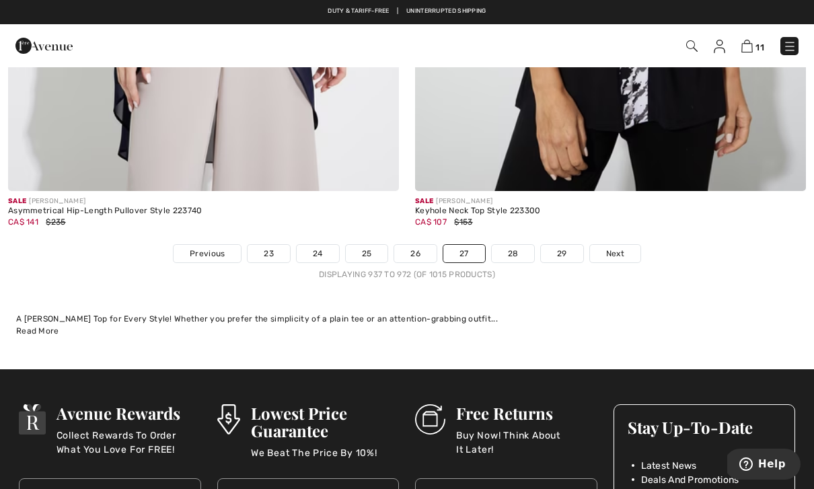
scroll to position [11733, 0]
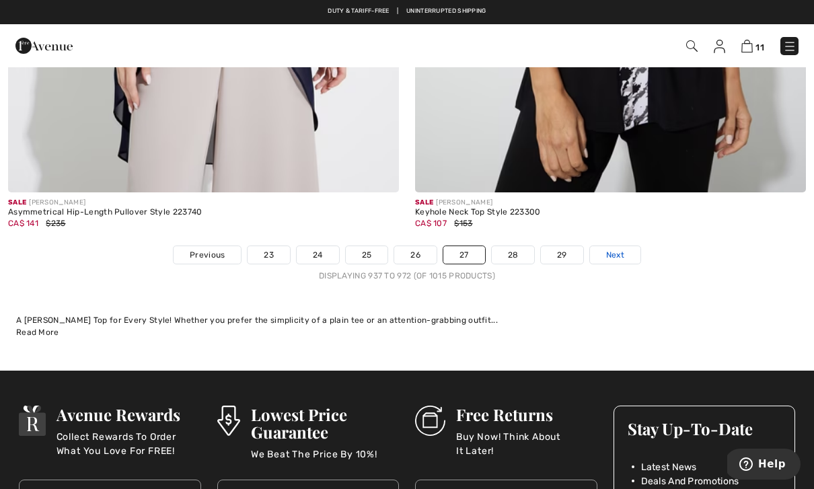
click at [614, 254] on link "Next" at bounding box center [615, 255] width 50 height 18
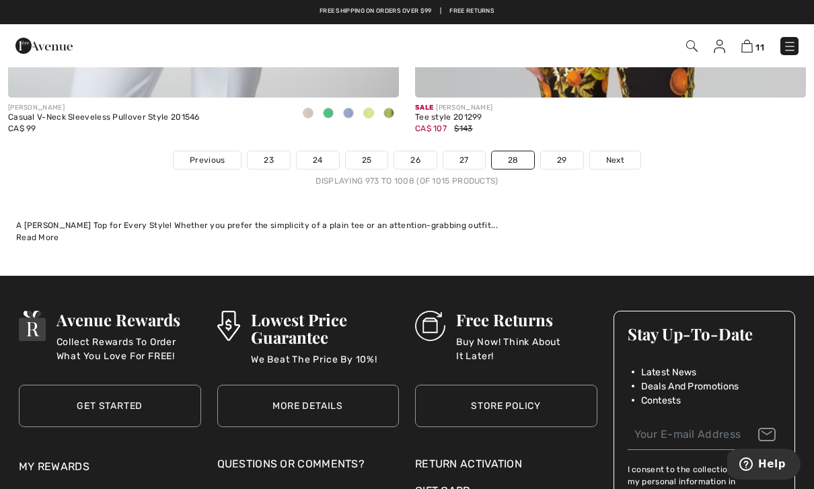
scroll to position [11827, 0]
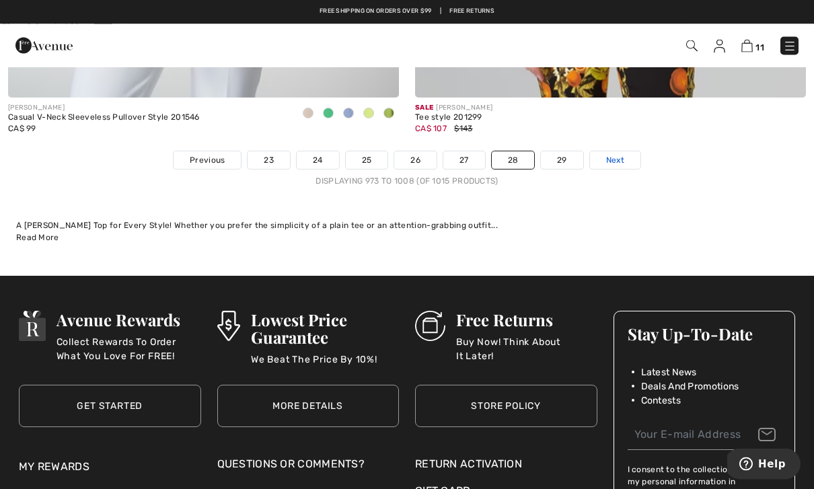
click at [619, 155] on span "Next" at bounding box center [615, 161] width 18 height 12
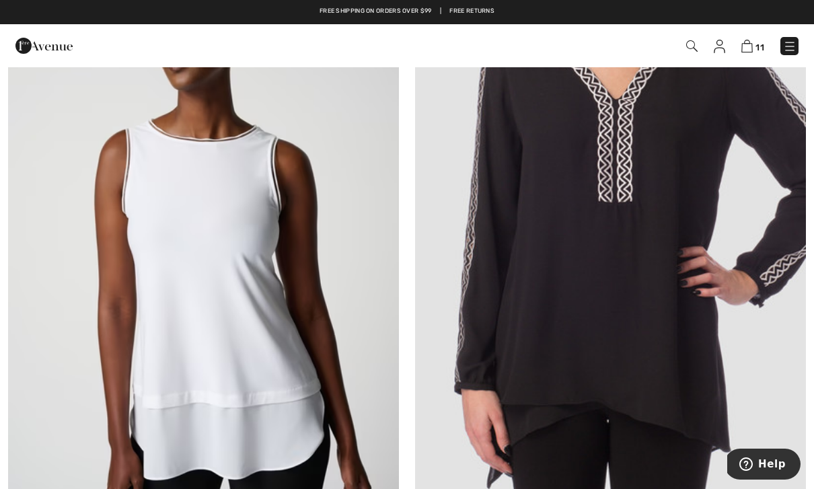
scroll to position [856, 0]
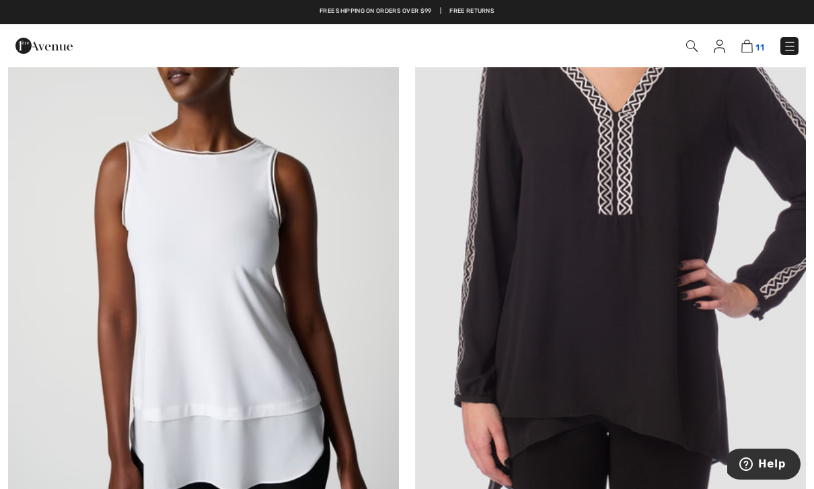
click at [753, 50] on img at bounding box center [747, 46] width 11 height 13
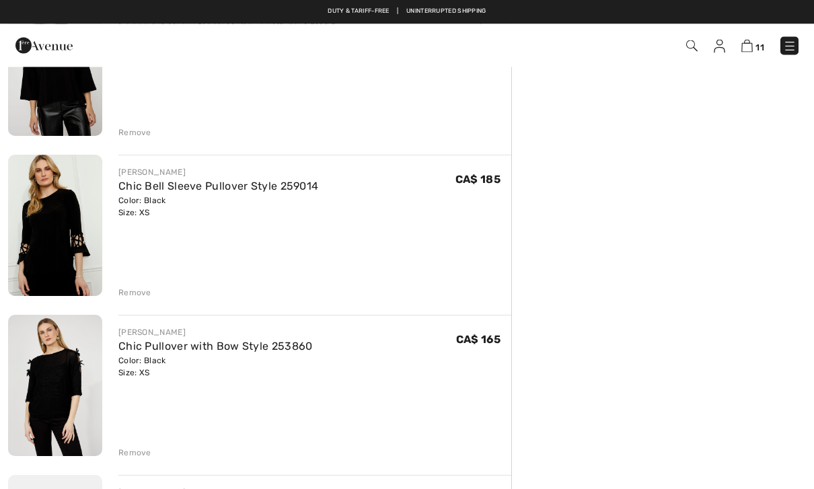
scroll to position [585, 0]
